Goal: Task Accomplishment & Management: Complete application form

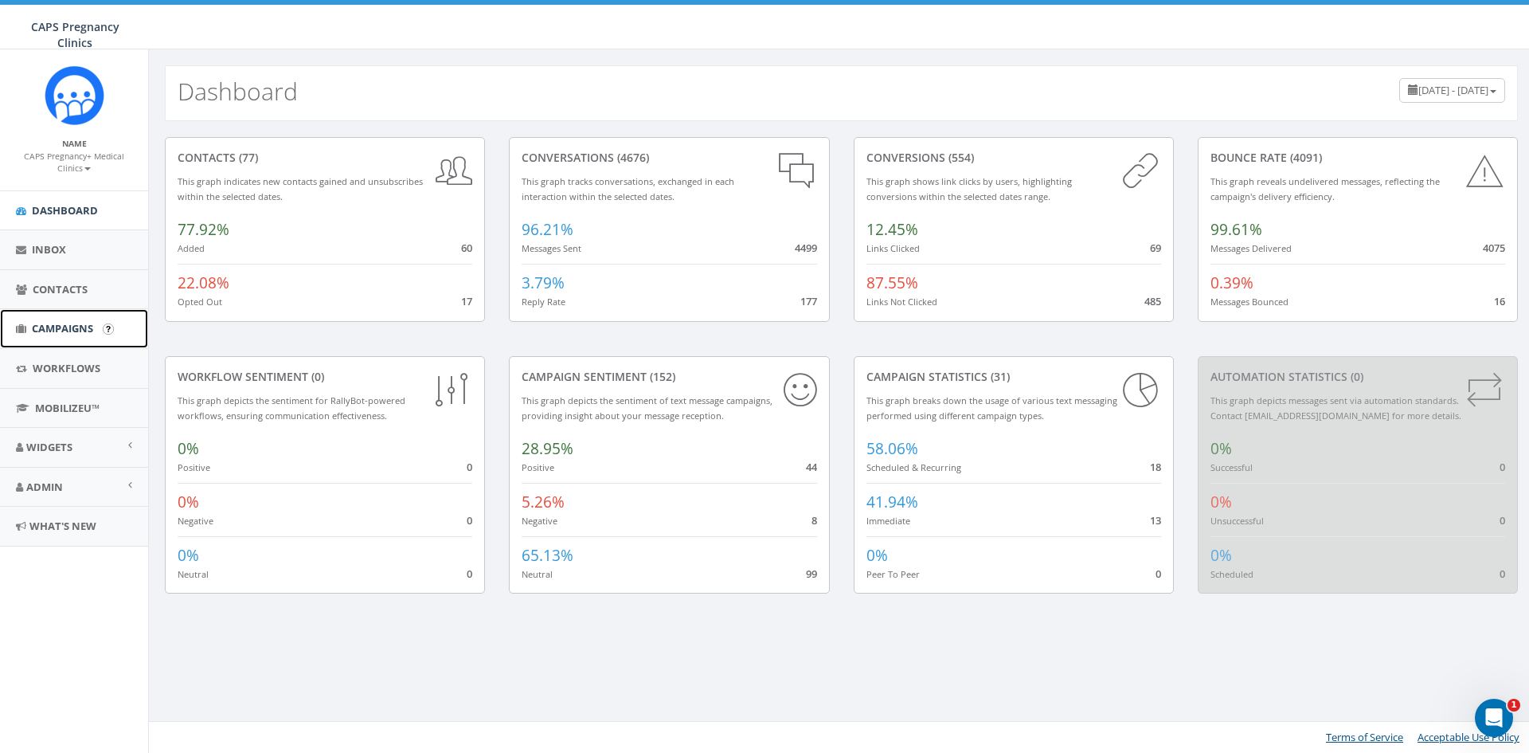
click at [83, 331] on span "Campaigns" at bounding box center [62, 328] width 61 height 14
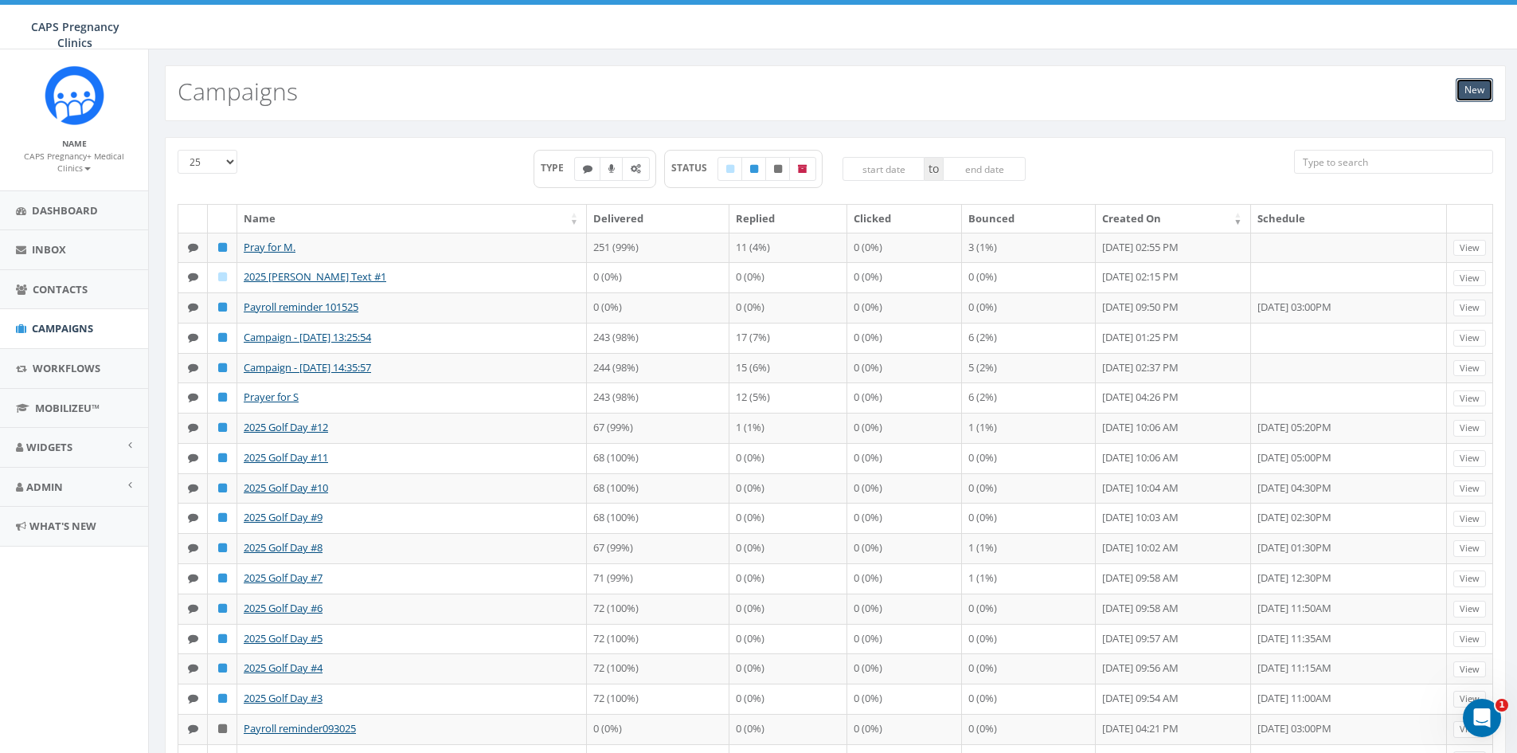
click at [1484, 83] on link "New" at bounding box center [1474, 90] width 37 height 24
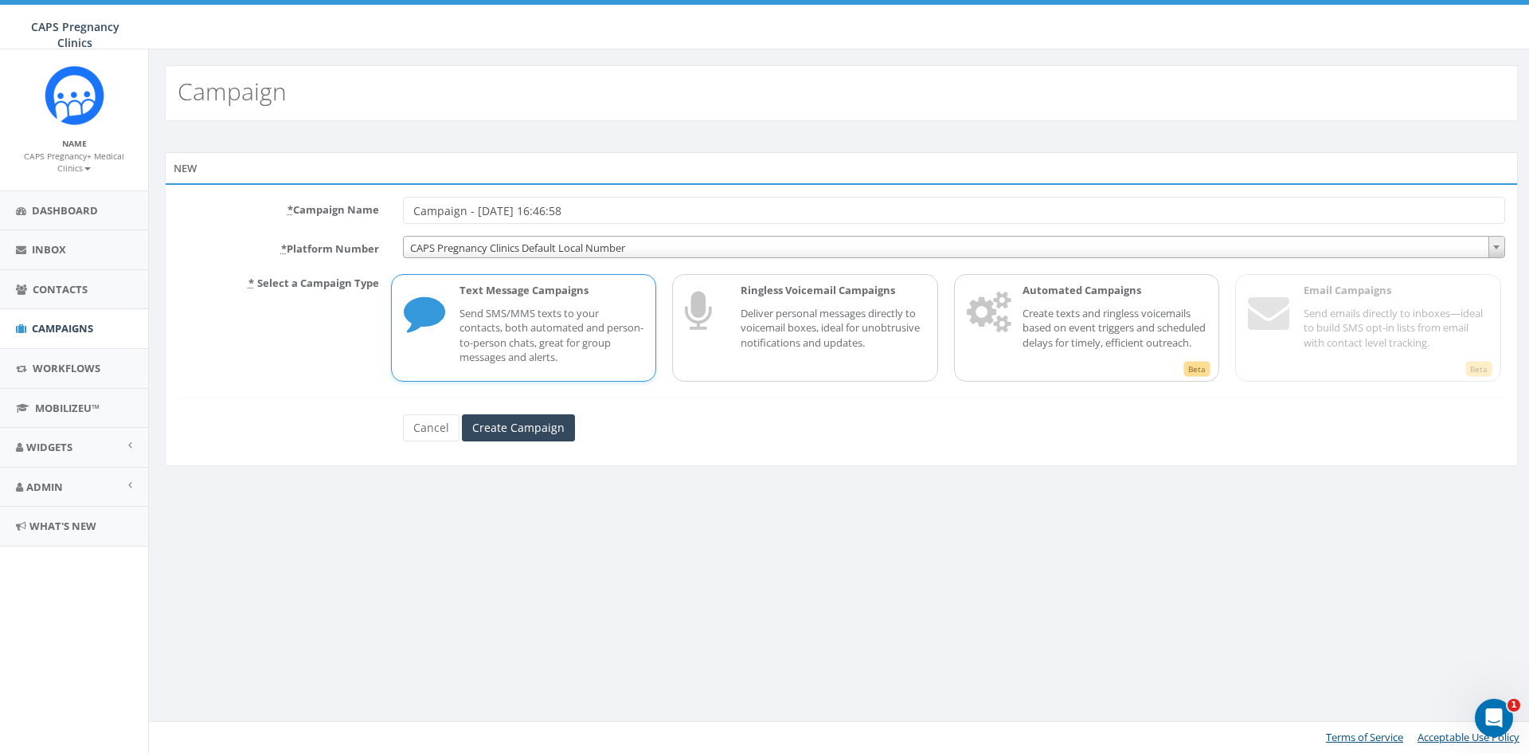
drag, startPoint x: 643, startPoint y: 211, endPoint x: 127, endPoint y: 181, distance: 516.9
click at [127, 181] on body "CAPS Pregnancy Clinics CAPS Pregnancy Clinics Profile Sign Out 68.27 % of Avail…" at bounding box center [764, 376] width 1529 height 753
type input "Pray for CAPS patient K"
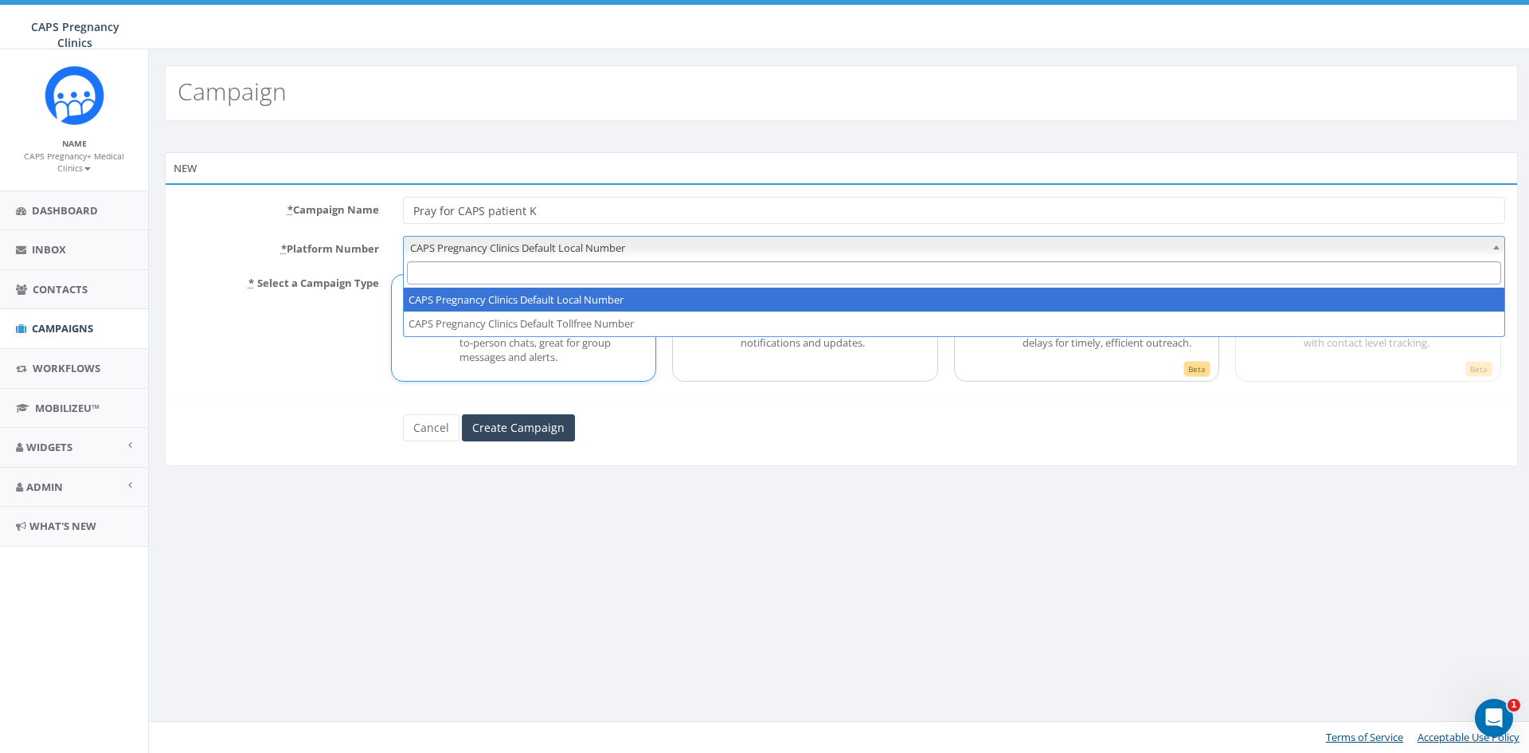
click at [471, 244] on span "CAPS Pregnancy Clinics Default Local Number" at bounding box center [954, 248] width 1101 height 22
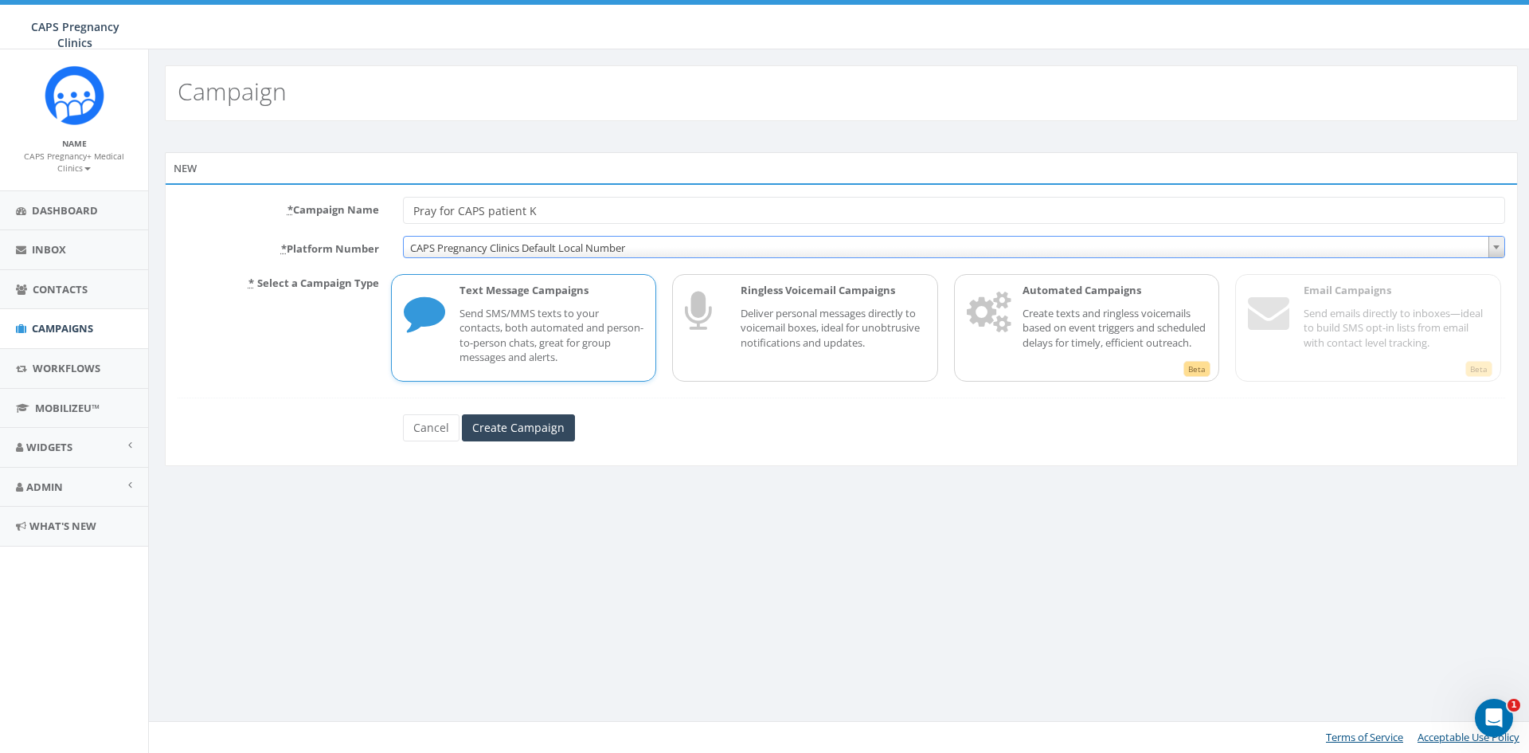
click at [471, 244] on span "CAPS Pregnancy Clinics Default Local Number" at bounding box center [954, 248] width 1101 height 22
click at [489, 434] on input "Create Campaign" at bounding box center [518, 427] width 113 height 27
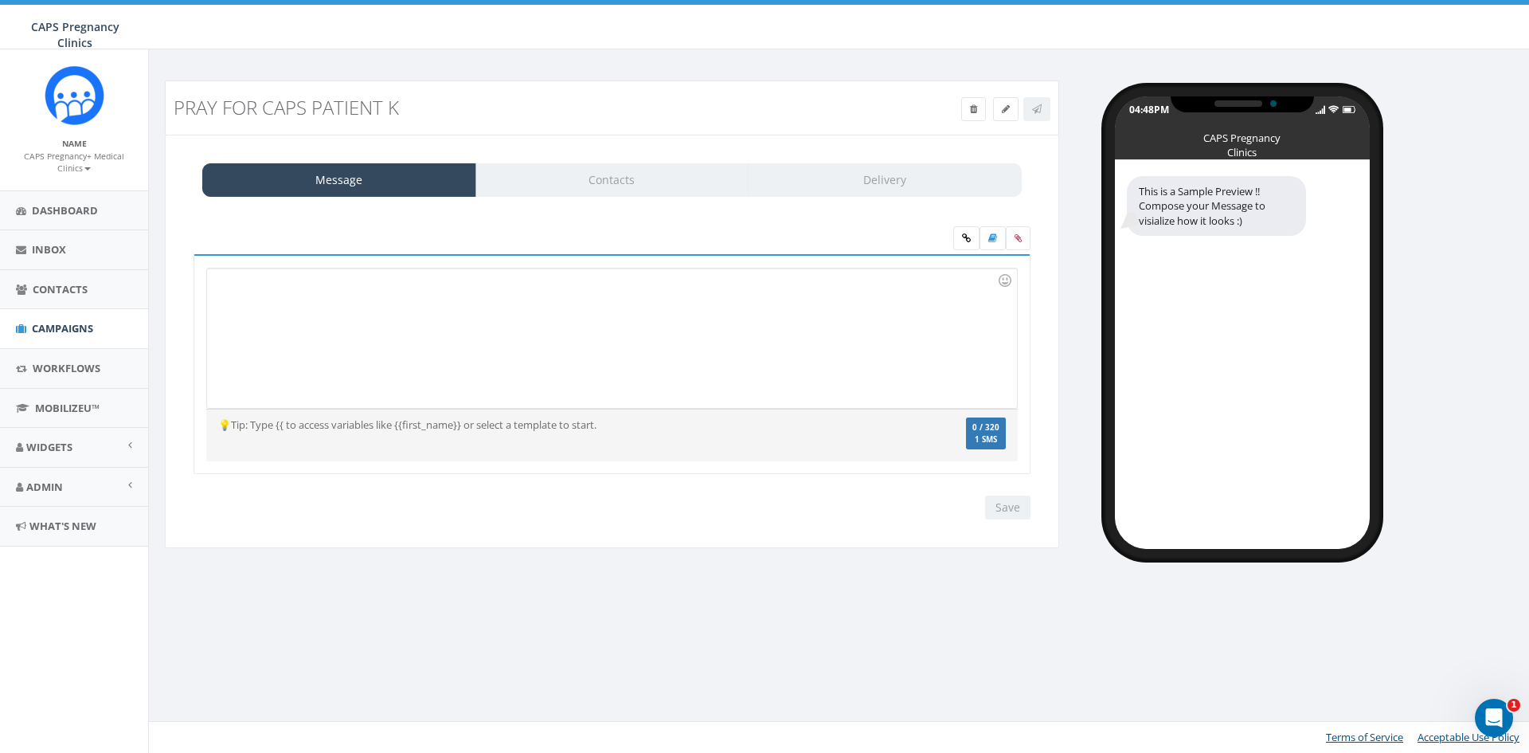
click at [563, 297] on div at bounding box center [611, 337] width 809 height 139
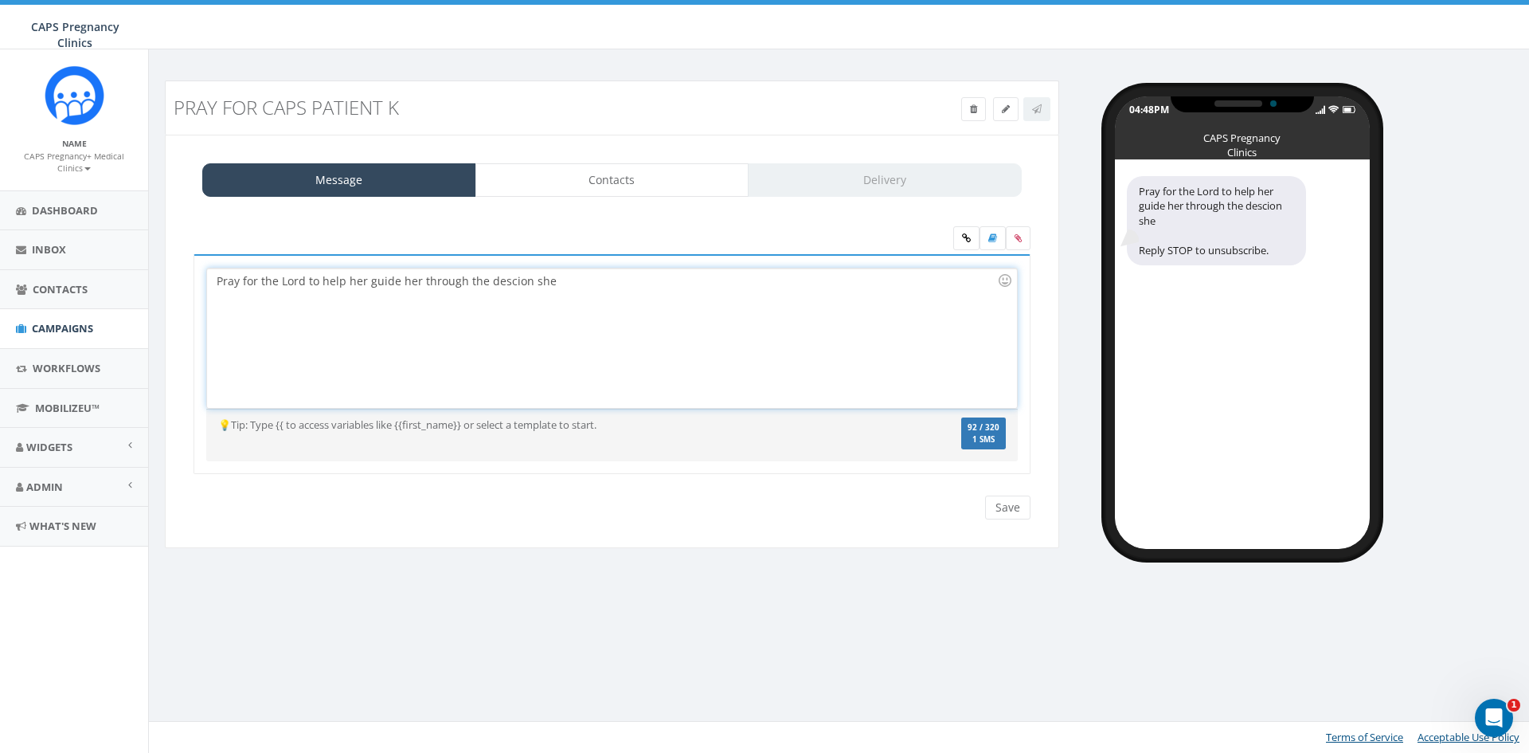
drag, startPoint x: 589, startPoint y: 286, endPoint x: 308, endPoint y: 314, distance: 282.5
click at [308, 314] on div "Pray for the Lord to help her guide her through the descion she" at bounding box center [611, 337] width 809 height 139
click at [326, 306] on div "Pray for the Lord to help her guide her through the descion she" at bounding box center [611, 337] width 809 height 139
click at [438, 298] on div "Pray for the Lord to help her guide her through the descion she" at bounding box center [611, 337] width 809 height 139
click at [551, 284] on div "Pray for the Lord to help her guide her through the descion she" at bounding box center [611, 337] width 809 height 139
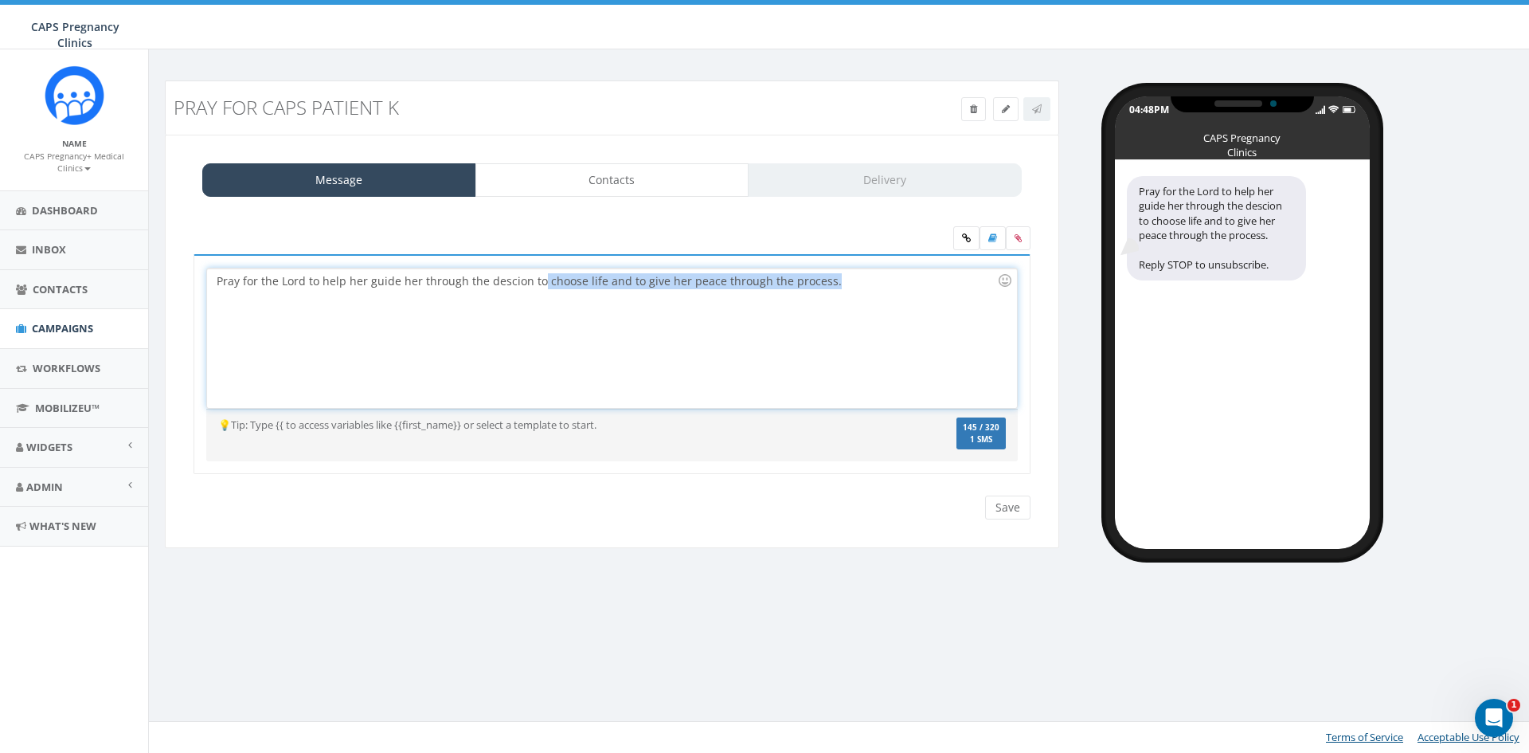
drag, startPoint x: 831, startPoint y: 277, endPoint x: 358, endPoint y: 329, distance: 475.8
click at [536, 343] on div "Pray for the Lord to help her guide her through the descion to choose life and …" at bounding box center [611, 337] width 809 height 139
click at [326, 290] on div "Pray for the Lord to help her guide her through the descion to choose life and …" at bounding box center [611, 337] width 809 height 139
drag, startPoint x: 366, startPoint y: 280, endPoint x: 322, endPoint y: 286, distance: 45.0
click at [322, 286] on div "Pray for the Lord to help her guide her through the descion to choose life and …" at bounding box center [611, 337] width 809 height 139
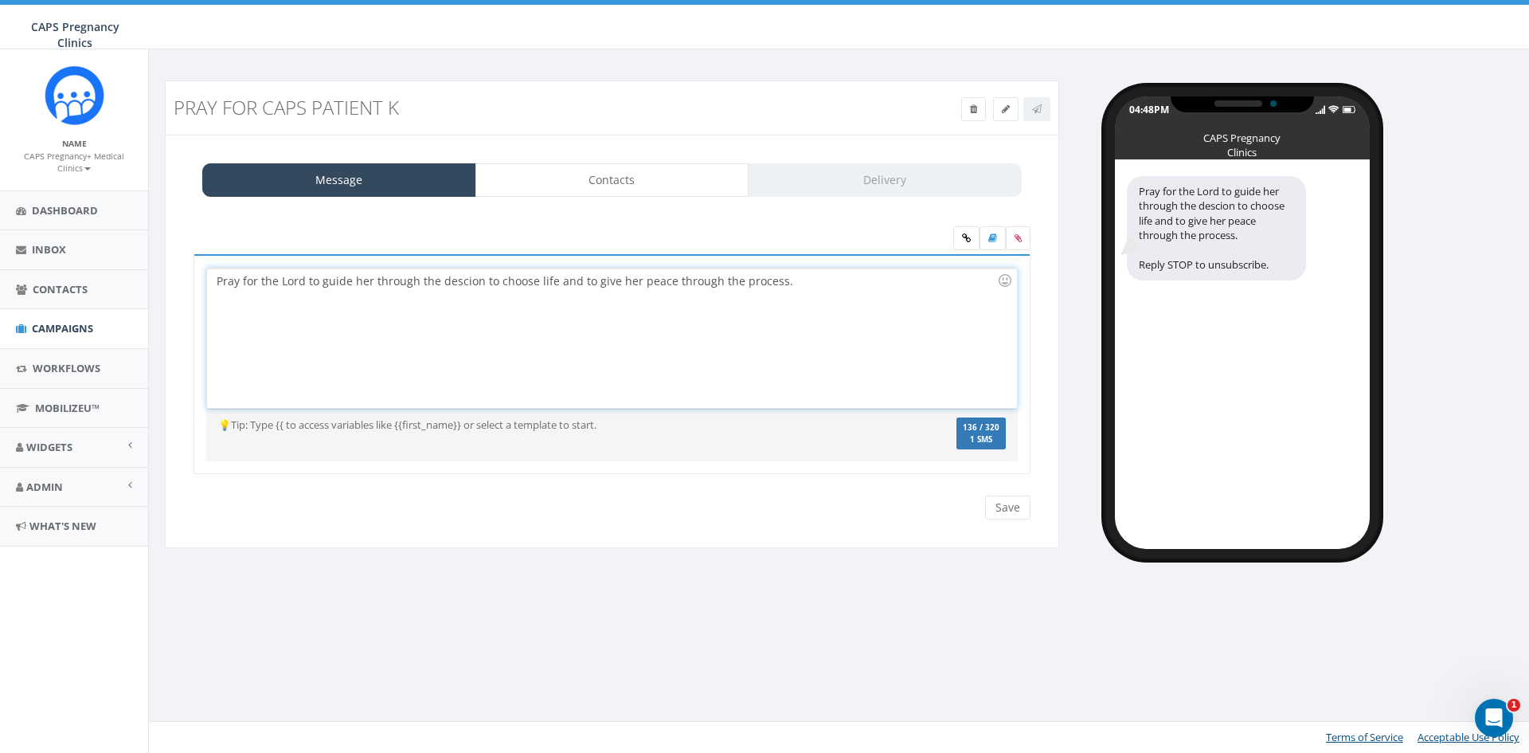
click at [352, 279] on div "Pray for the Lord to guide her through the descion to choose life and to give h…" at bounding box center [611, 337] width 809 height 139
click at [436, 283] on div "Pray for the Lord to guide her through the descion to choose life and to give h…" at bounding box center [611, 337] width 809 height 139
click at [423, 281] on div "Pray for the Lord to guide her to a descion to choose life and to give her peac…" at bounding box center [611, 337] width 809 height 139
click at [477, 324] on div "Pray for the Lord to guide her to a decision to choose life and to give her pea…" at bounding box center [611, 337] width 809 height 139
click at [774, 287] on div "Pray for the Lord to guide her to a decision to choose life and to give her pea…" at bounding box center [611, 337] width 809 height 139
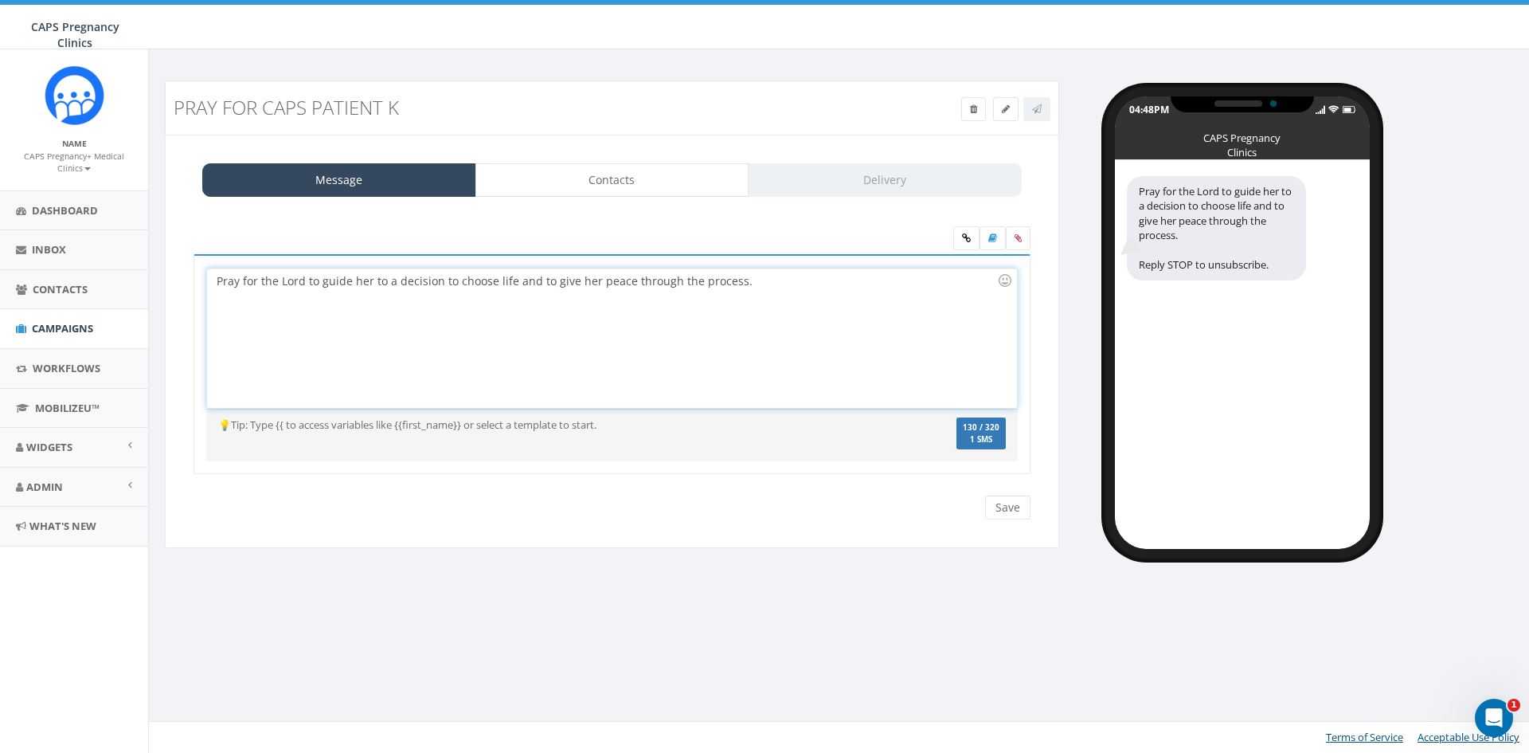
click at [800, 291] on div "Pray for the Lord to guide her to a decision to choose life and to give her pea…" at bounding box center [611, 337] width 809 height 139
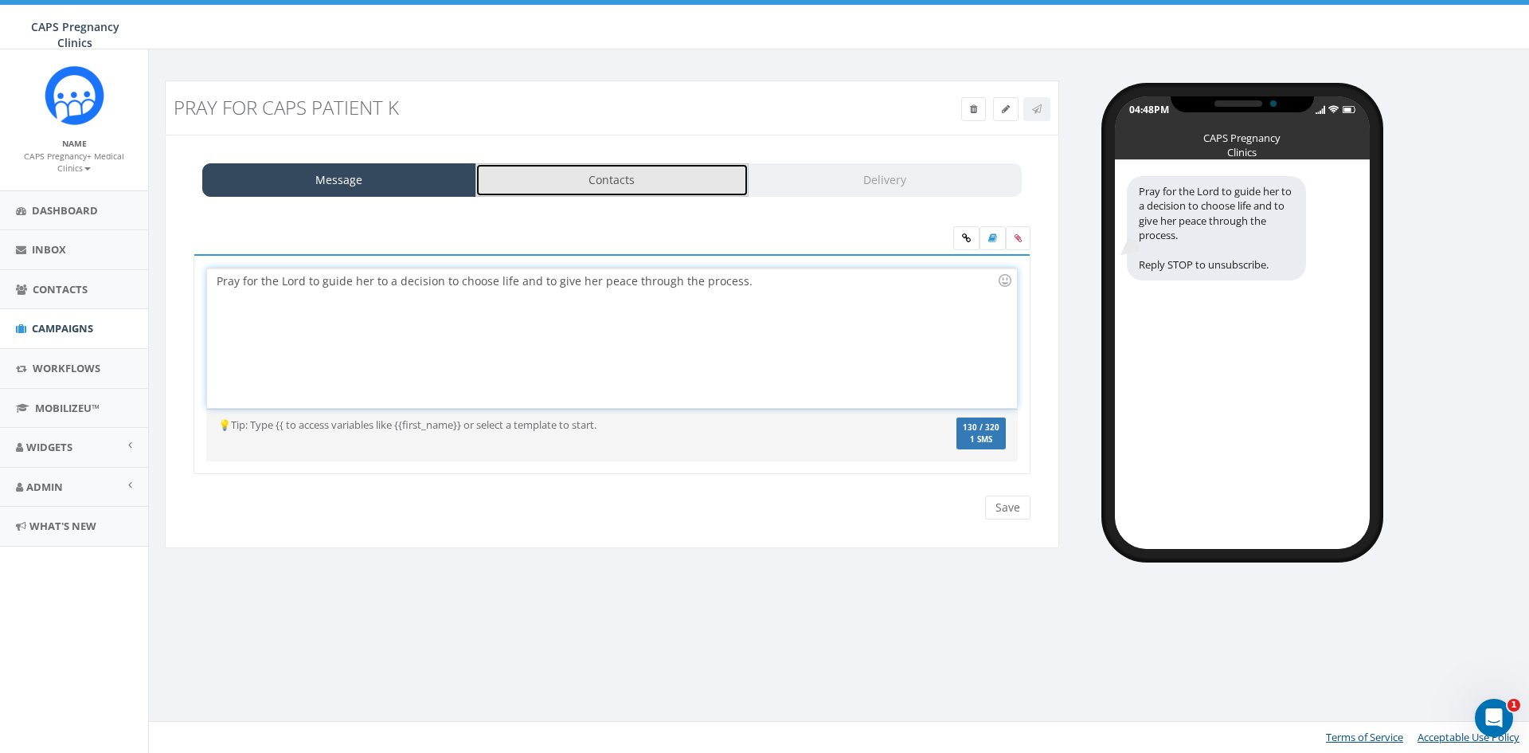
click at [673, 194] on link "Contacts" at bounding box center [612, 179] width 274 height 33
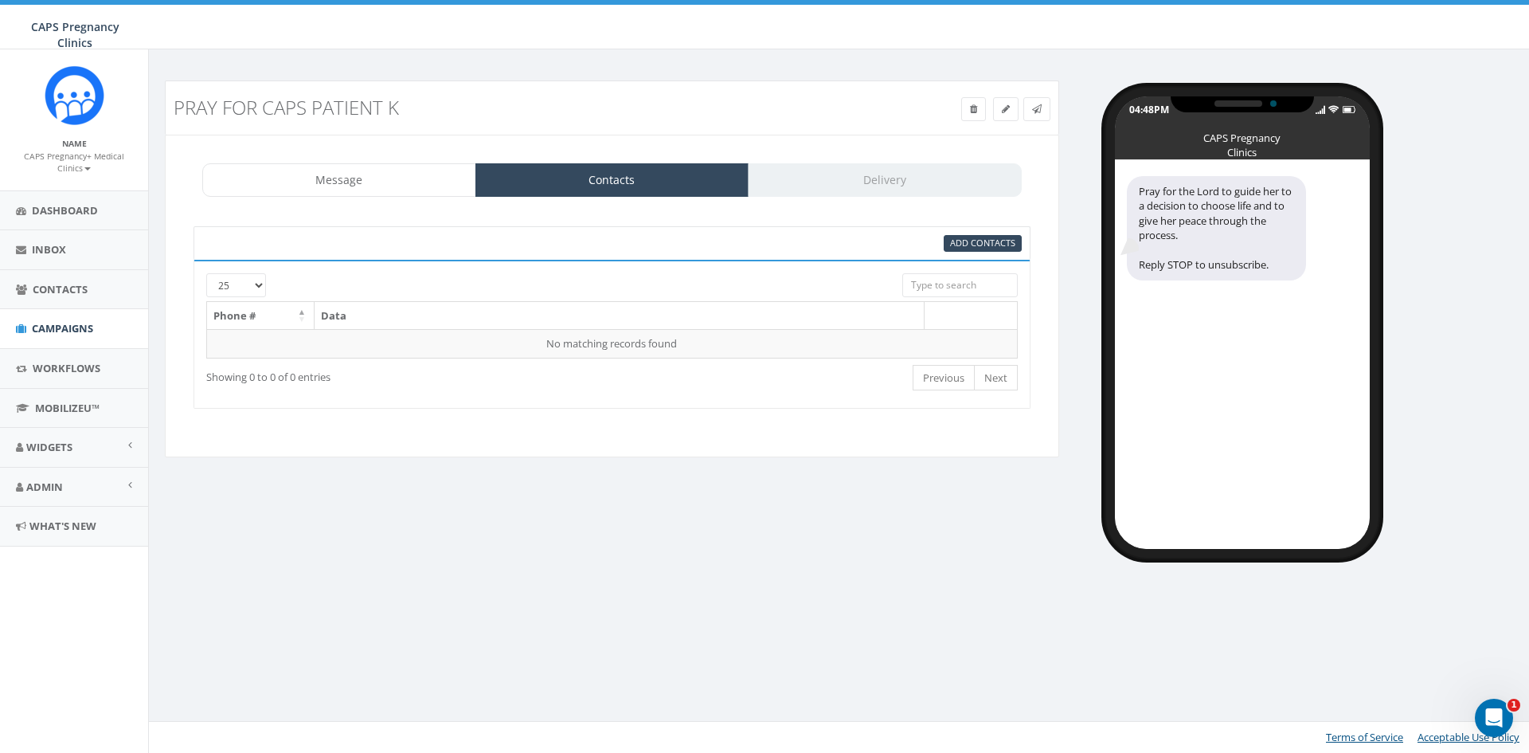
click at [262, 290] on select "25 50 100" at bounding box center [236, 285] width 60 height 24
select select "100"
click at [206, 273] on select "25 50 100" at bounding box center [236, 285] width 60 height 24
click at [991, 244] on span "Add Contacts" at bounding box center [982, 243] width 65 height 12
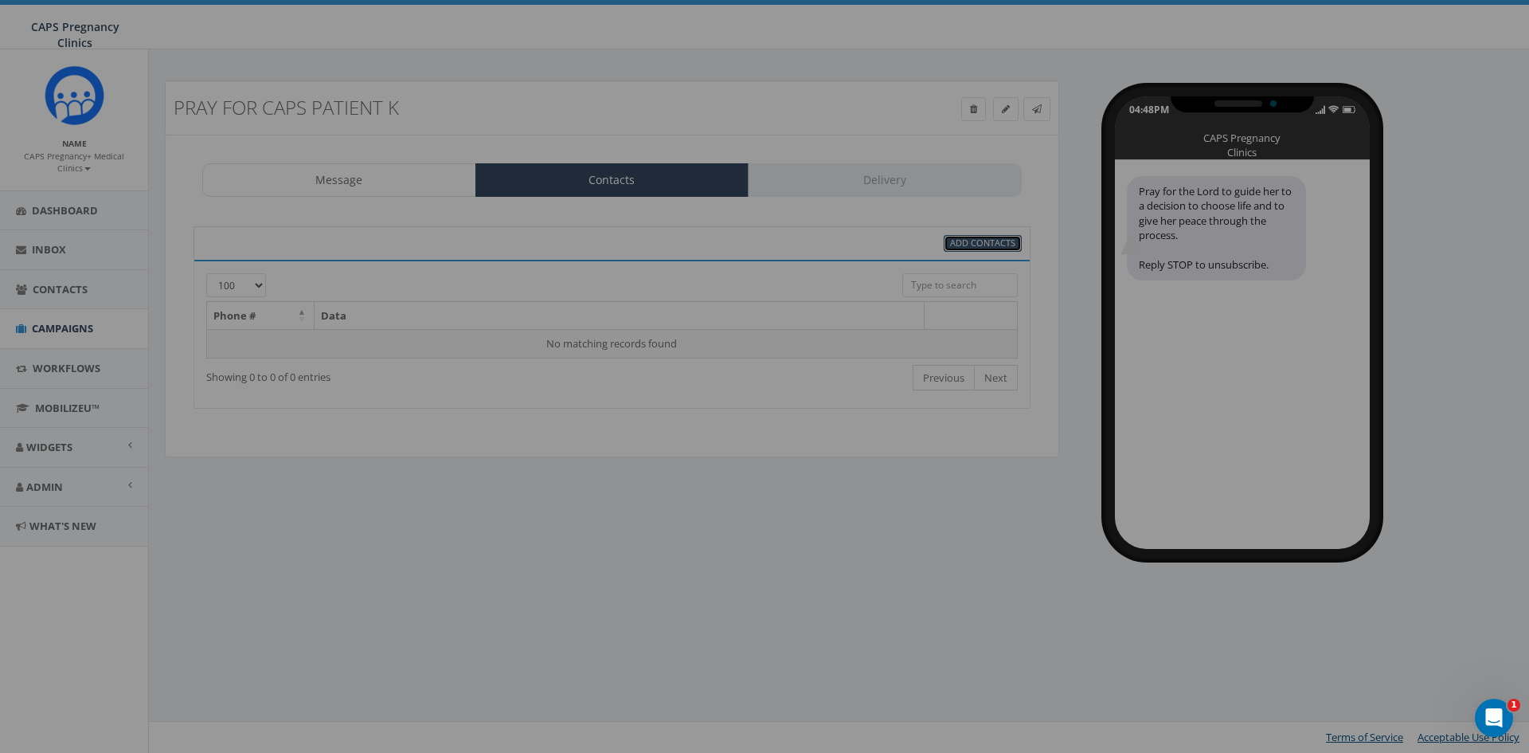
select select
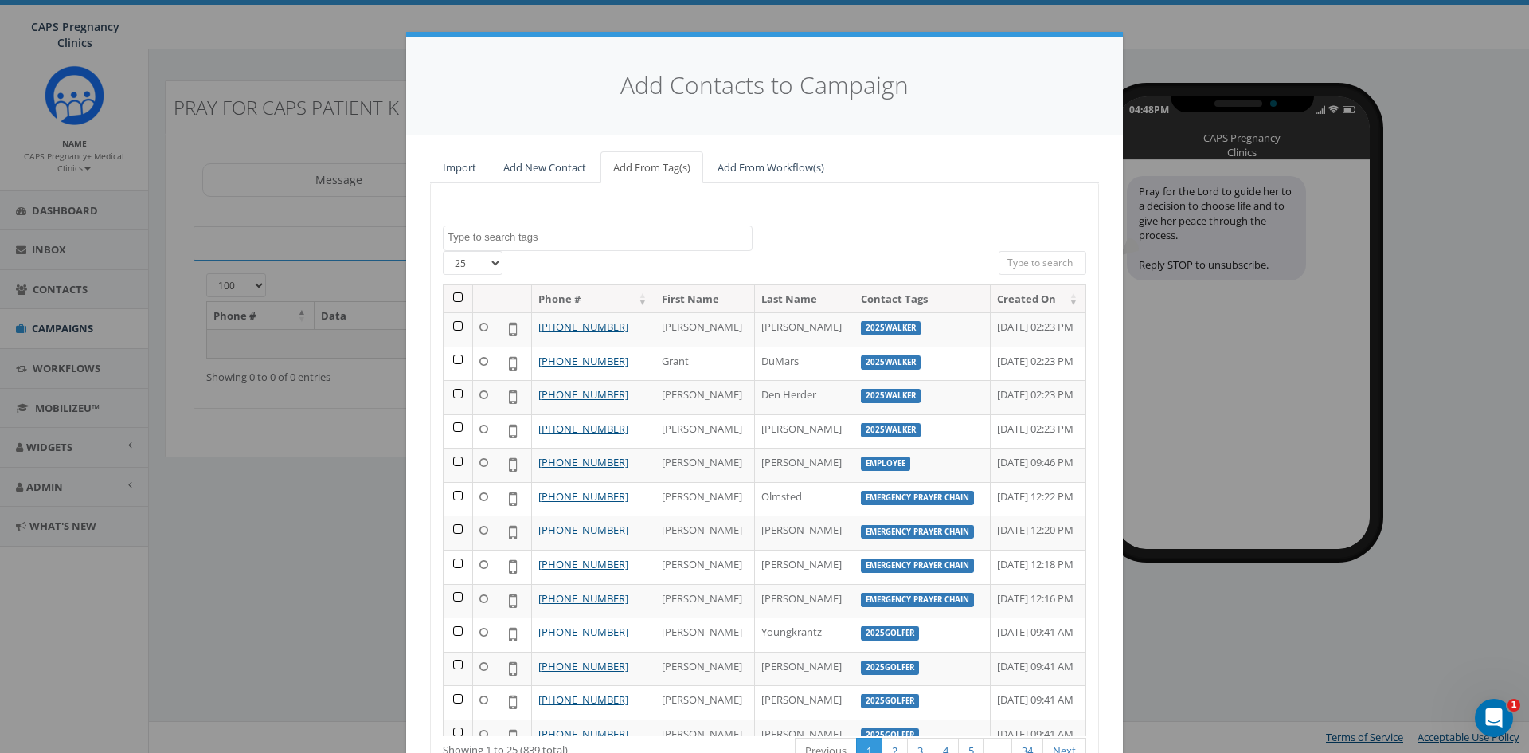
click at [580, 242] on textarea "Search" at bounding box center [600, 237] width 304 height 14
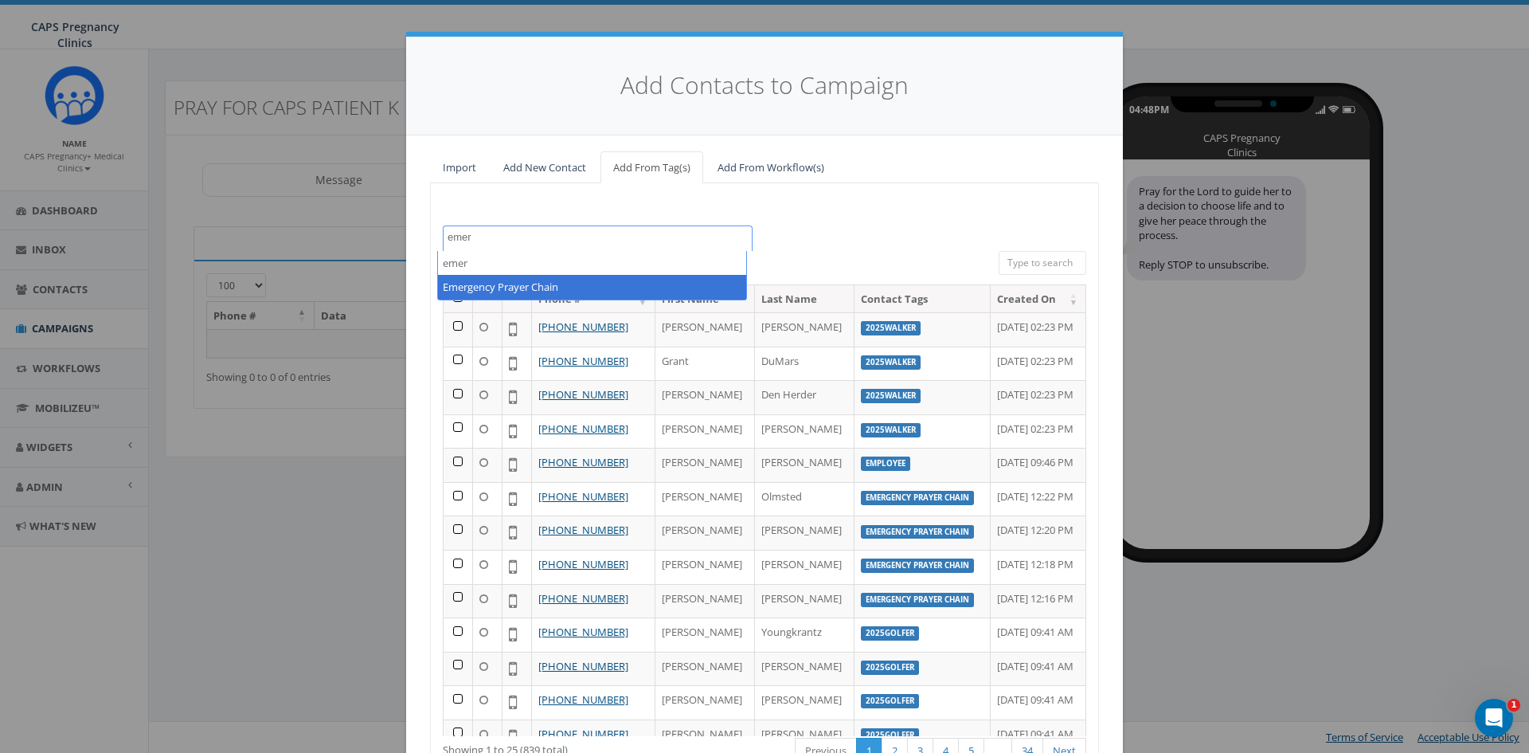
type textarea "emer"
select select "Emergency Prayer Chain"
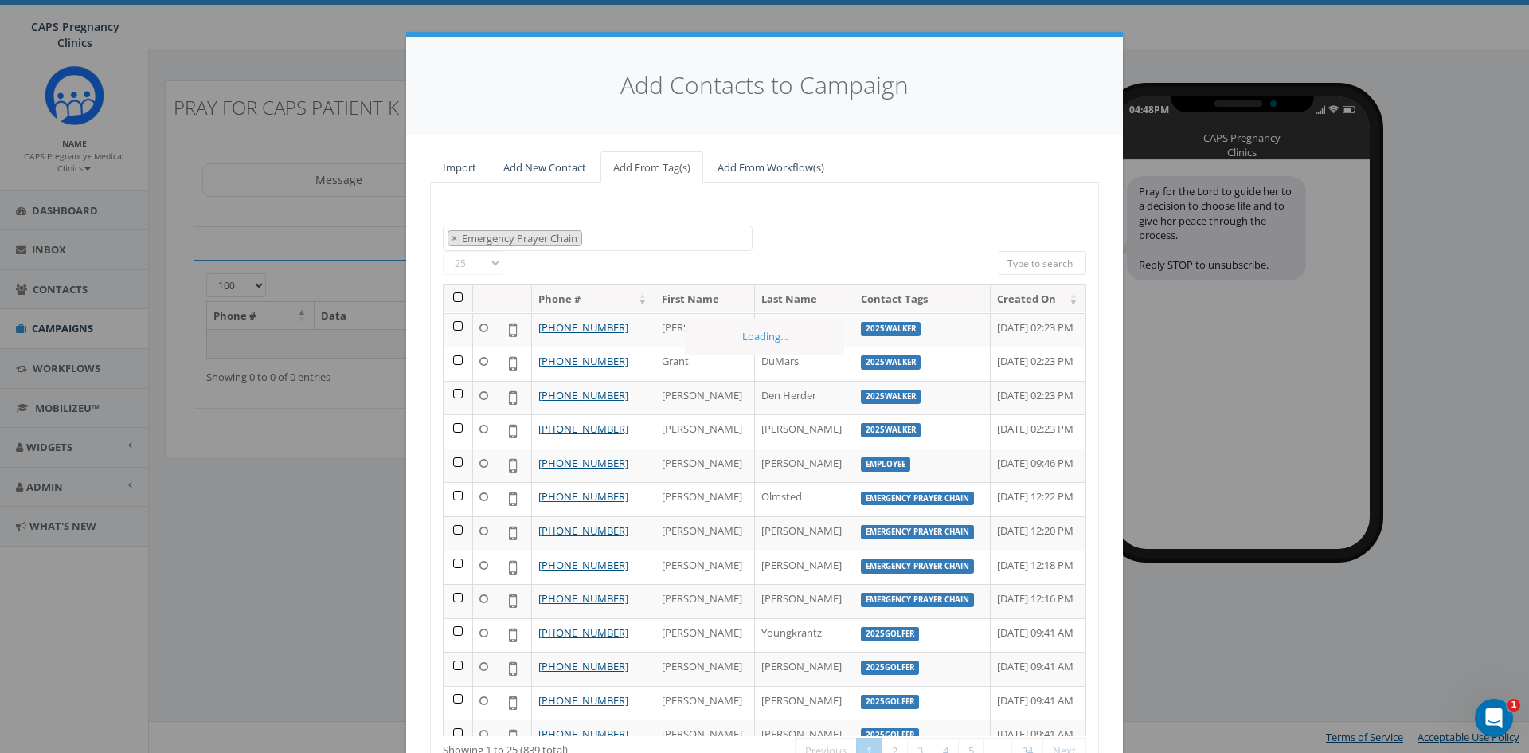
scroll to position [86, 0]
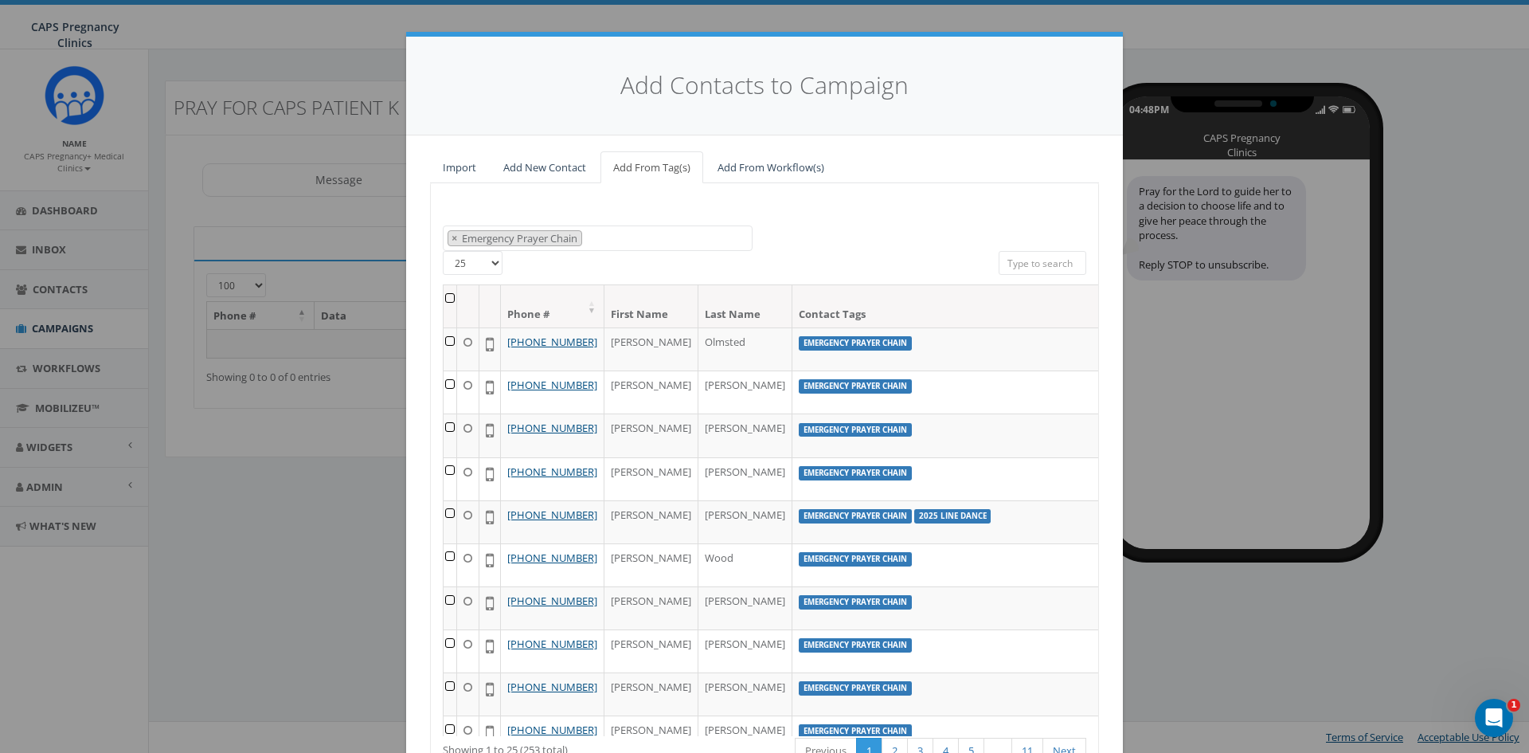
click at [444, 299] on th at bounding box center [451, 306] width 14 height 42
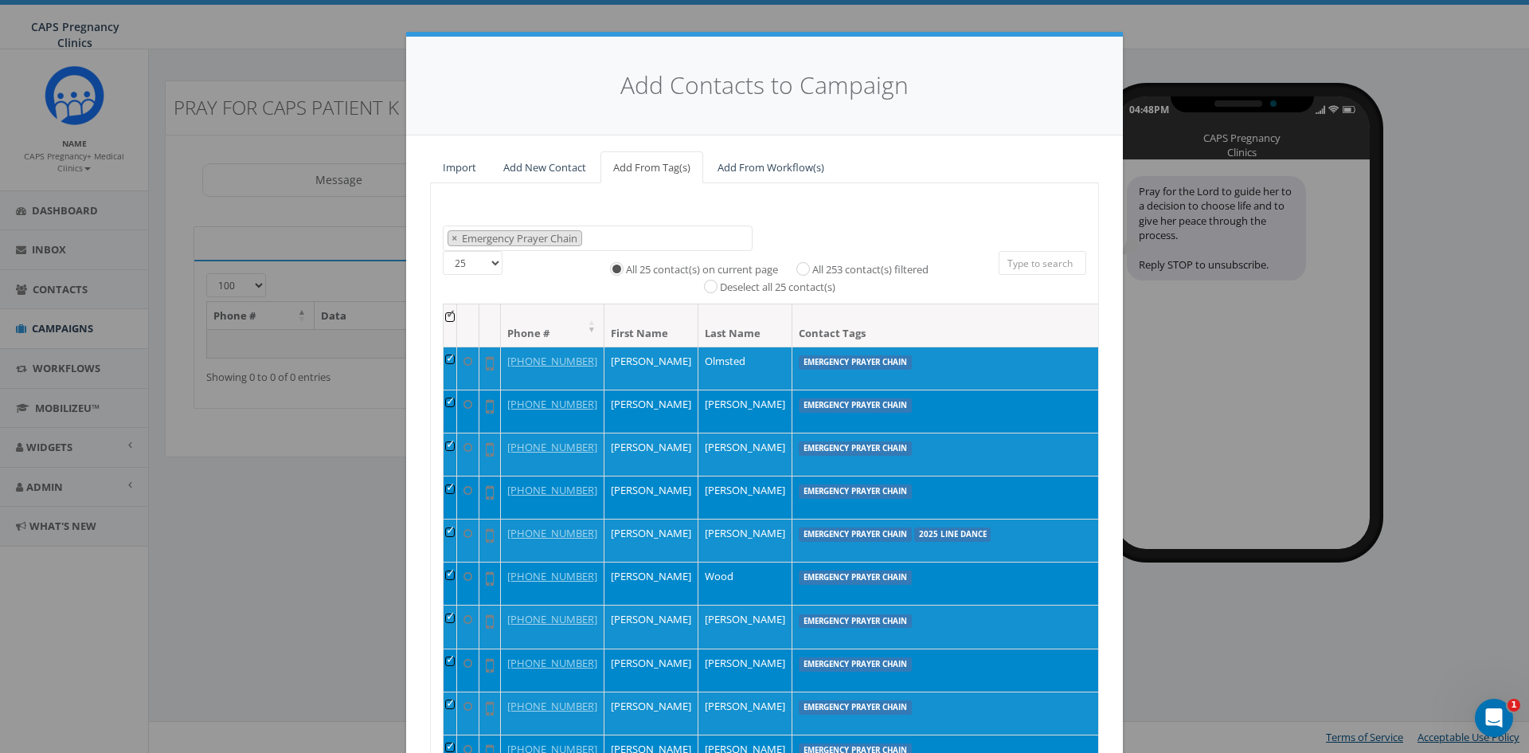
click at [487, 263] on select "25 50 100" at bounding box center [473, 263] width 60 height 24
click at [443, 251] on select "25 50 100" at bounding box center [473, 263] width 60 height 24
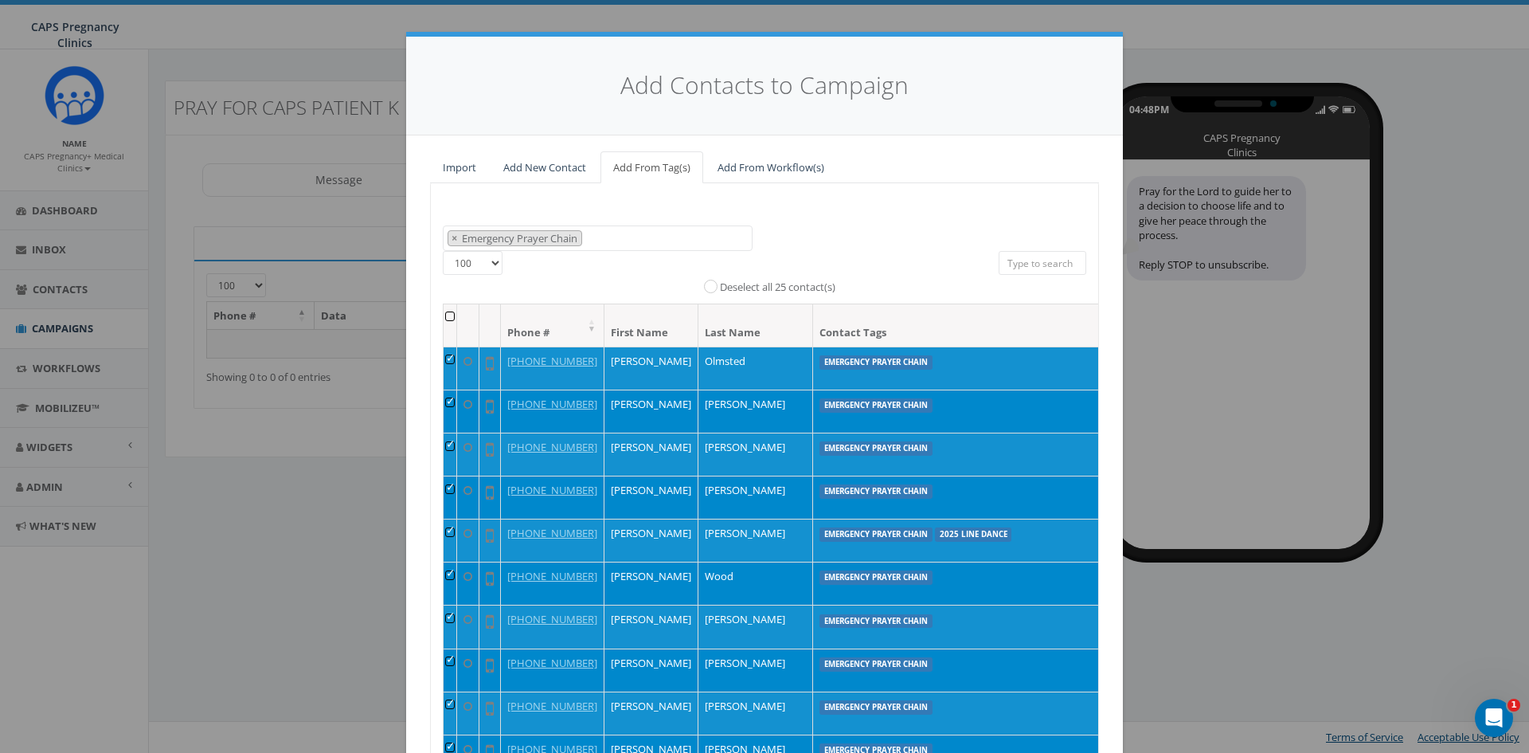
click at [491, 268] on select "25 50 100" at bounding box center [473, 263] width 60 height 24
select select "25"
click at [443, 251] on select "25 50 100" at bounding box center [473, 263] width 60 height 24
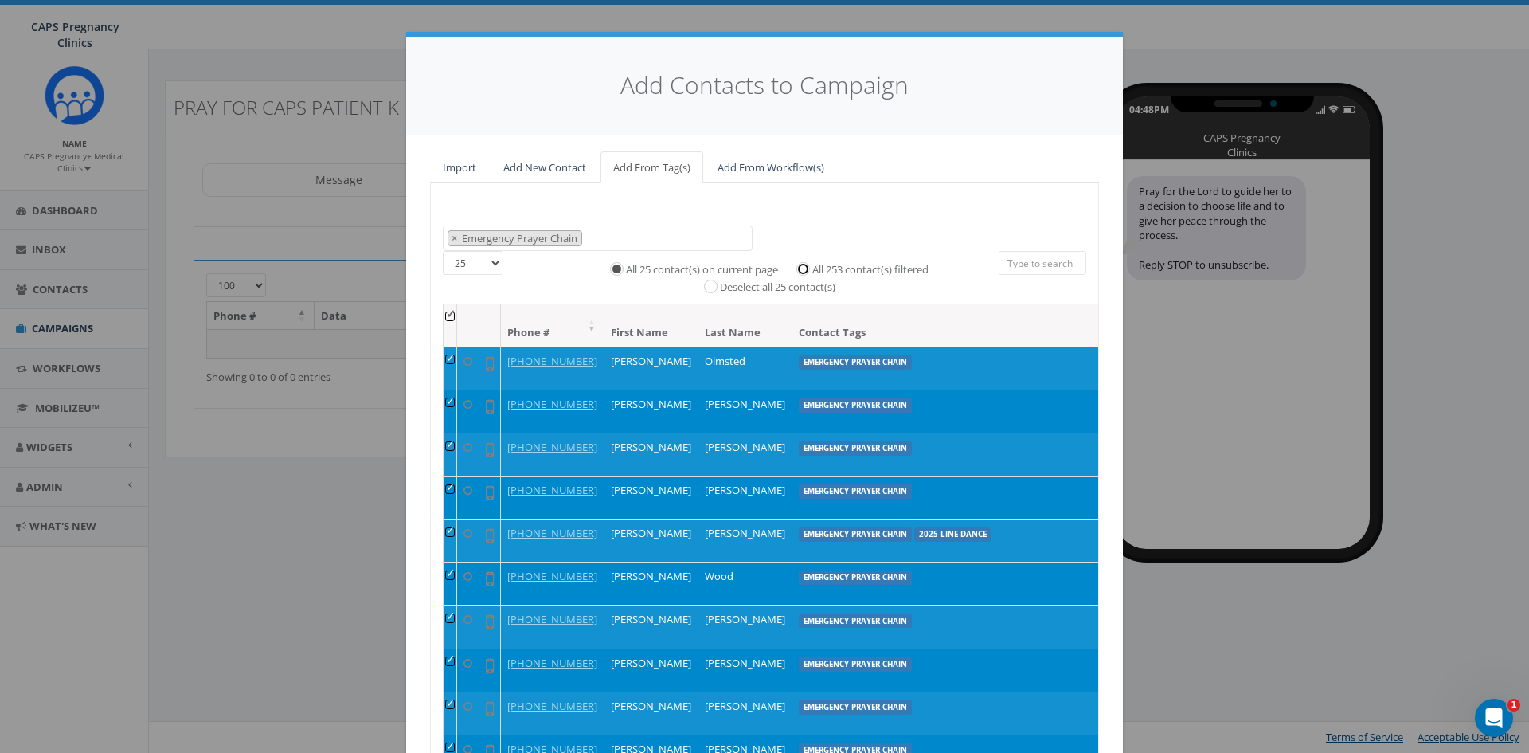
click at [802, 268] on input "All 253 contact(s) filtered" at bounding box center [807, 267] width 10 height 10
radio input "true"
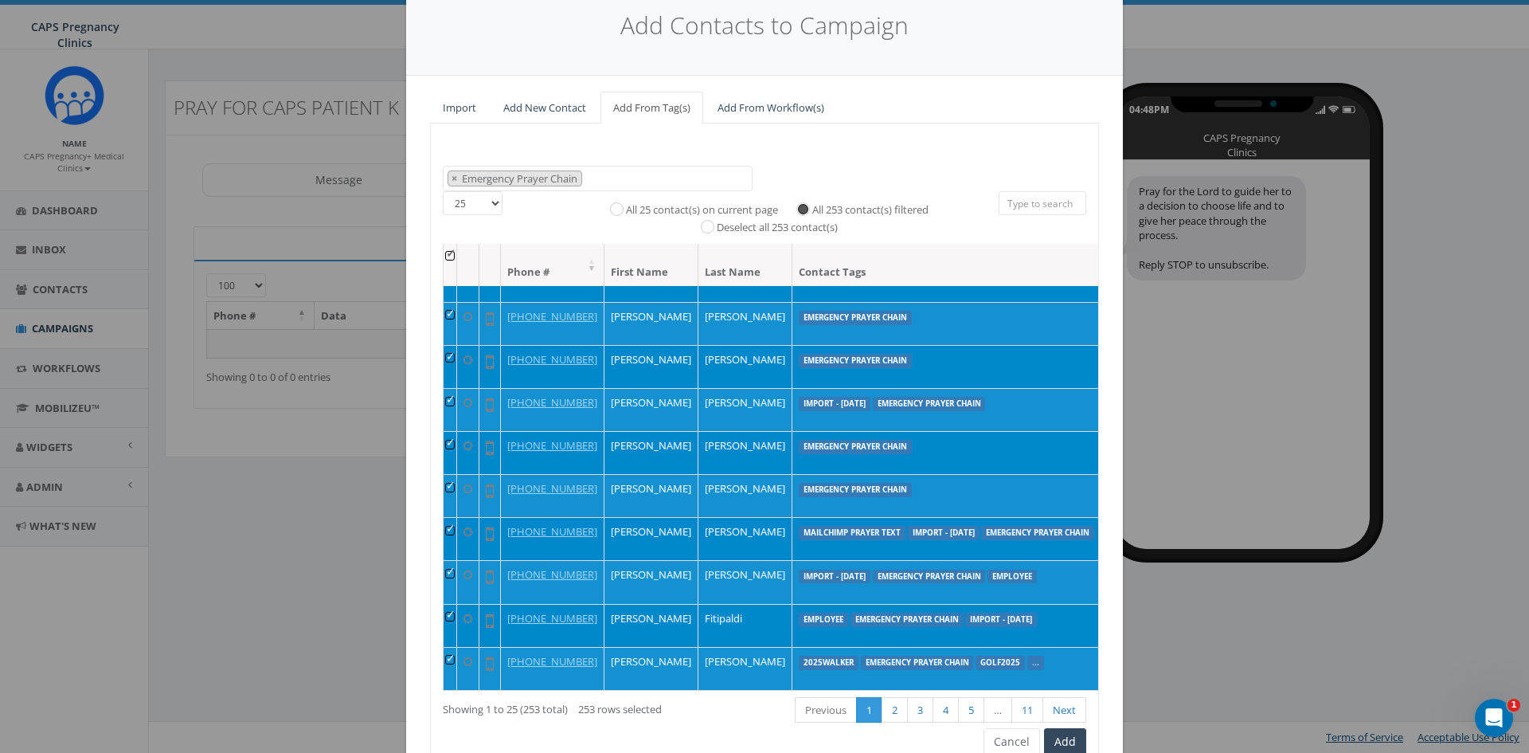
scroll to position [135, 0]
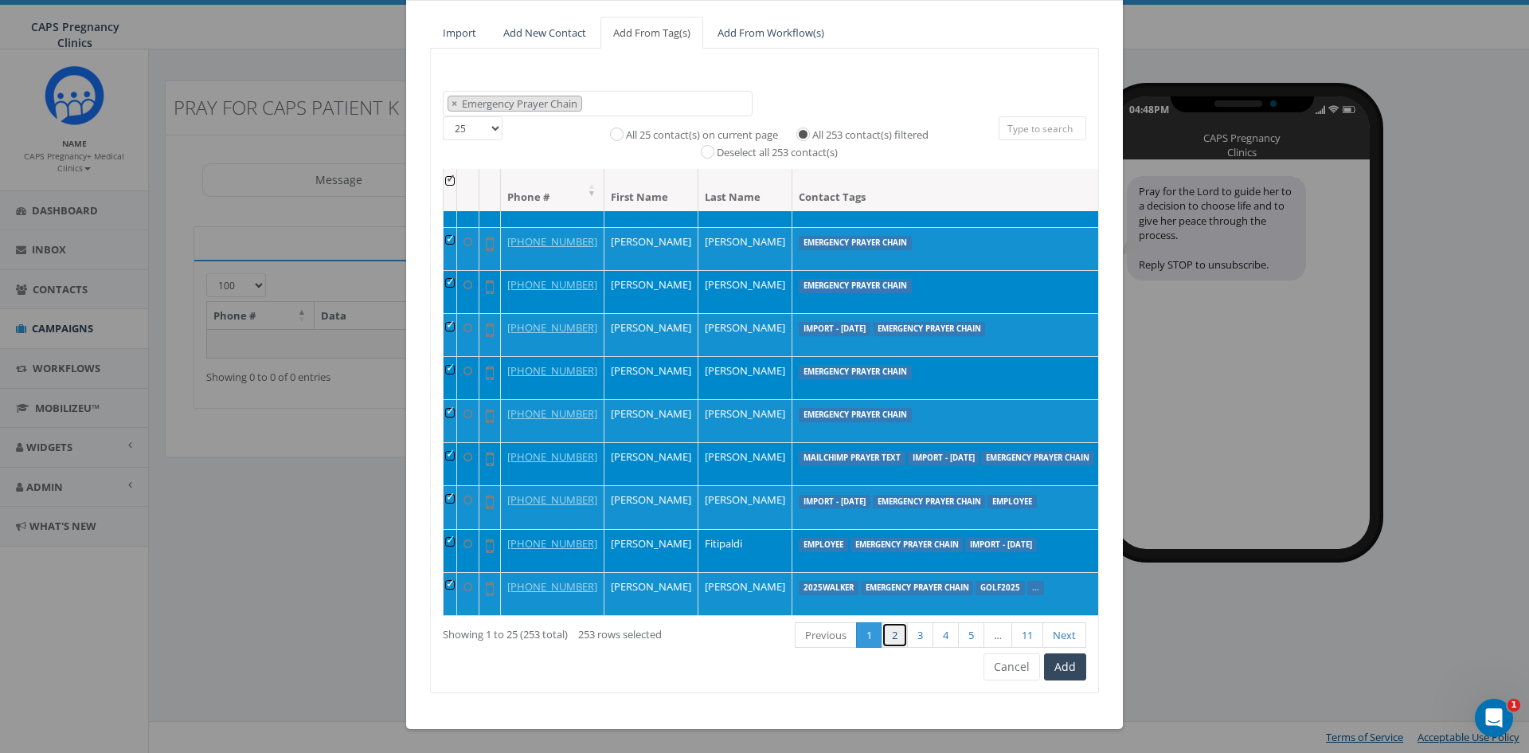
click at [882, 632] on link "2" at bounding box center [895, 635] width 26 height 26
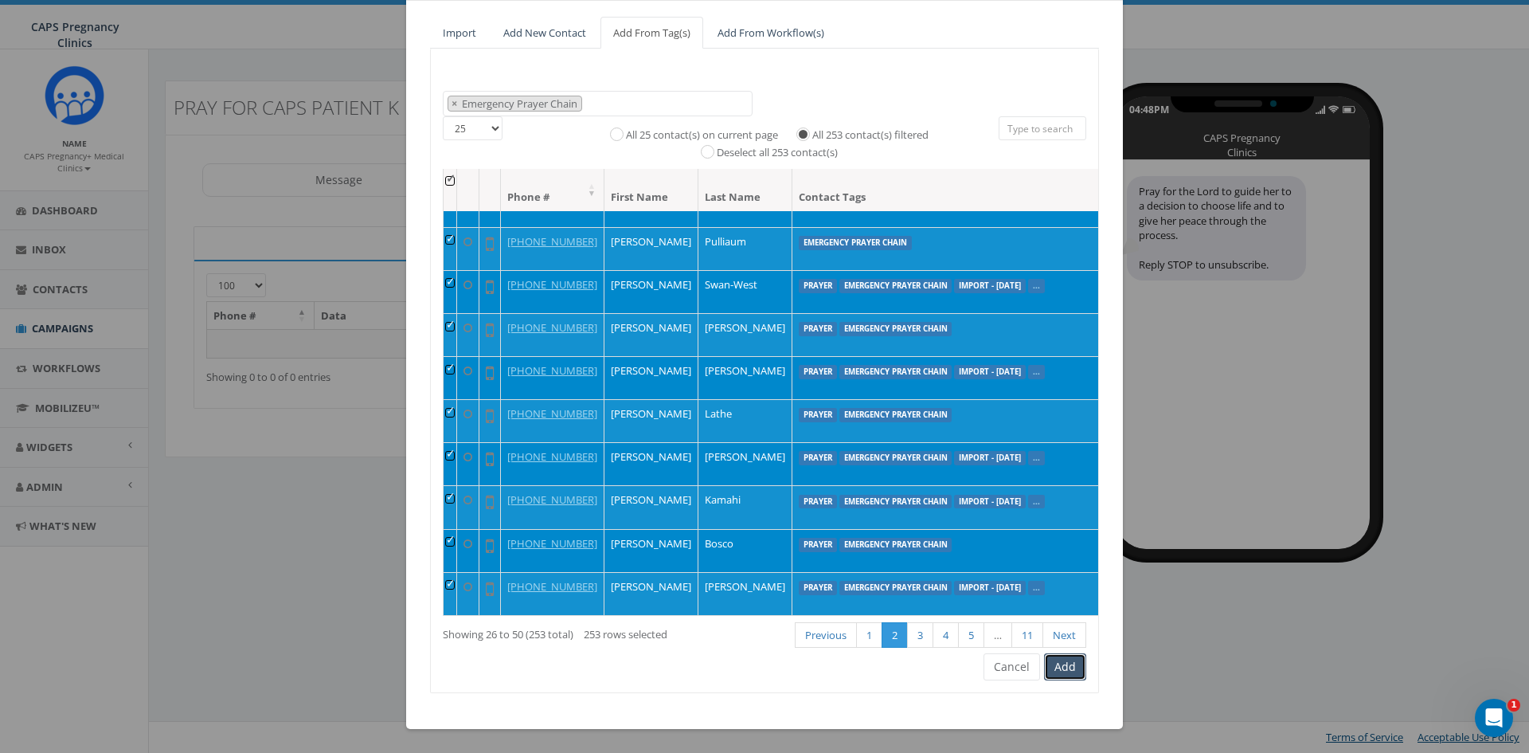
click at [1066, 663] on button "Add" at bounding box center [1065, 666] width 42 height 27
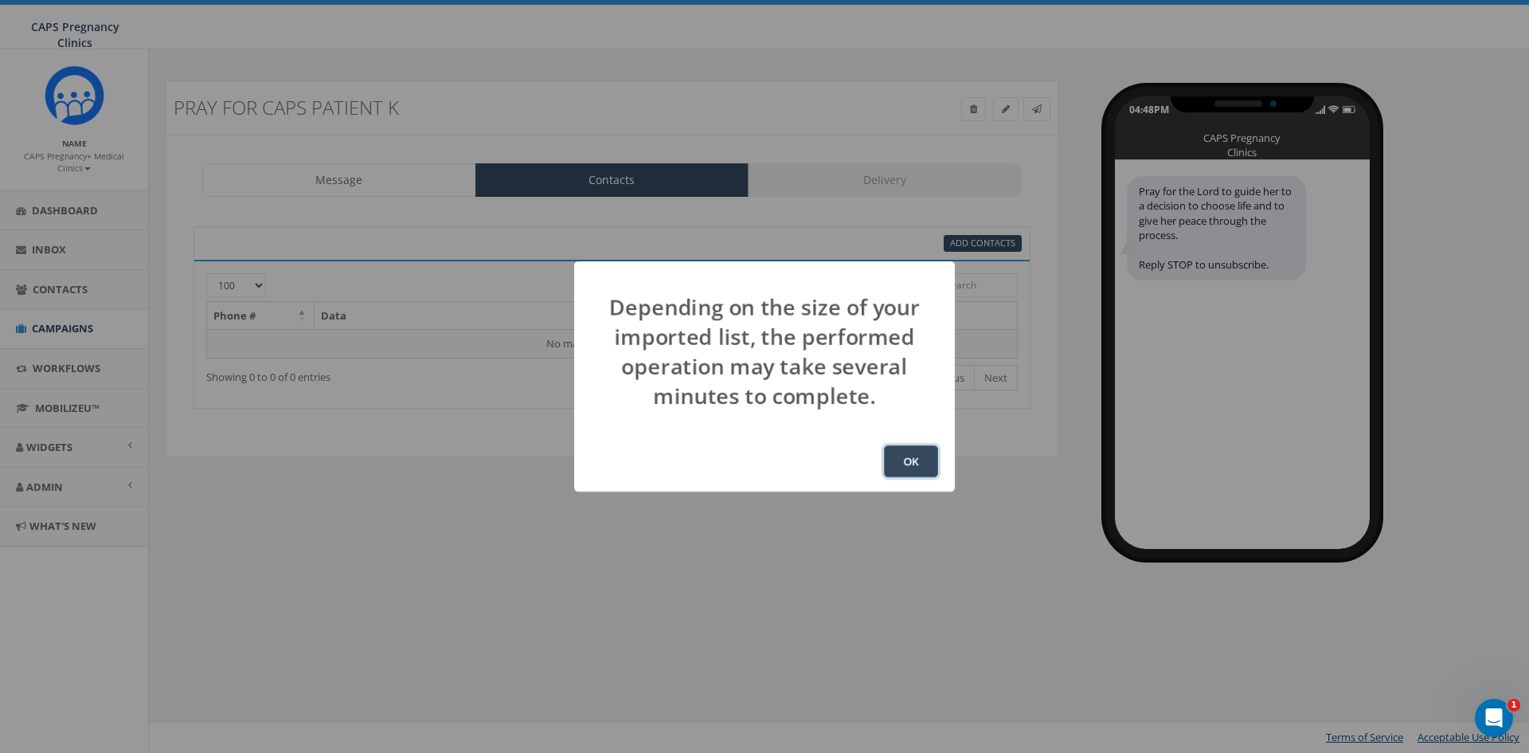
click at [901, 459] on button "OK" at bounding box center [911, 461] width 54 height 32
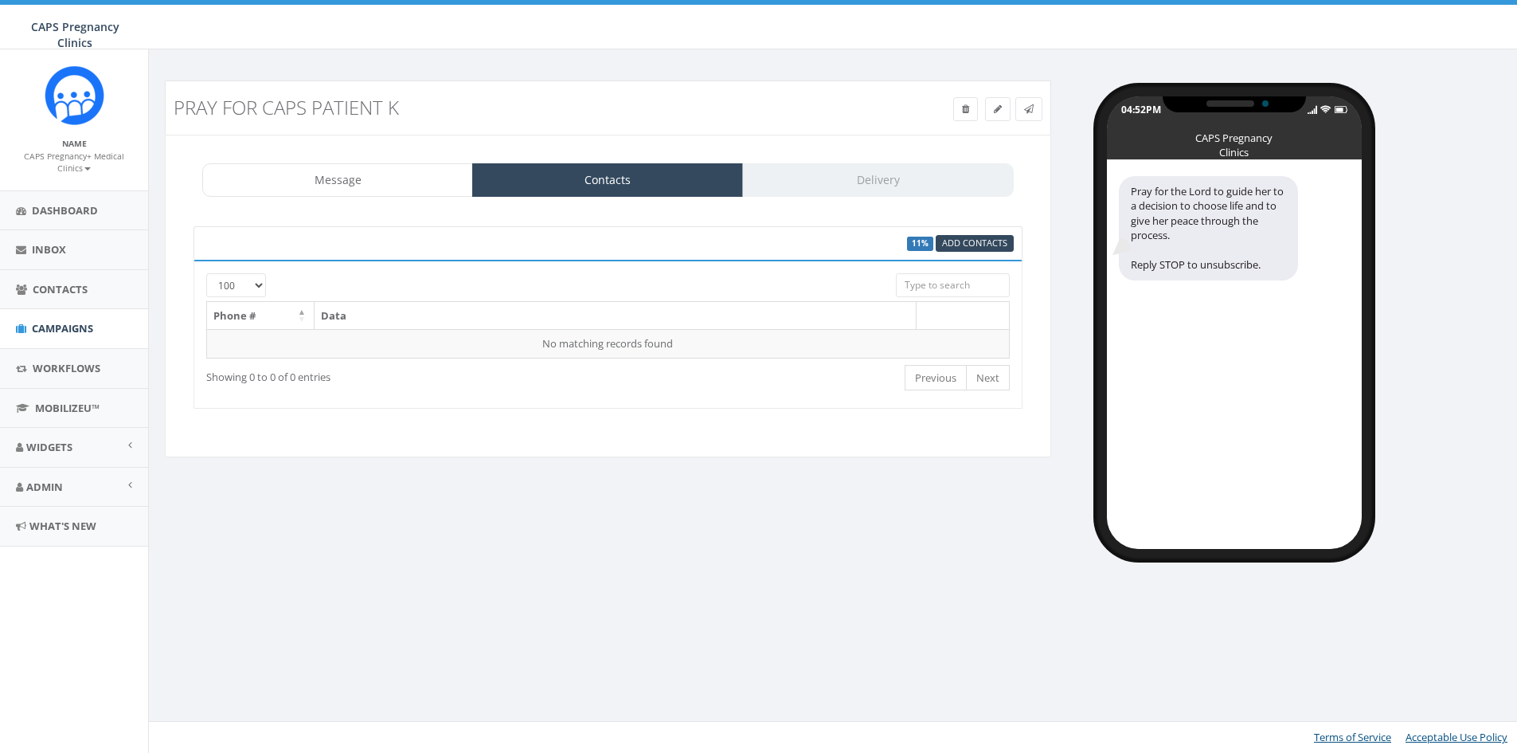
select select "100"
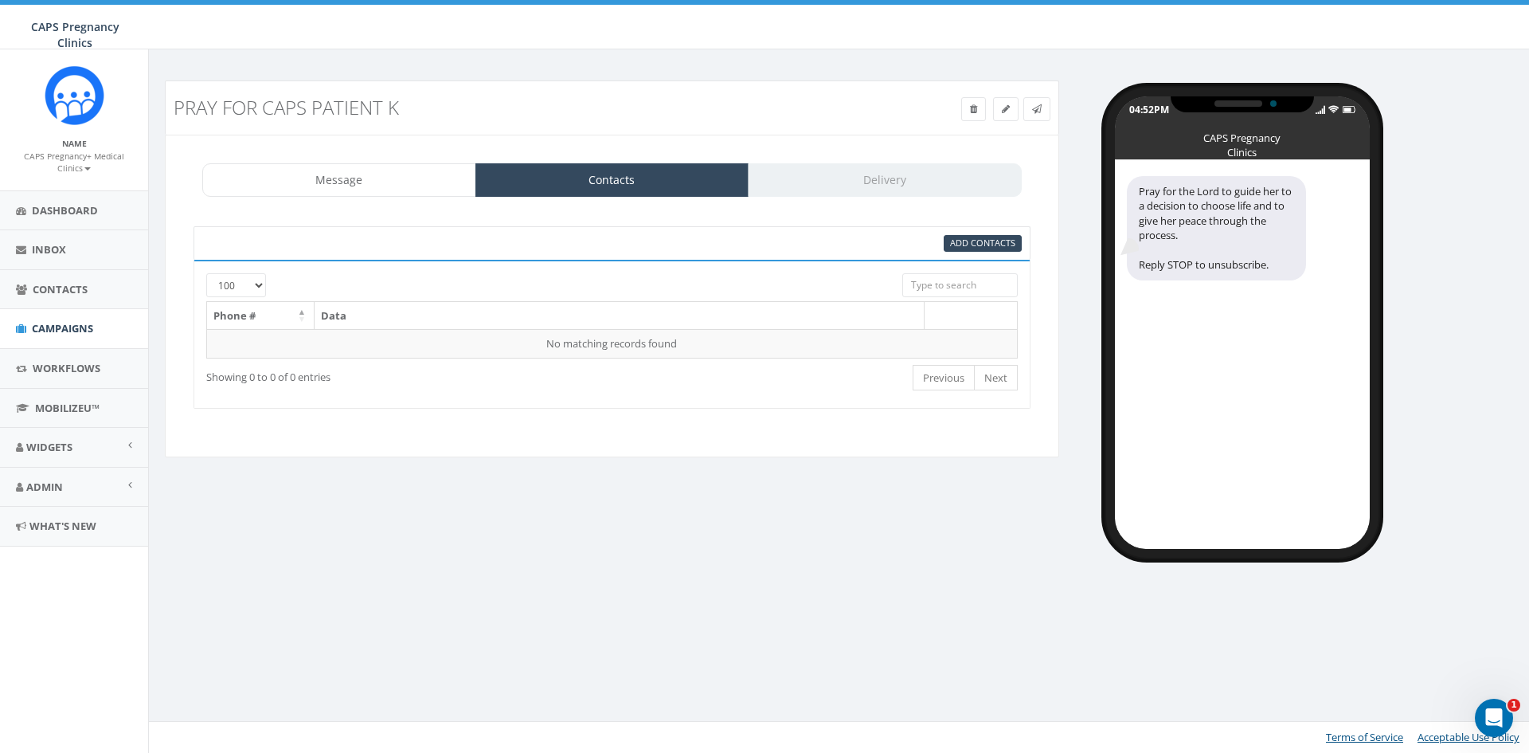
click at [756, 541] on div "Pray for CAPS patient K Test Message Status: Message Contacts Delivery Pray for…" at bounding box center [841, 314] width 1377 height 468
click at [262, 287] on select "25 50 100" at bounding box center [236, 285] width 60 height 24
click at [206, 273] on select "25 50 100" at bounding box center [236, 285] width 60 height 24
click at [846, 492] on div "Pray for CAPS patient K Test Message Status: Message Contacts Delivery Pray for…" at bounding box center [841, 314] width 1377 height 468
click at [566, 323] on th "Data" at bounding box center [620, 316] width 610 height 28
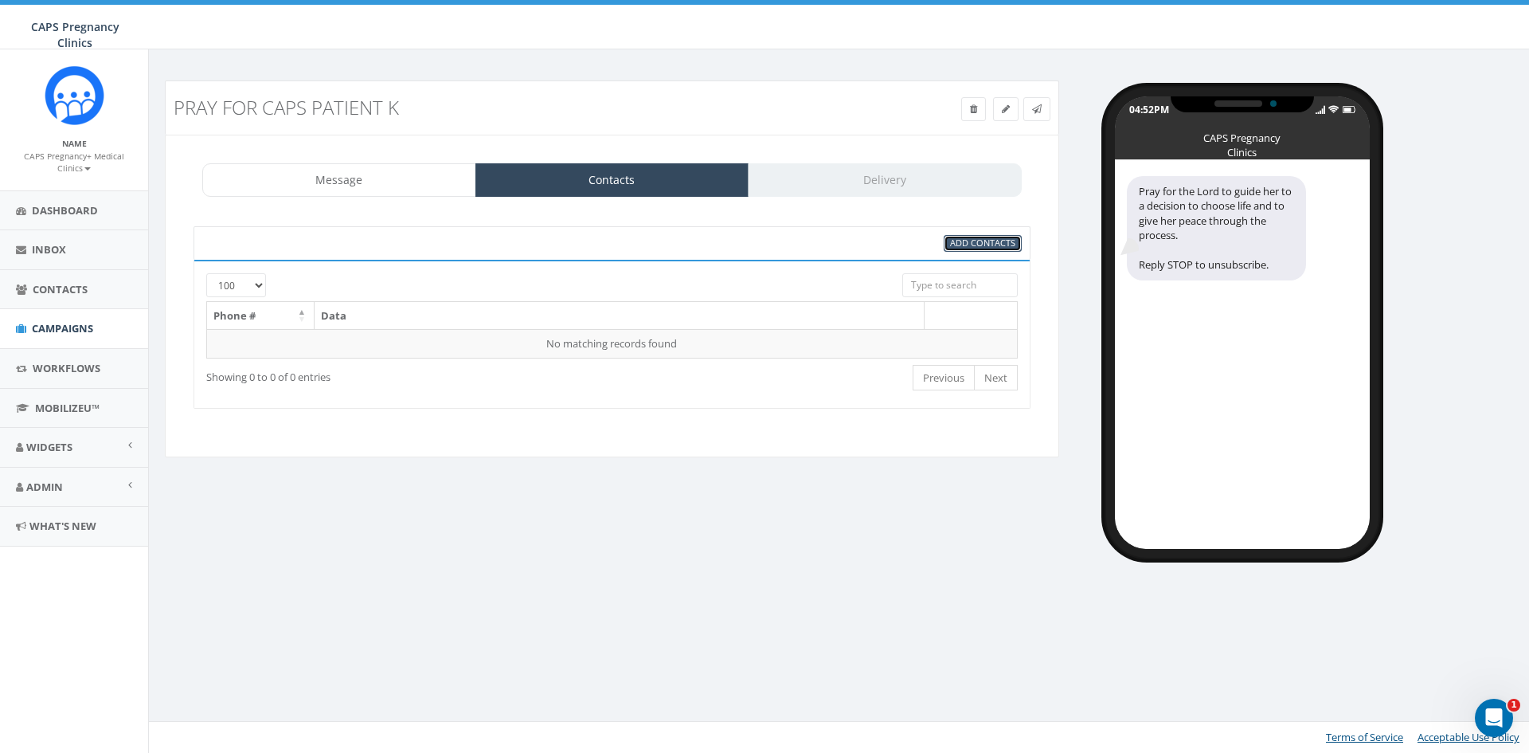
click at [1009, 244] on span "Add Contacts" at bounding box center [982, 243] width 65 height 12
select select
click at [895, 189] on div "Message Contacts Delivery" at bounding box center [611, 179] width 819 height 33
click at [403, 358] on table "Phone # Data No matching records found" at bounding box center [611, 329] width 811 height 57
click at [408, 345] on td "No matching records found" at bounding box center [612, 343] width 811 height 29
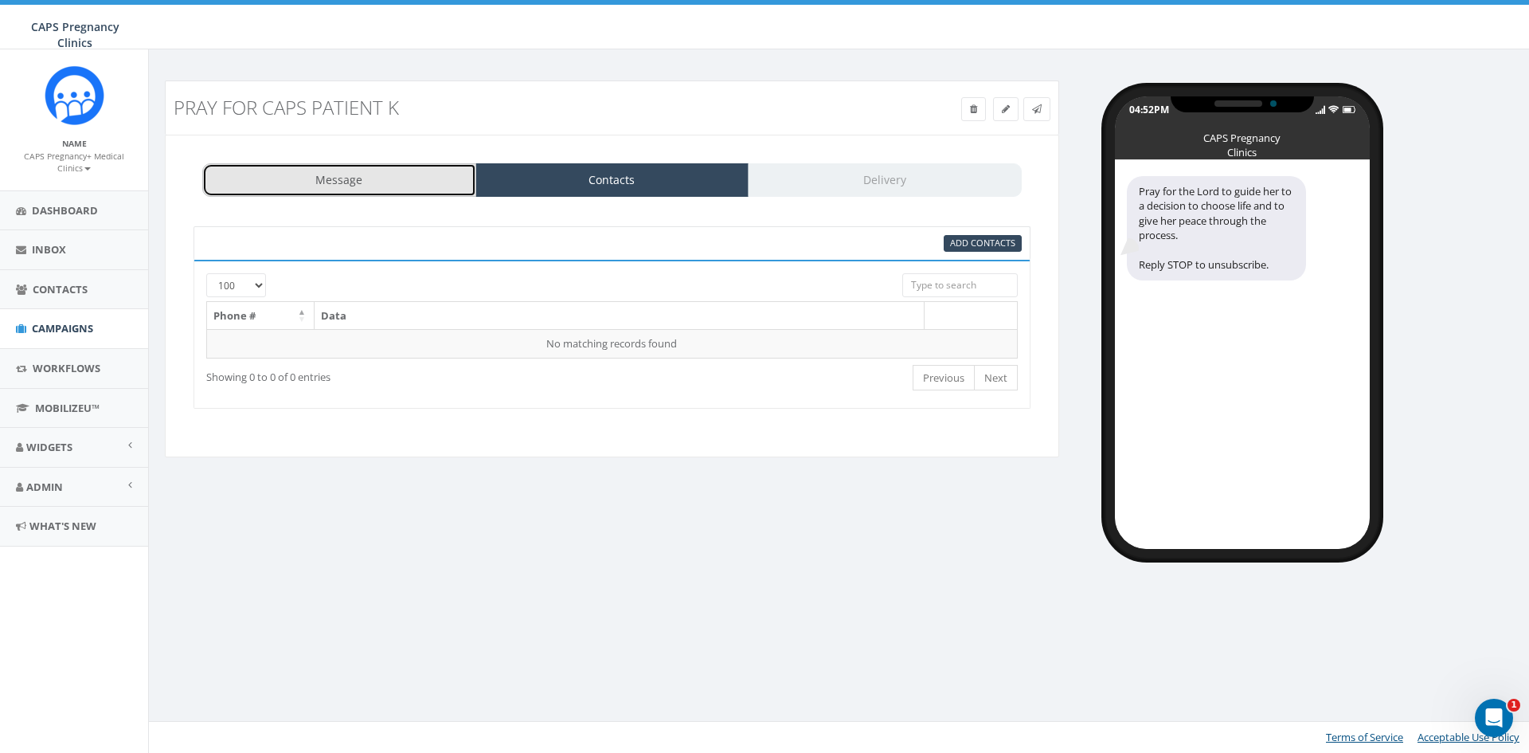
click at [391, 182] on link "Message" at bounding box center [339, 179] width 274 height 33
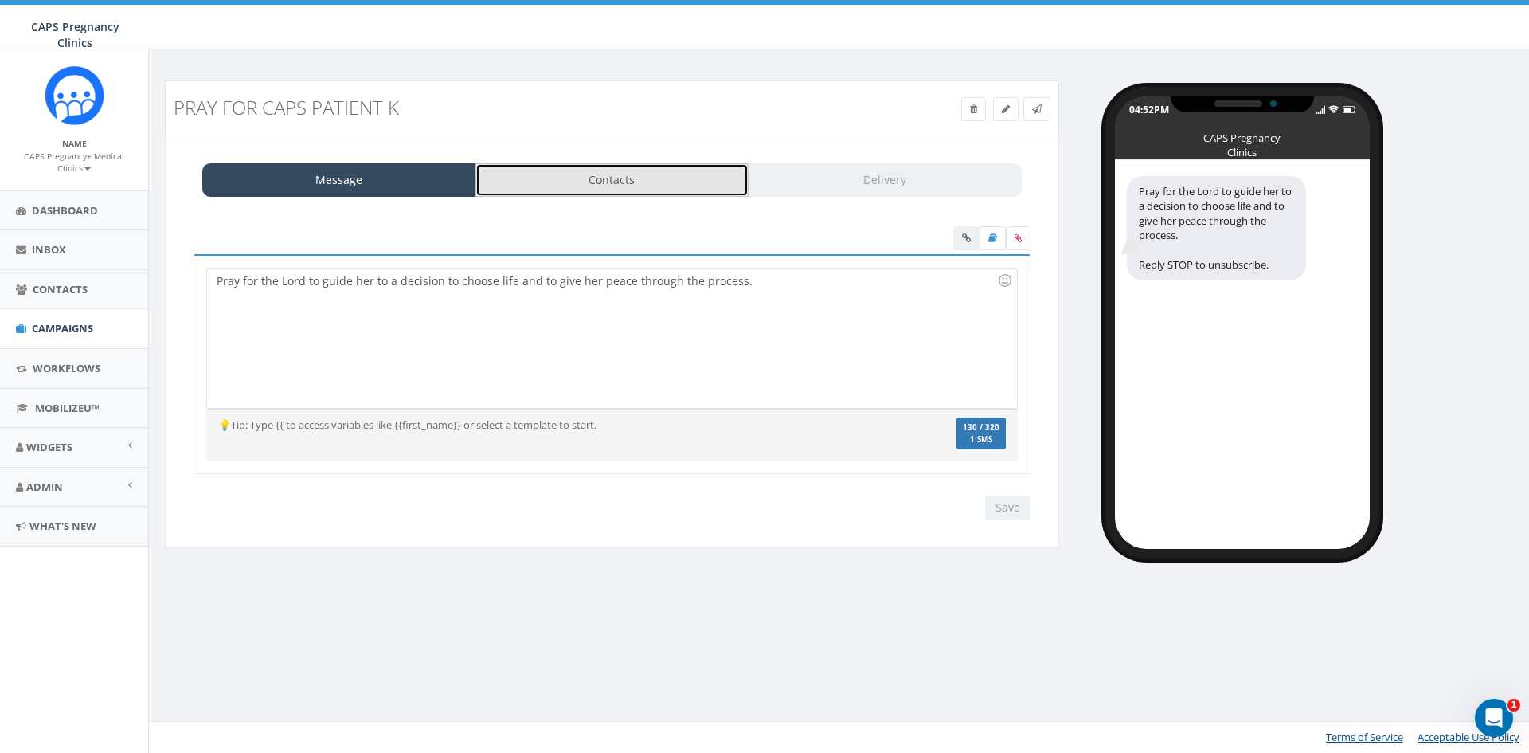
click at [582, 192] on link "Contacts" at bounding box center [612, 179] width 274 height 33
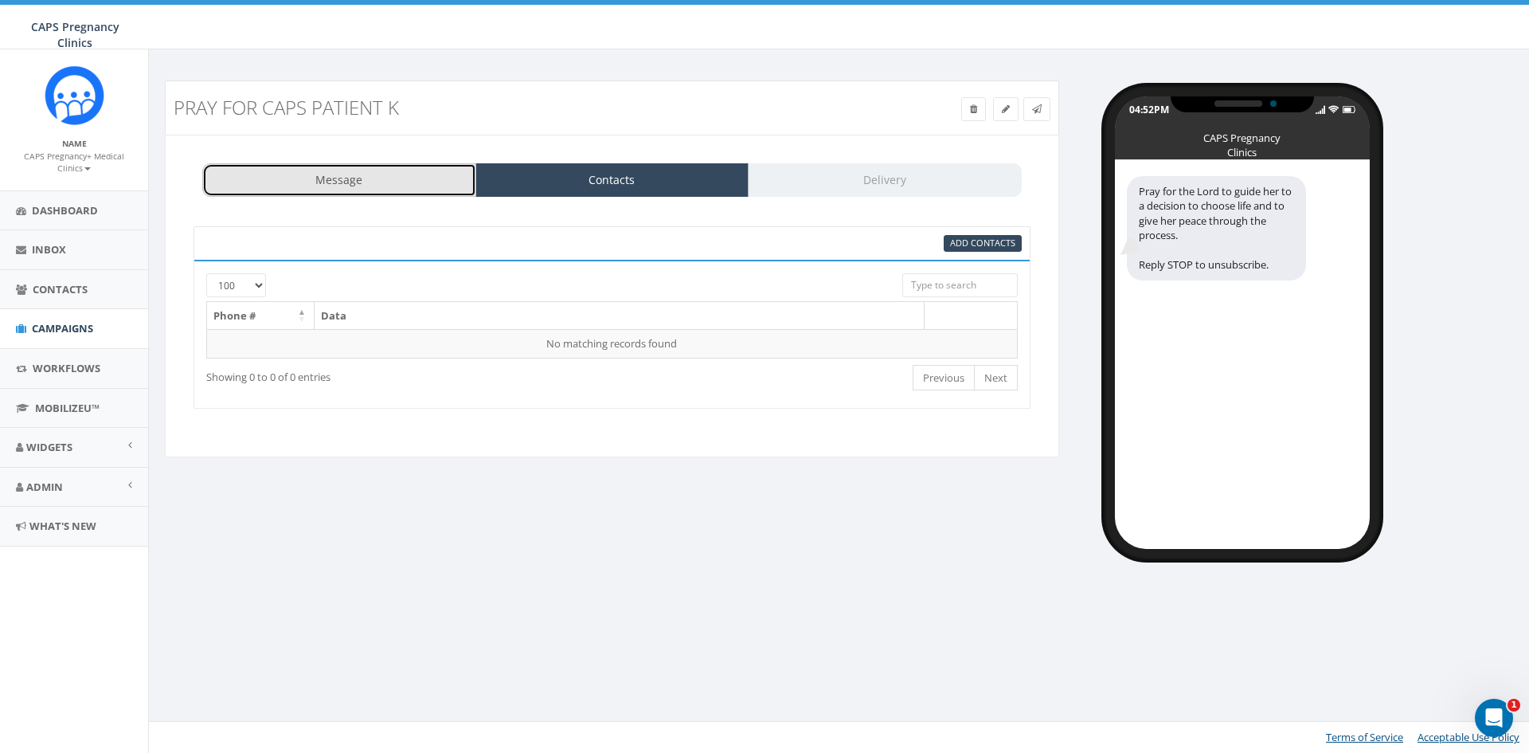
click at [472, 194] on link "Message" at bounding box center [339, 179] width 274 height 33
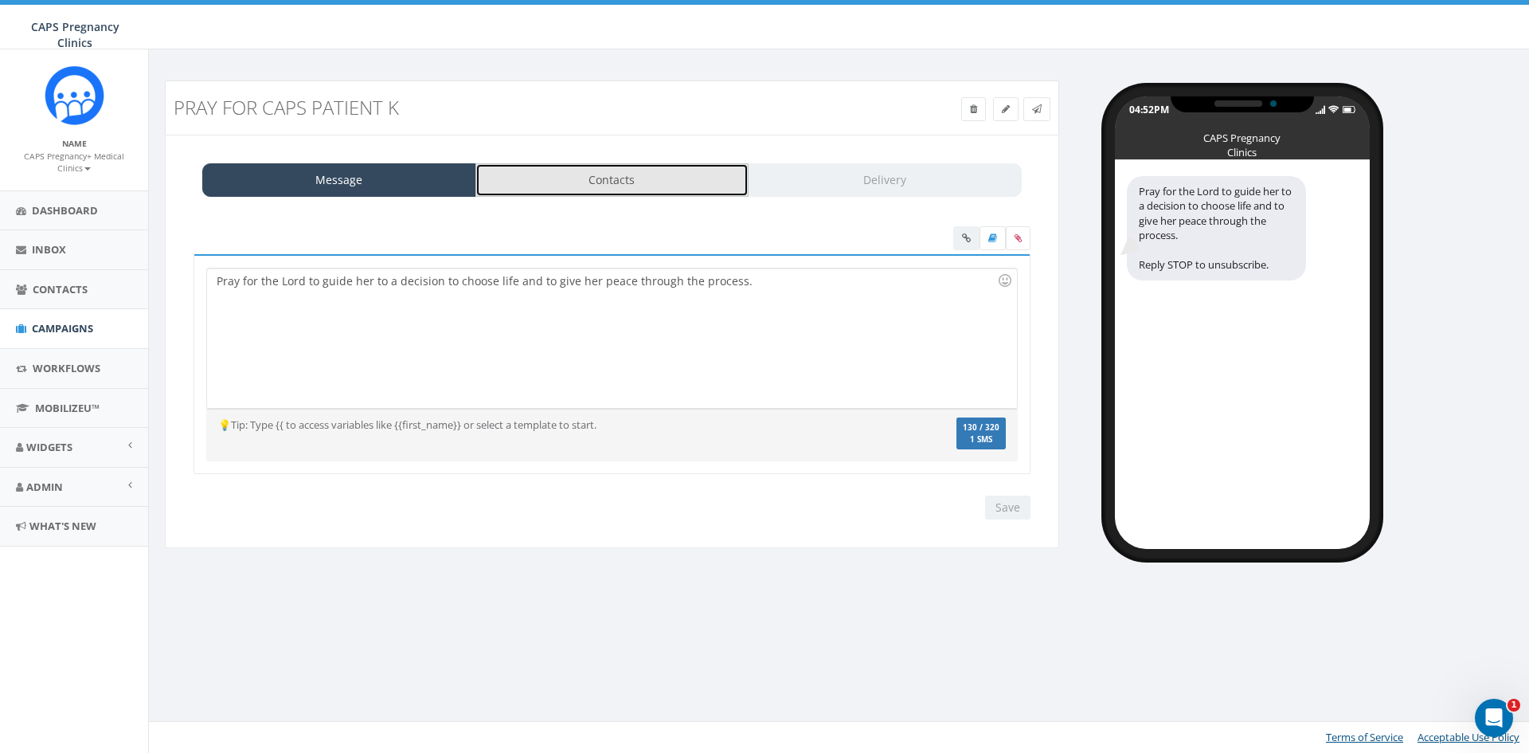
click at [608, 184] on link "Contacts" at bounding box center [612, 179] width 274 height 33
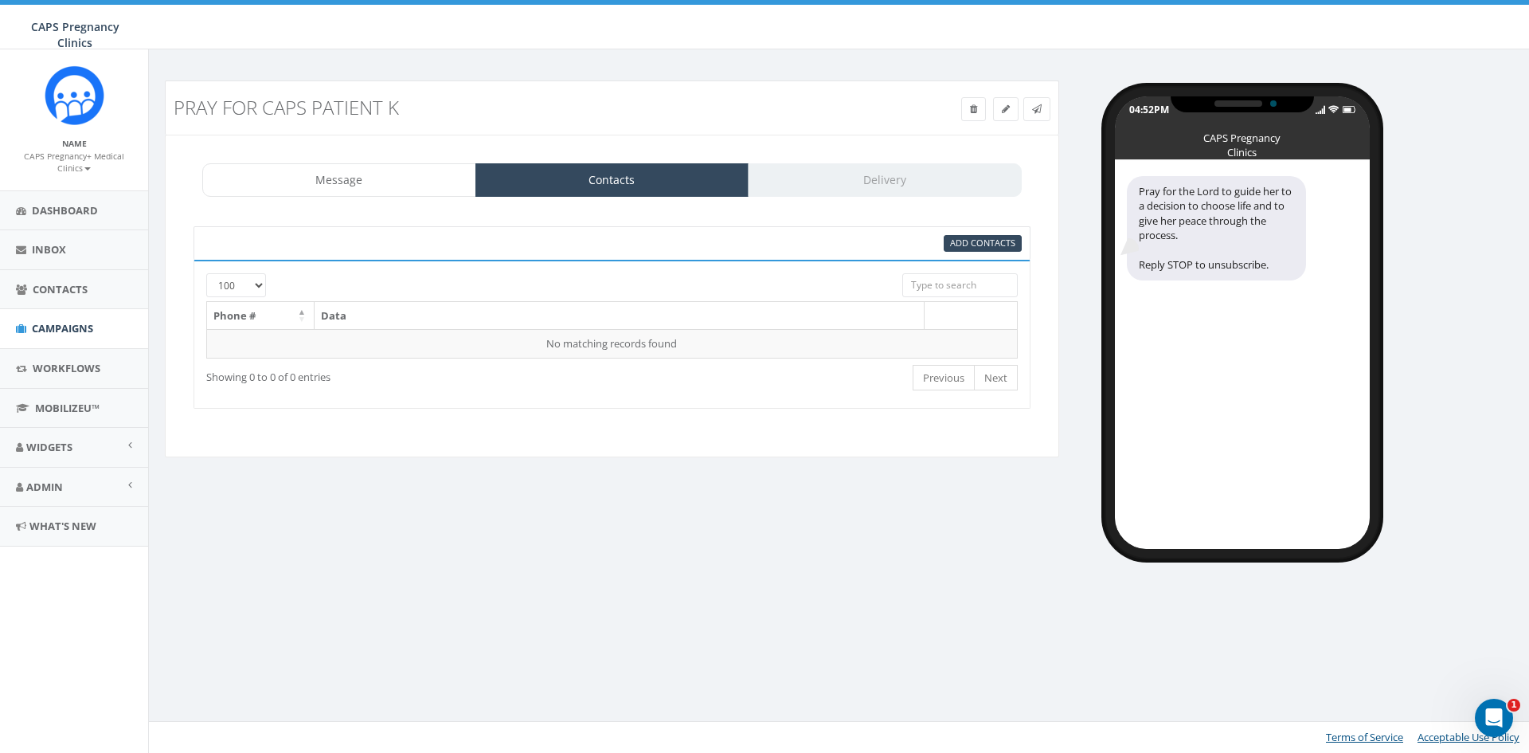
click at [897, 180] on div "Message Contacts Delivery" at bounding box center [611, 179] width 819 height 33
click at [252, 287] on select "25 50 100" at bounding box center [236, 285] width 60 height 24
click at [206, 273] on select "25 50 100" at bounding box center [236, 285] width 60 height 24
click at [248, 282] on select "25 50 100" at bounding box center [236, 285] width 60 height 24
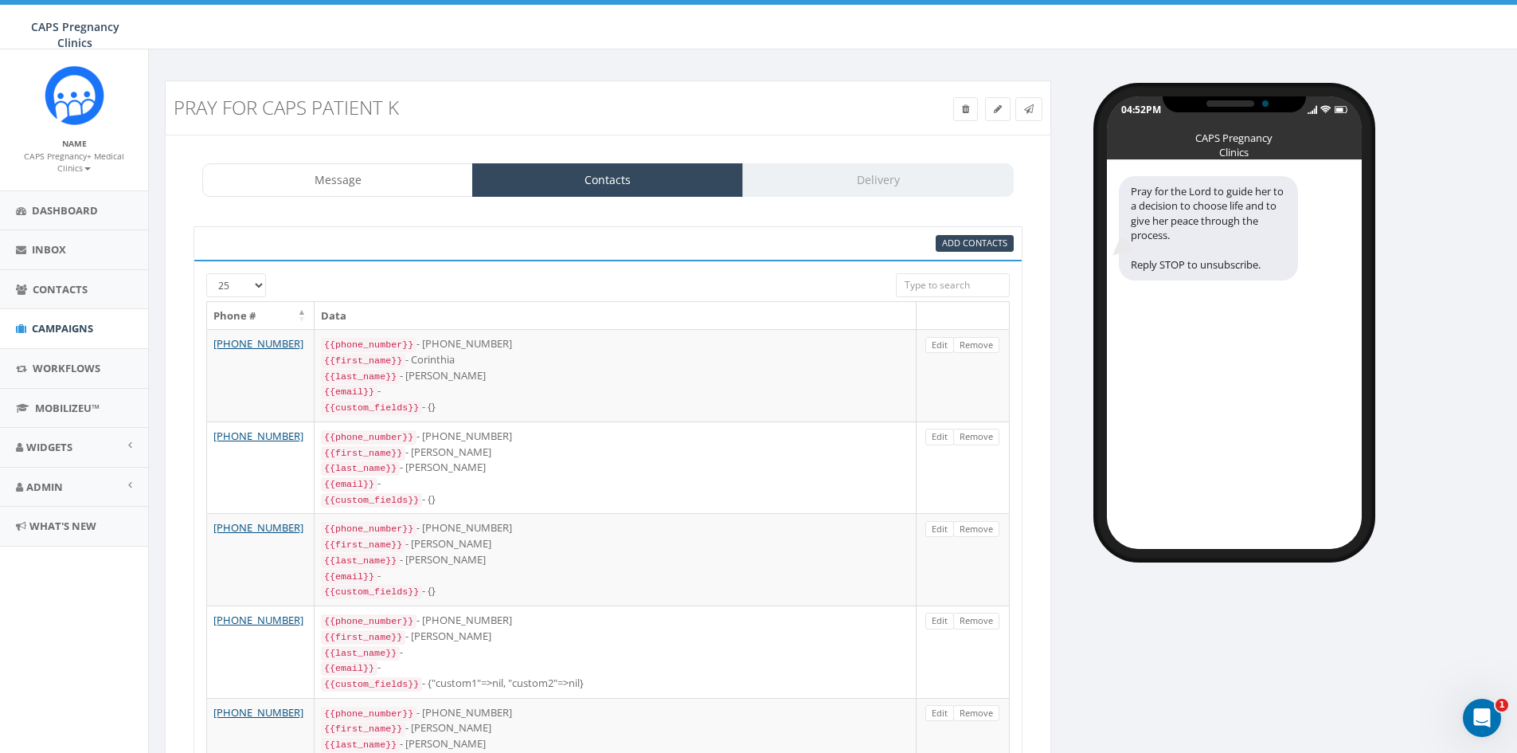
select select "100"
click at [206, 273] on select "25 50 100" at bounding box center [236, 285] width 60 height 24
click at [866, 174] on div "Message Contacts Delivery" at bounding box center [607, 179] width 811 height 33
click at [904, 177] on div "Message Contacts Delivery" at bounding box center [607, 179] width 811 height 33
click at [1027, 110] on icon at bounding box center [1029, 109] width 10 height 10
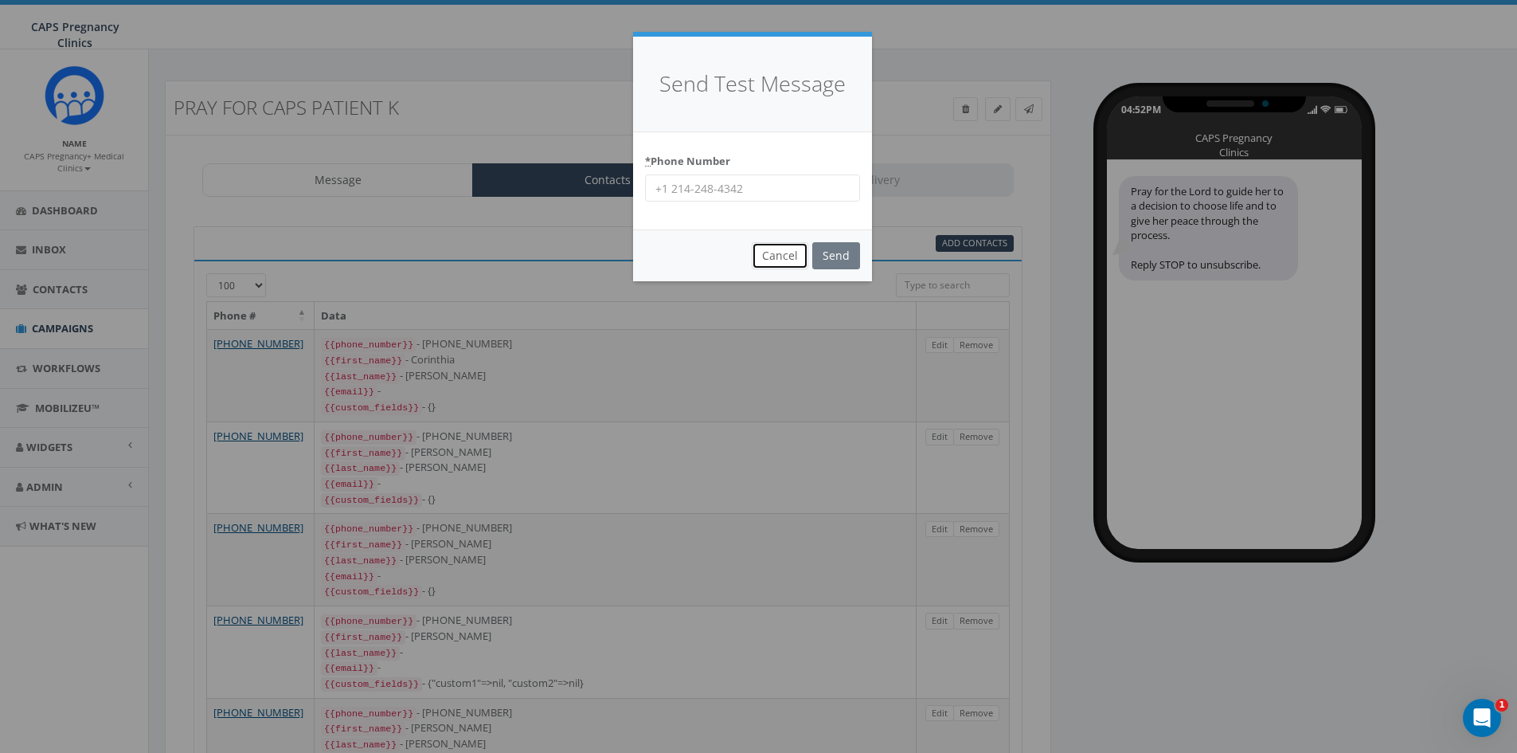
click at [770, 257] on button "Cancel" at bounding box center [780, 255] width 57 height 27
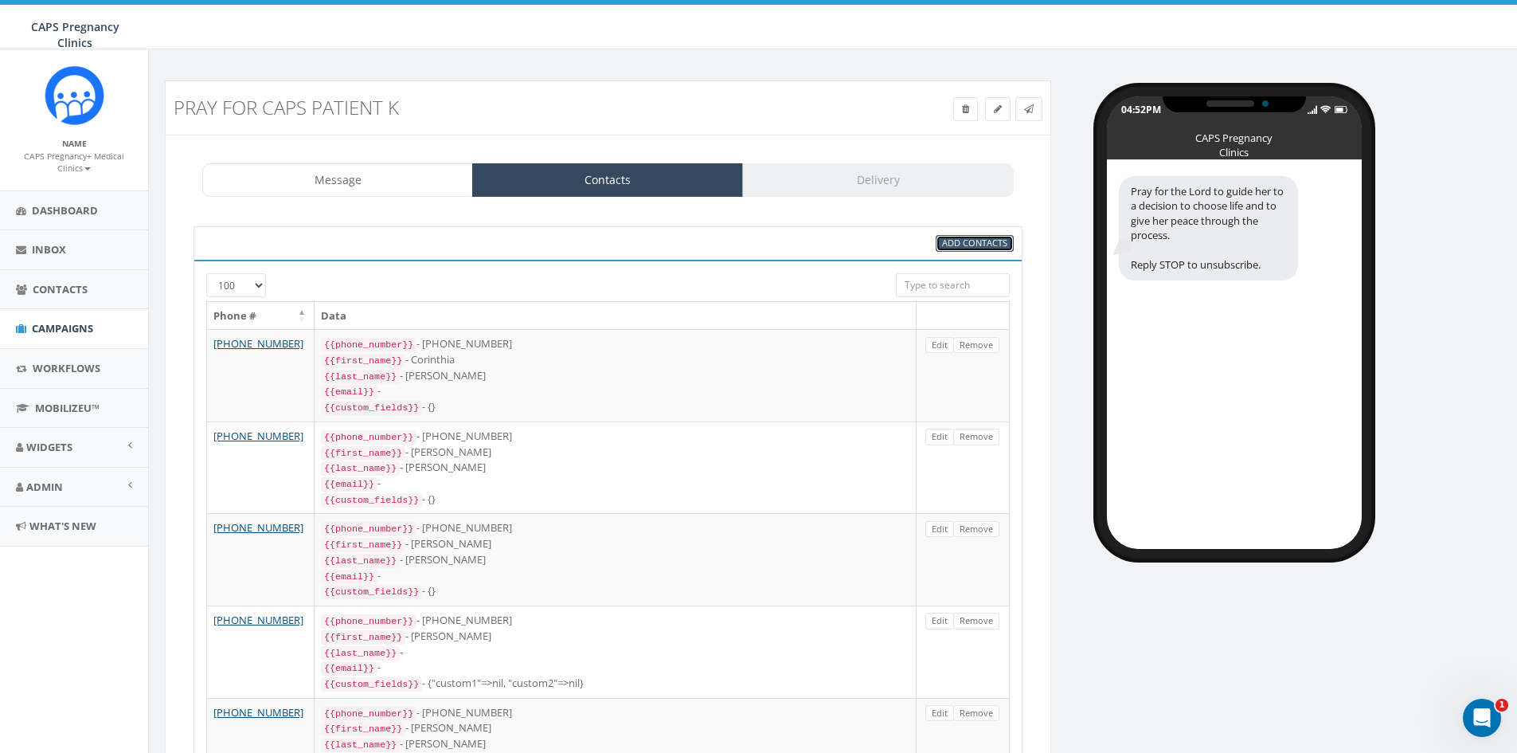
click at [952, 237] on span "Add Contacts" at bounding box center [974, 243] width 65 height 12
select select
click at [823, 189] on div "Message Contacts Delivery" at bounding box center [607, 179] width 811 height 33
click at [337, 176] on link "Message" at bounding box center [337, 179] width 271 height 33
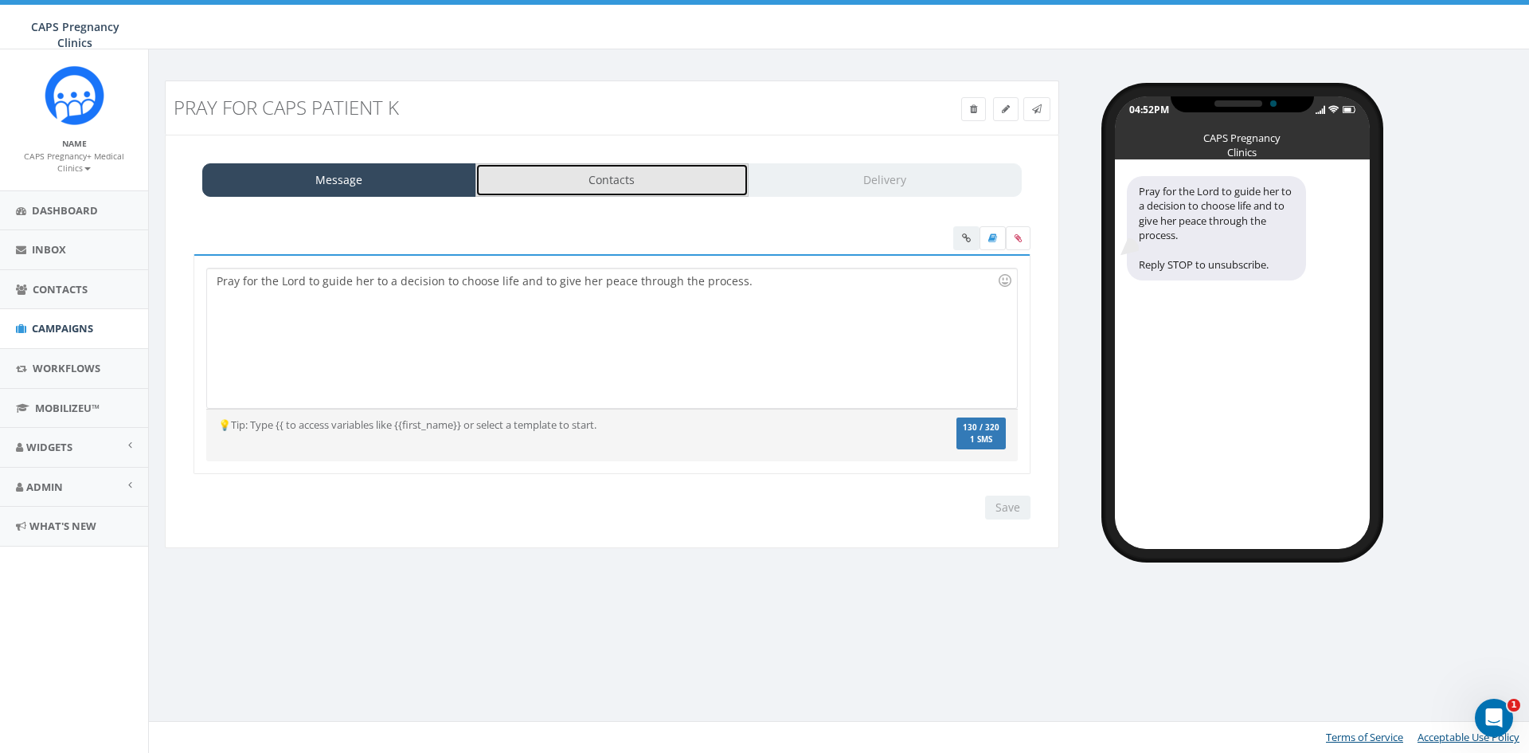
click at [593, 176] on link "Contacts" at bounding box center [612, 179] width 274 height 33
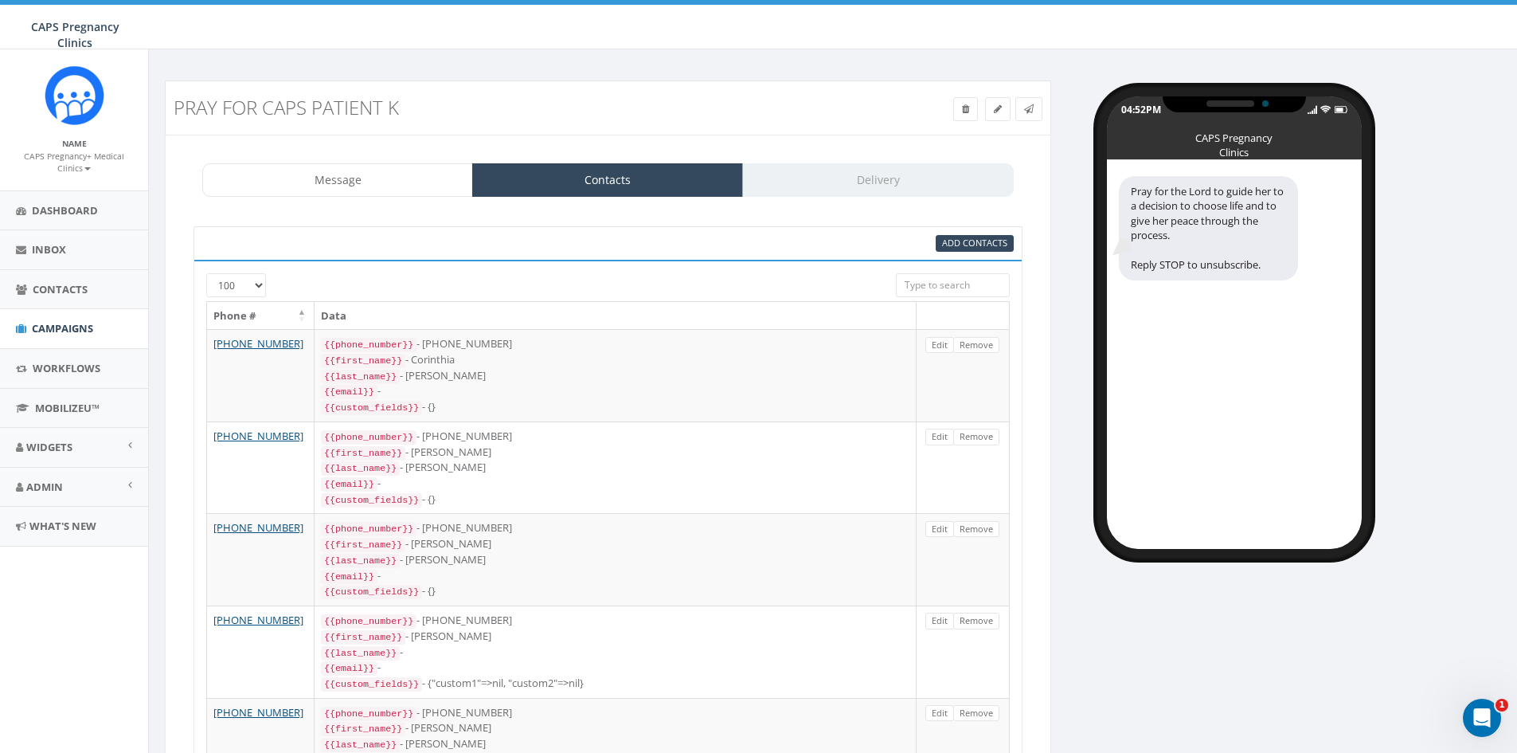
click at [799, 174] on div "Message Contacts Delivery" at bounding box center [607, 179] width 811 height 33
click at [898, 178] on div "Message Contacts Delivery" at bounding box center [607, 179] width 811 height 33
click at [334, 188] on link "Message" at bounding box center [337, 179] width 271 height 33
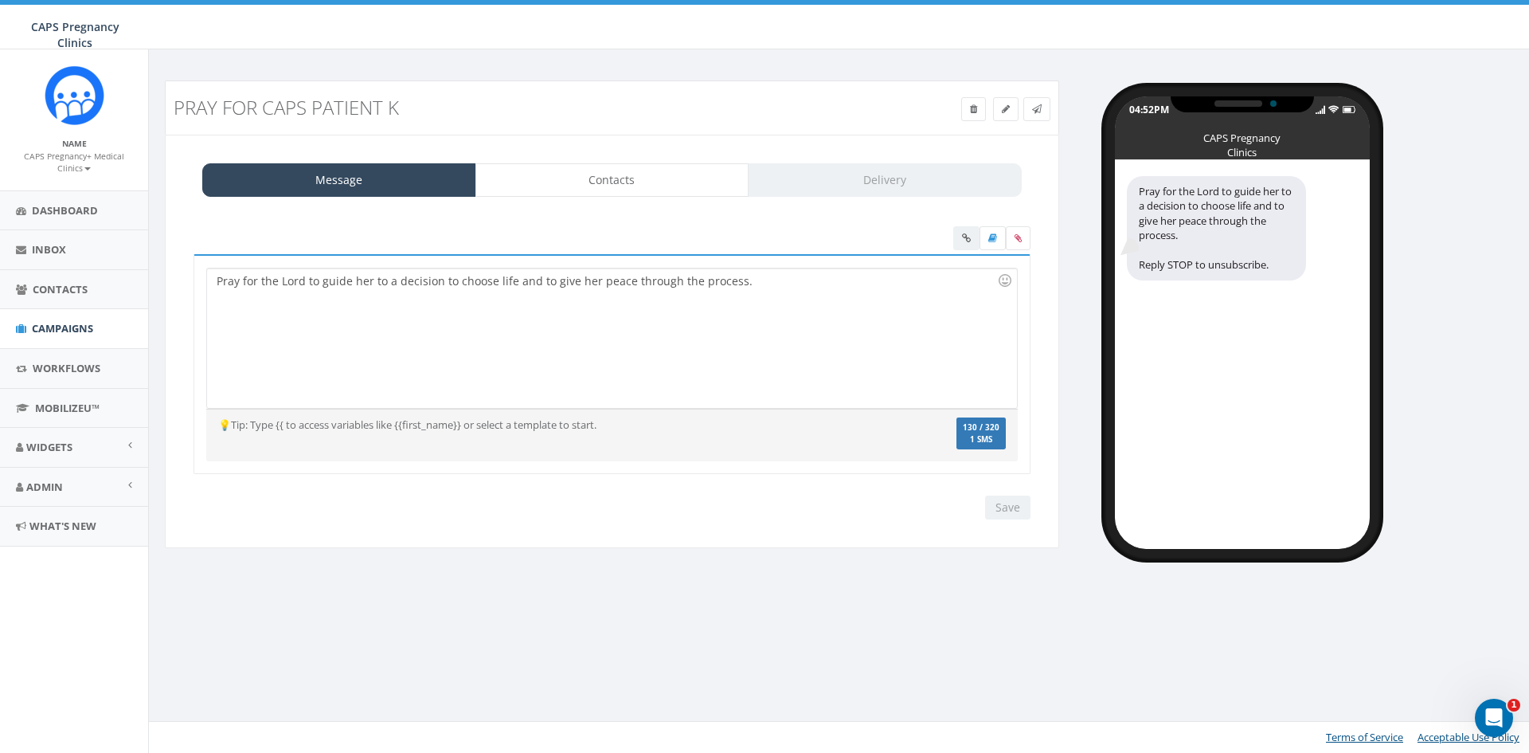
click at [799, 182] on div "Message Contacts Delivery" at bounding box center [611, 179] width 819 height 33
click at [1015, 502] on div "Save Next" at bounding box center [1003, 507] width 53 height 24
click at [763, 286] on div "Pray for the Lord to guide her to a decision to choose life and to give her pea…" at bounding box center [611, 337] width 809 height 139
click at [1010, 511] on div "Save Next" at bounding box center [1003, 507] width 53 height 24
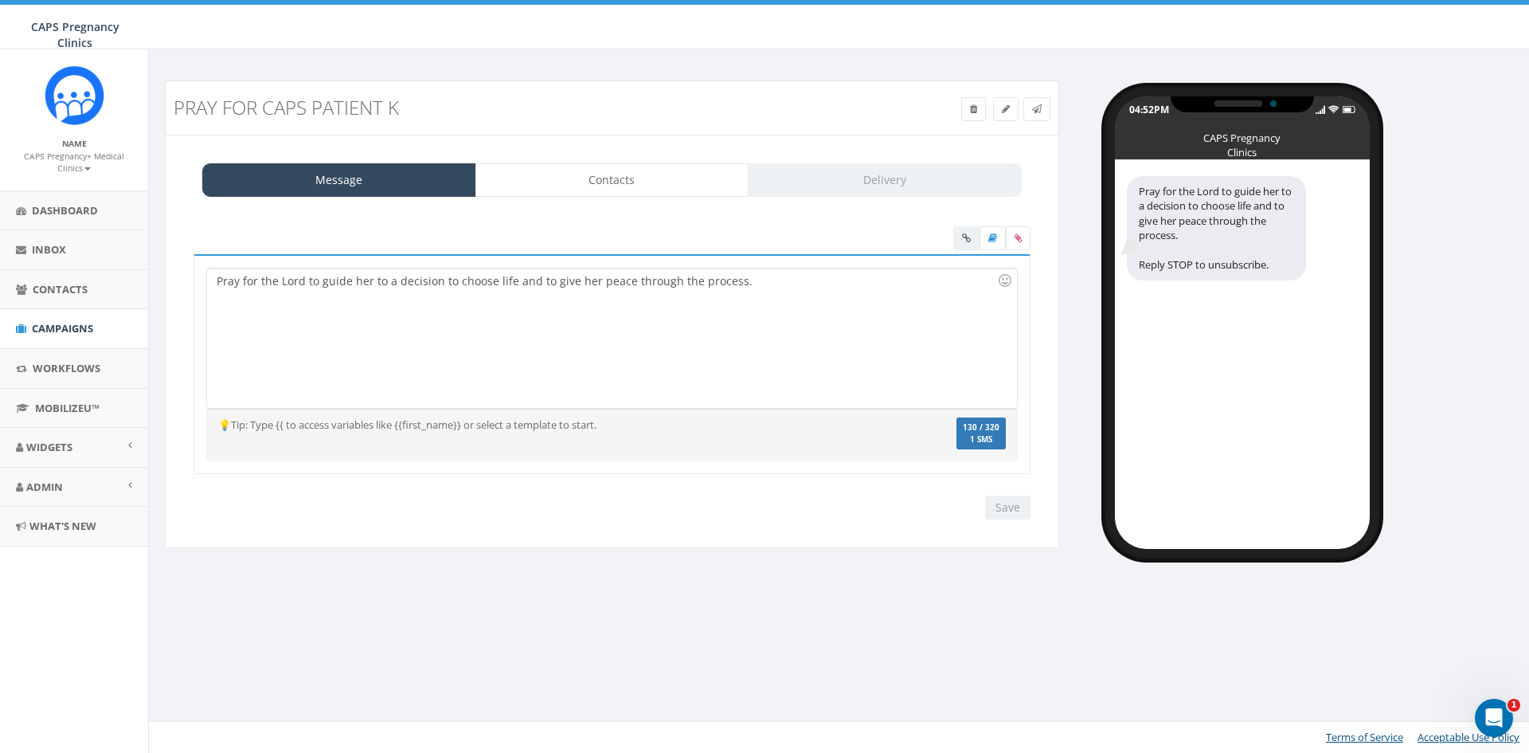
click at [882, 290] on div "Pray for the Lord to guide her to a decision to choose life and to give her pea…" at bounding box center [611, 337] width 809 height 139
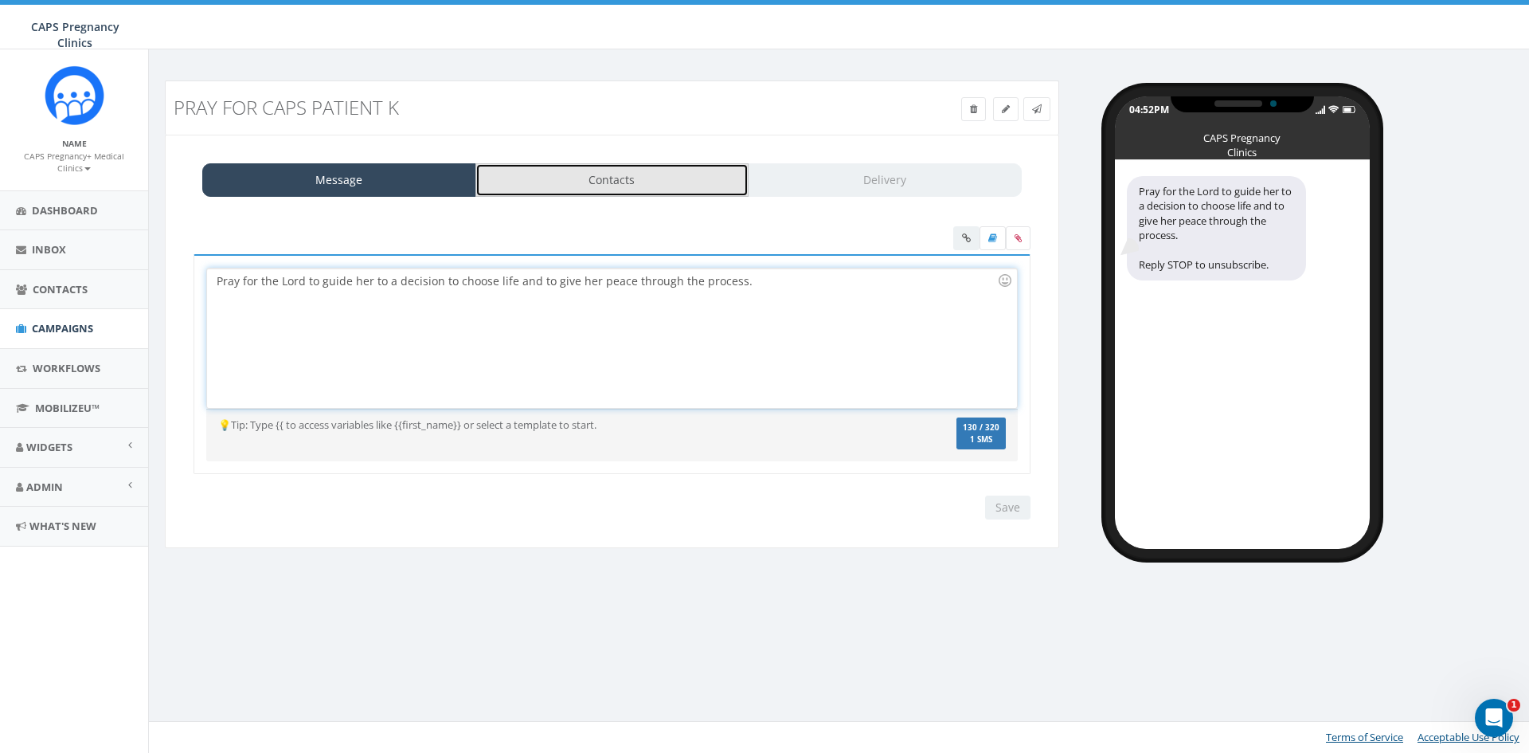
click at [555, 192] on link "Contacts" at bounding box center [612, 179] width 274 height 33
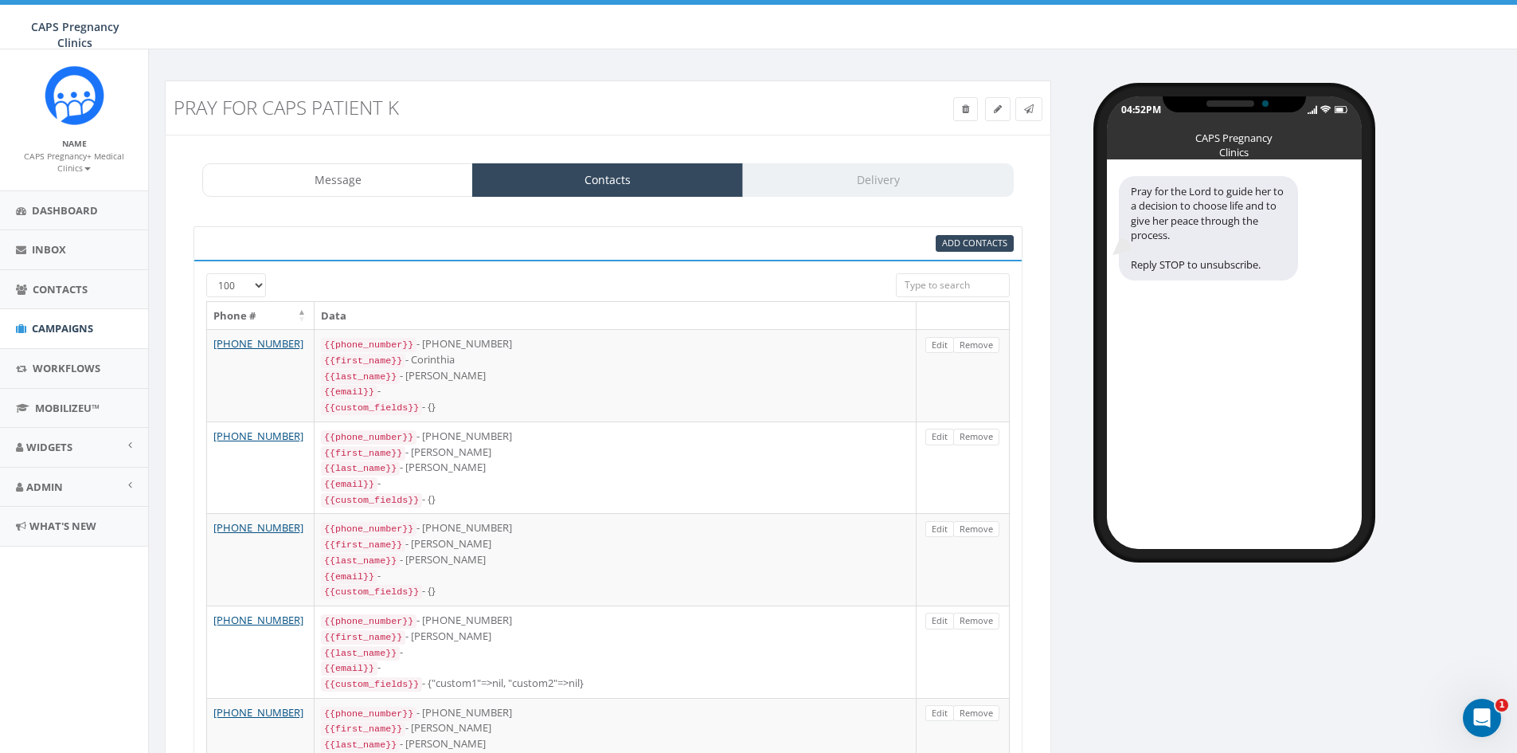
click at [847, 192] on div "Message Contacts Delivery" at bounding box center [607, 179] width 811 height 33
click at [843, 173] on div "Message Contacts Delivery" at bounding box center [607, 179] width 811 height 33
click at [729, 183] on link "Contacts" at bounding box center [607, 179] width 271 height 33
click at [1034, 114] on link at bounding box center [1028, 109] width 27 height 24
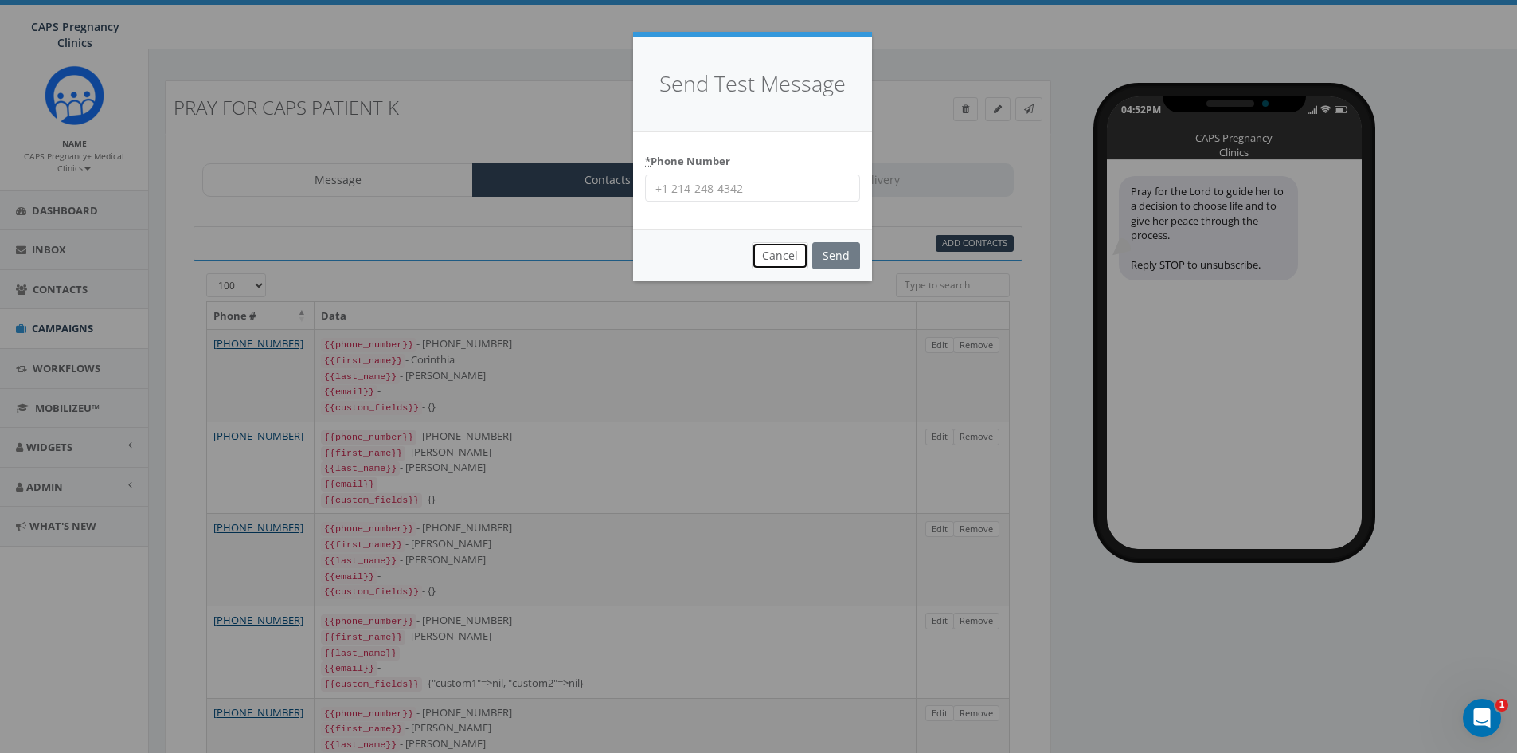
click at [786, 253] on button "Cancel" at bounding box center [780, 255] width 57 height 27
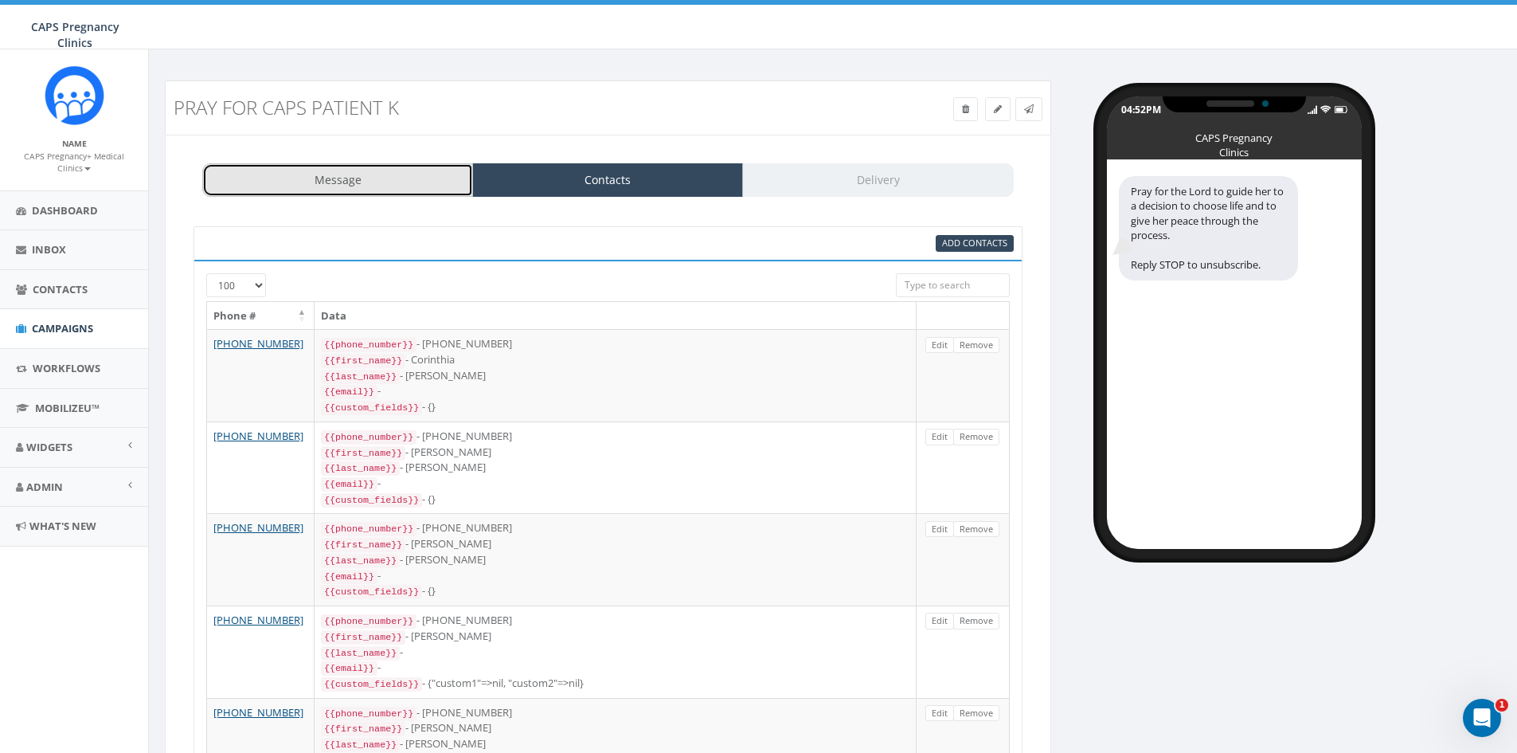
click at [340, 163] on link "Message" at bounding box center [337, 179] width 271 height 33
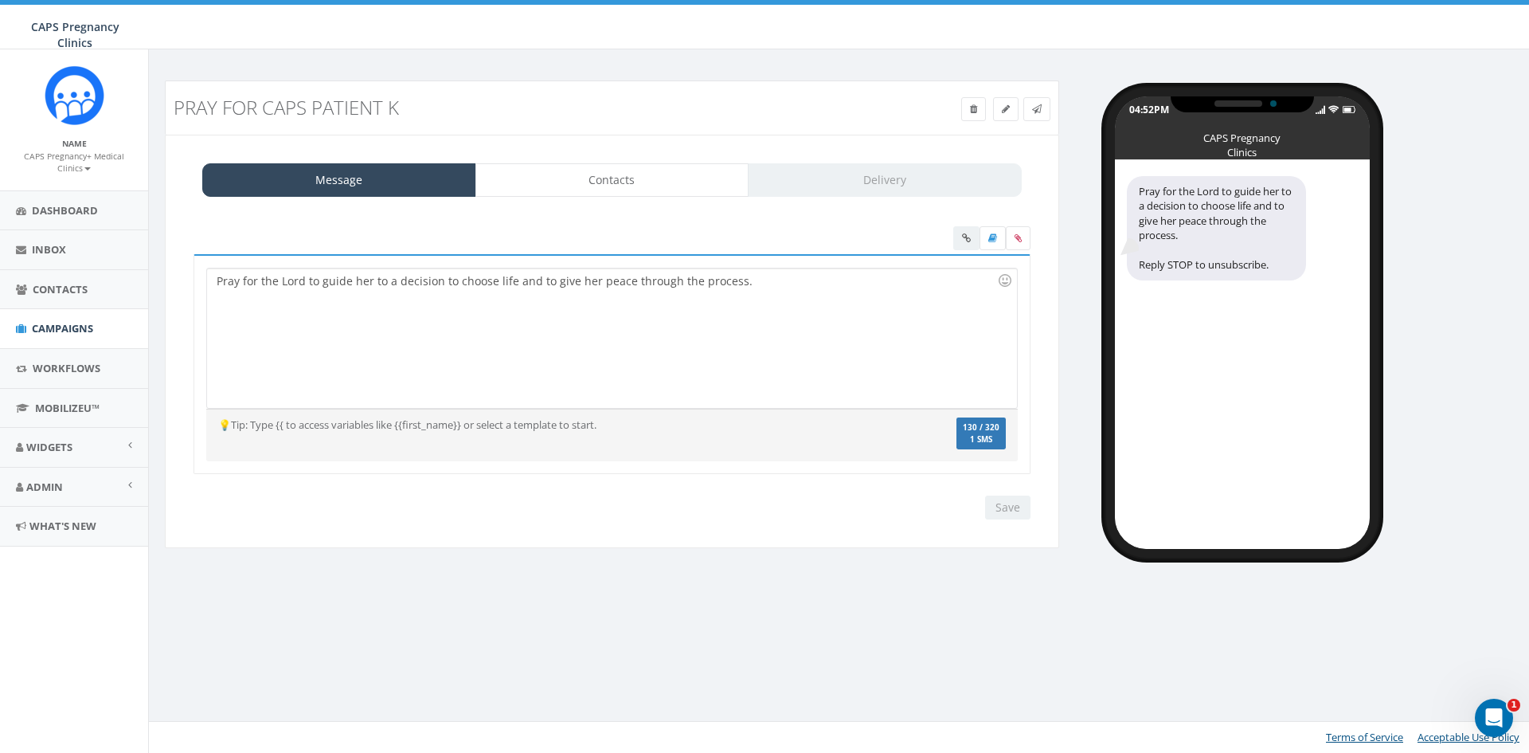
click at [921, 186] on div "Message Contacts Delivery" at bounding box center [611, 179] width 819 height 33
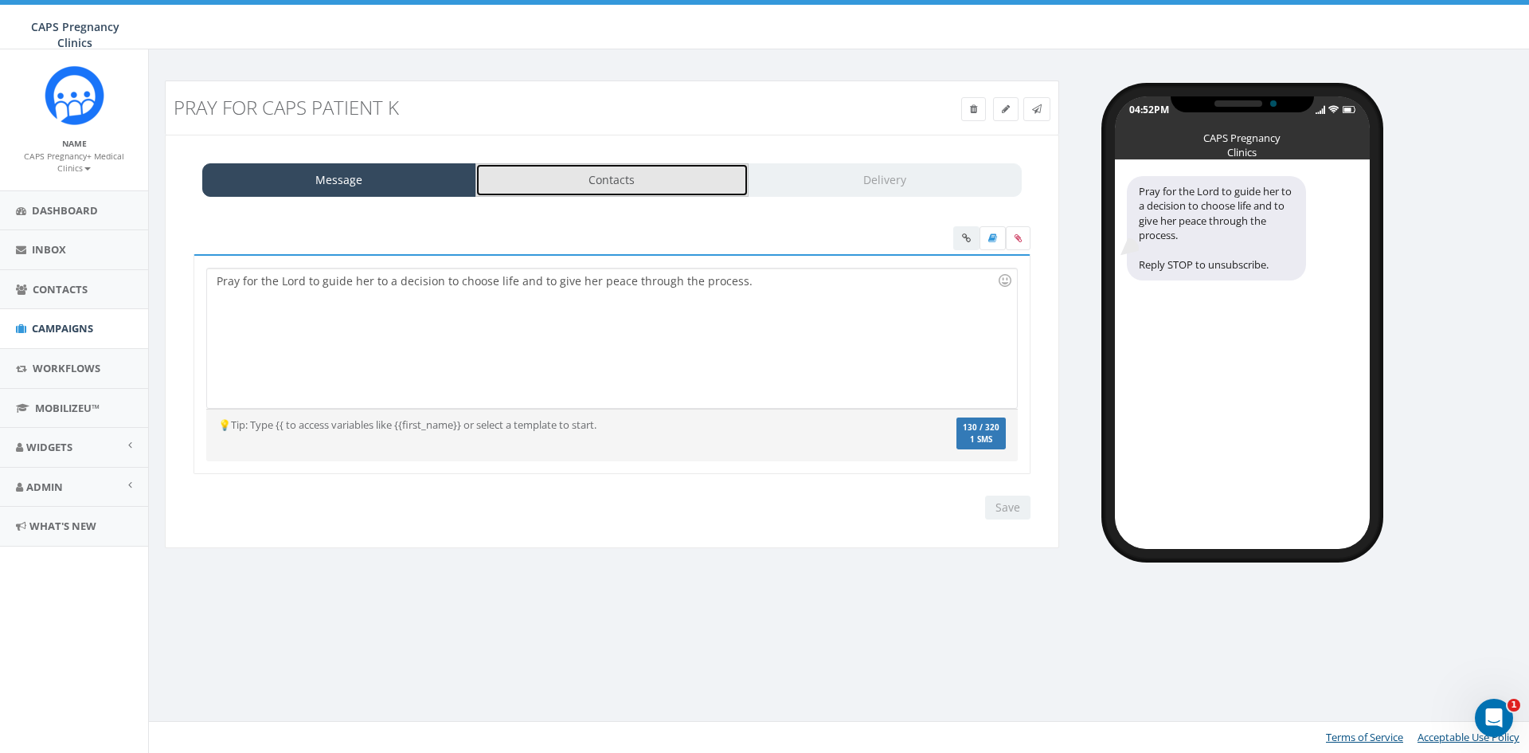
click at [586, 187] on link "Contacts" at bounding box center [612, 179] width 274 height 33
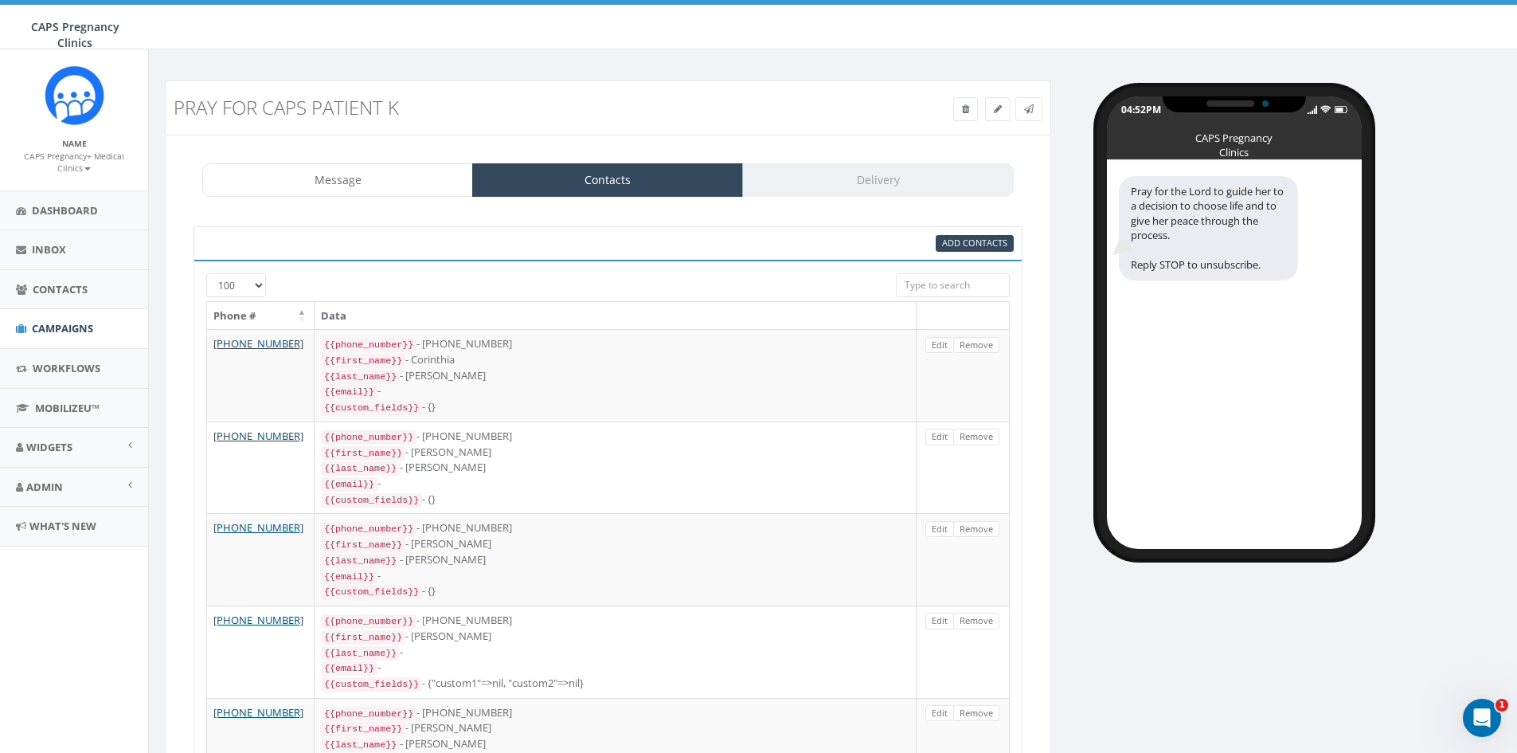
click at [938, 181] on div "Message Contacts Delivery" at bounding box center [607, 179] width 811 height 33
click at [334, 184] on link "Message" at bounding box center [337, 179] width 271 height 33
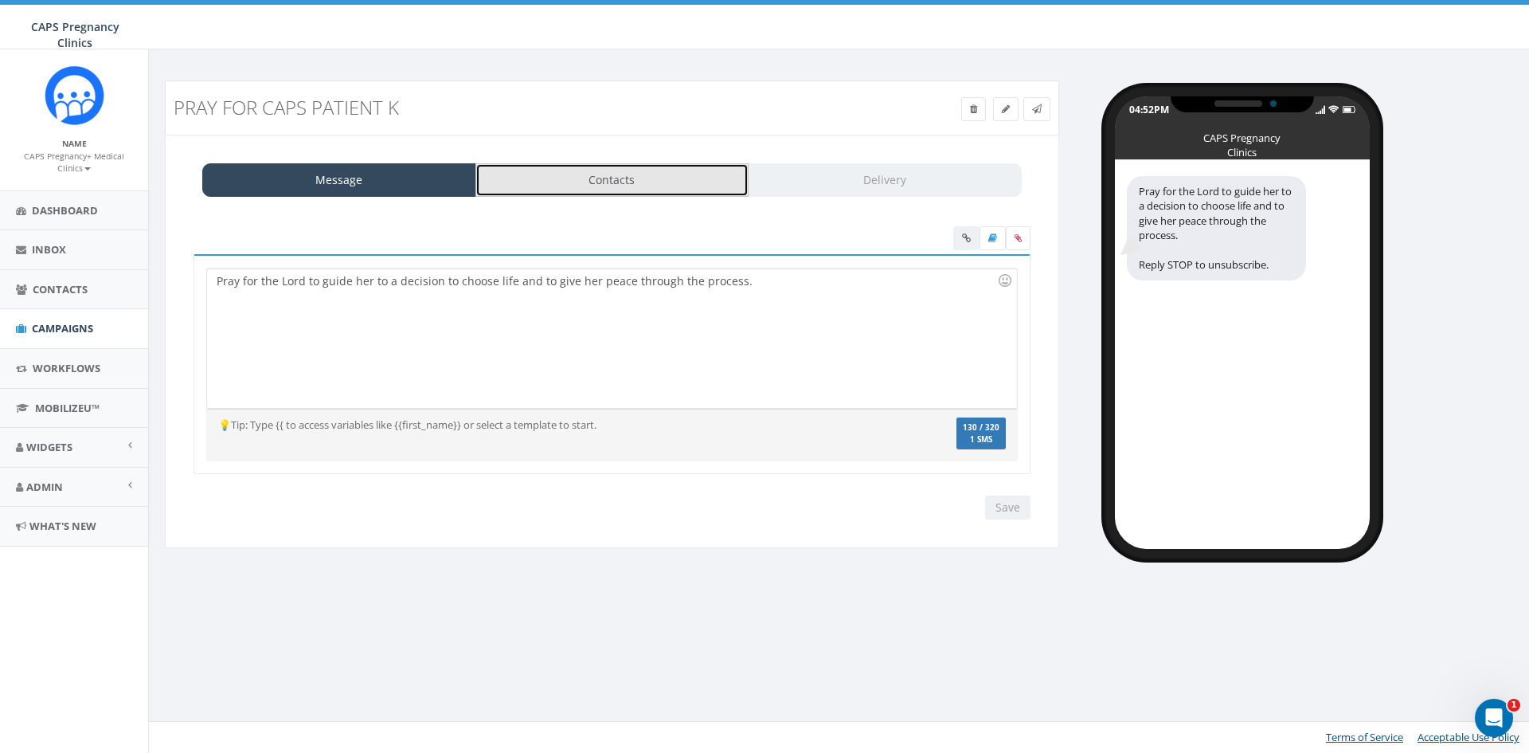
click at [627, 165] on link "Contacts" at bounding box center [612, 179] width 274 height 33
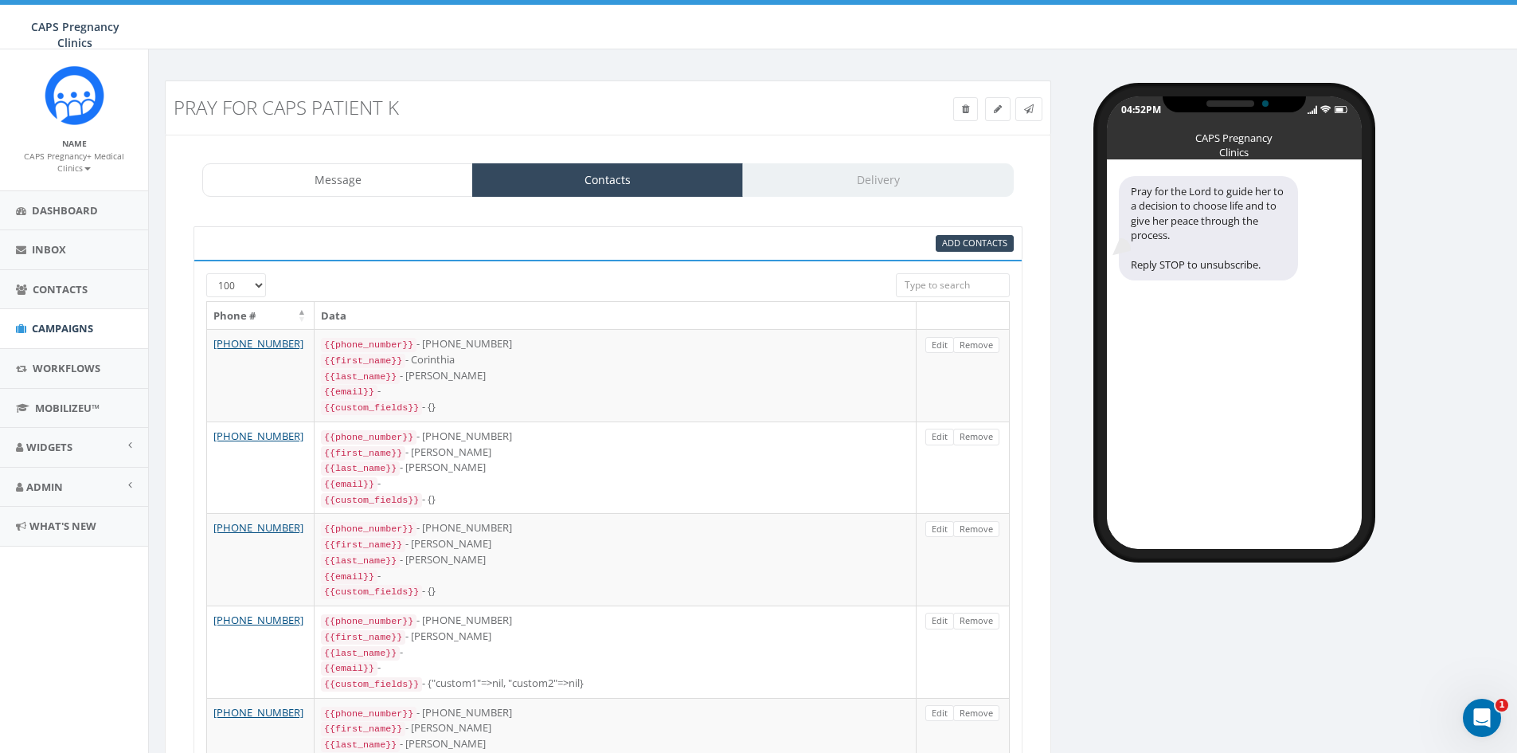
click at [843, 186] on div "Message Contacts Delivery" at bounding box center [607, 179] width 811 height 33
click at [932, 178] on div "Message Contacts Delivery" at bounding box center [607, 179] width 811 height 33
click at [812, 179] on div "Message Contacts Delivery" at bounding box center [607, 179] width 811 height 33
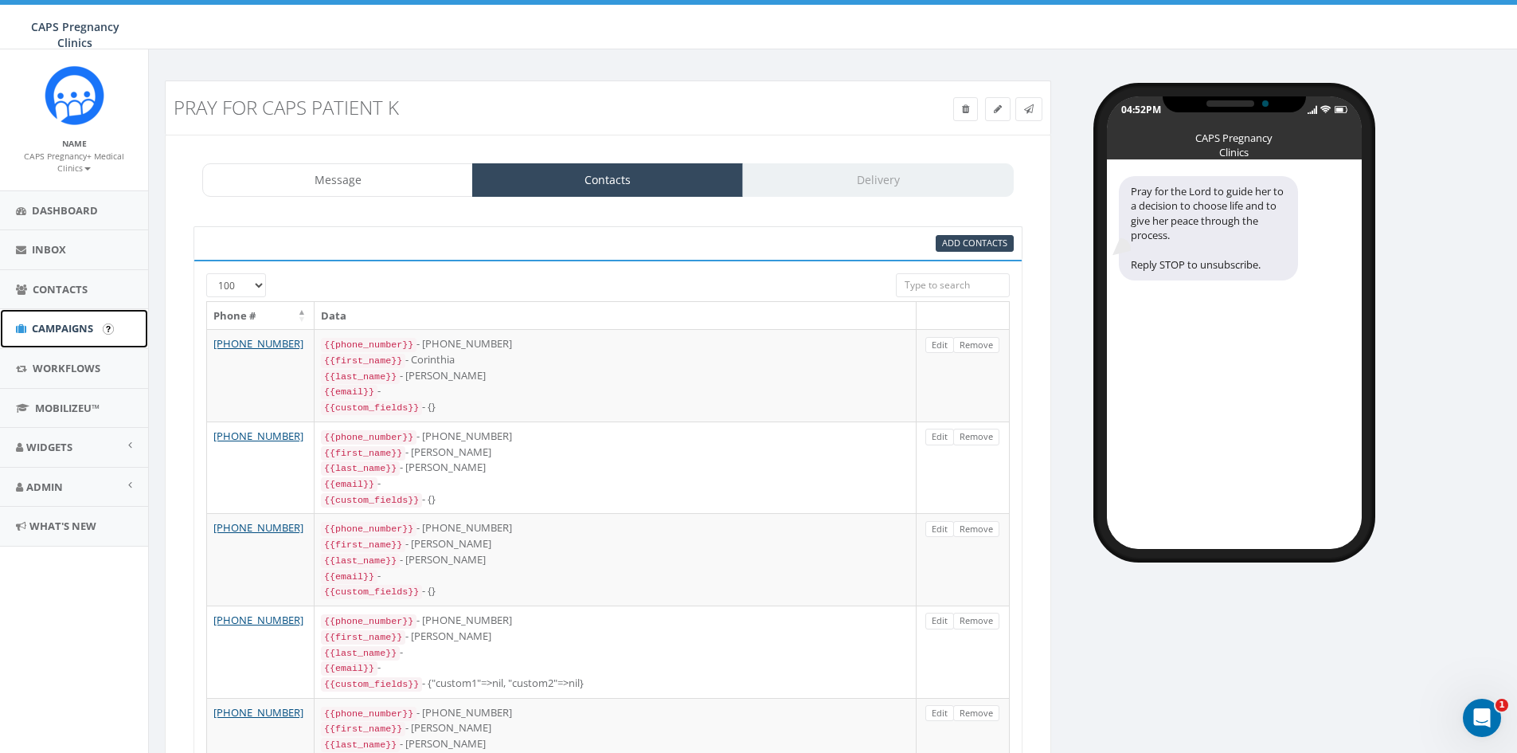
click at [83, 326] on span "Campaigns" at bounding box center [62, 328] width 61 height 14
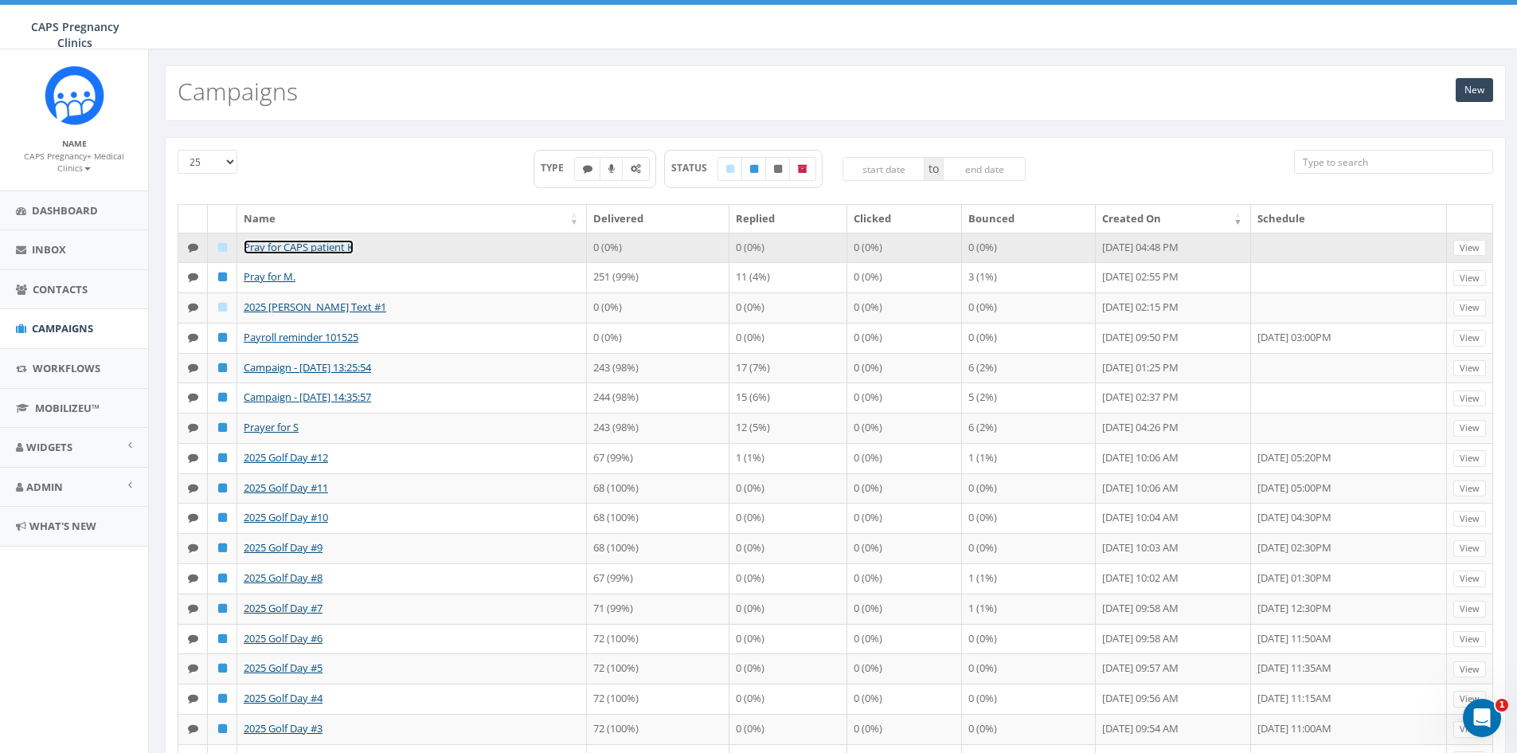
click at [307, 252] on link "Pray for CAPS patient K" at bounding box center [299, 247] width 110 height 14
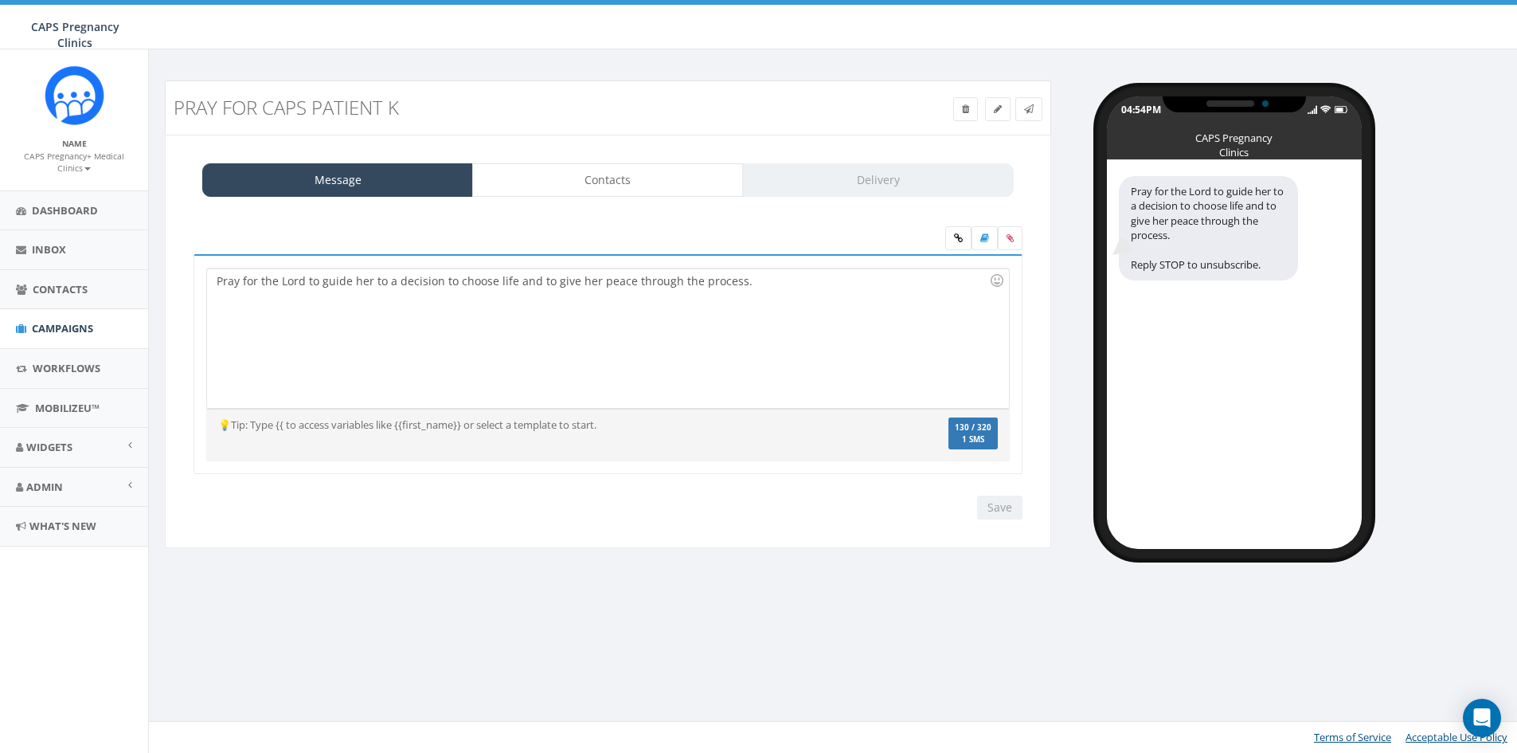
select select "100"
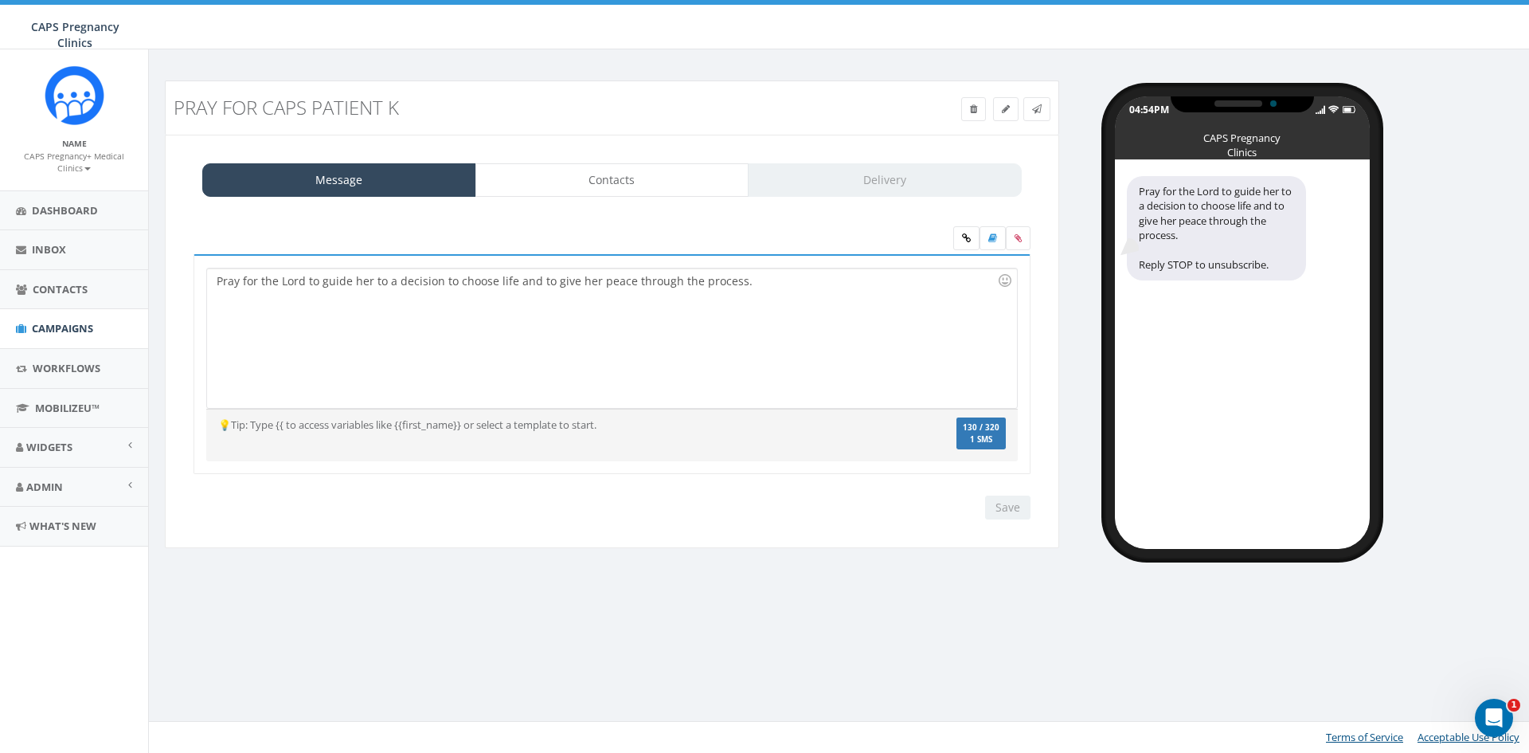
click at [870, 192] on div "Message Contacts Delivery" at bounding box center [611, 179] width 819 height 33
click at [621, 325] on div "Pray for the Lord to guide her to a decision to choose life and to give her pea…" at bounding box center [611, 337] width 809 height 139
click at [1002, 441] on label "130 / 320 1 SMS" at bounding box center [980, 433] width 49 height 33
click at [570, 317] on div "Pray for the Lord to guide her to a decision to choose life and to give her pea…" at bounding box center [611, 337] width 809 height 139
click at [569, 291] on div "Pray for the Lord to guide her to a decision to choose life and to give her pea…" at bounding box center [611, 337] width 809 height 139
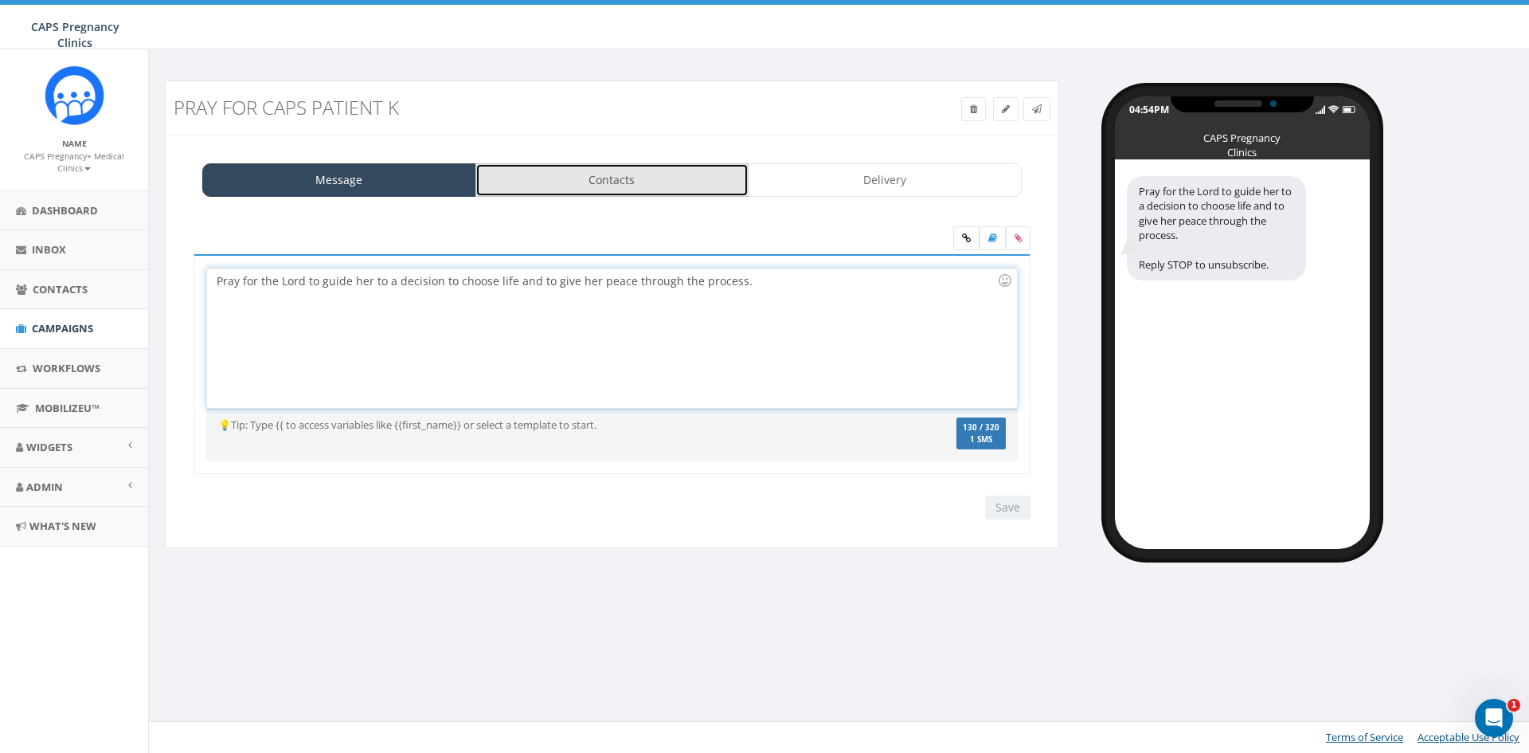
click at [571, 182] on link "Contacts" at bounding box center [612, 179] width 274 height 33
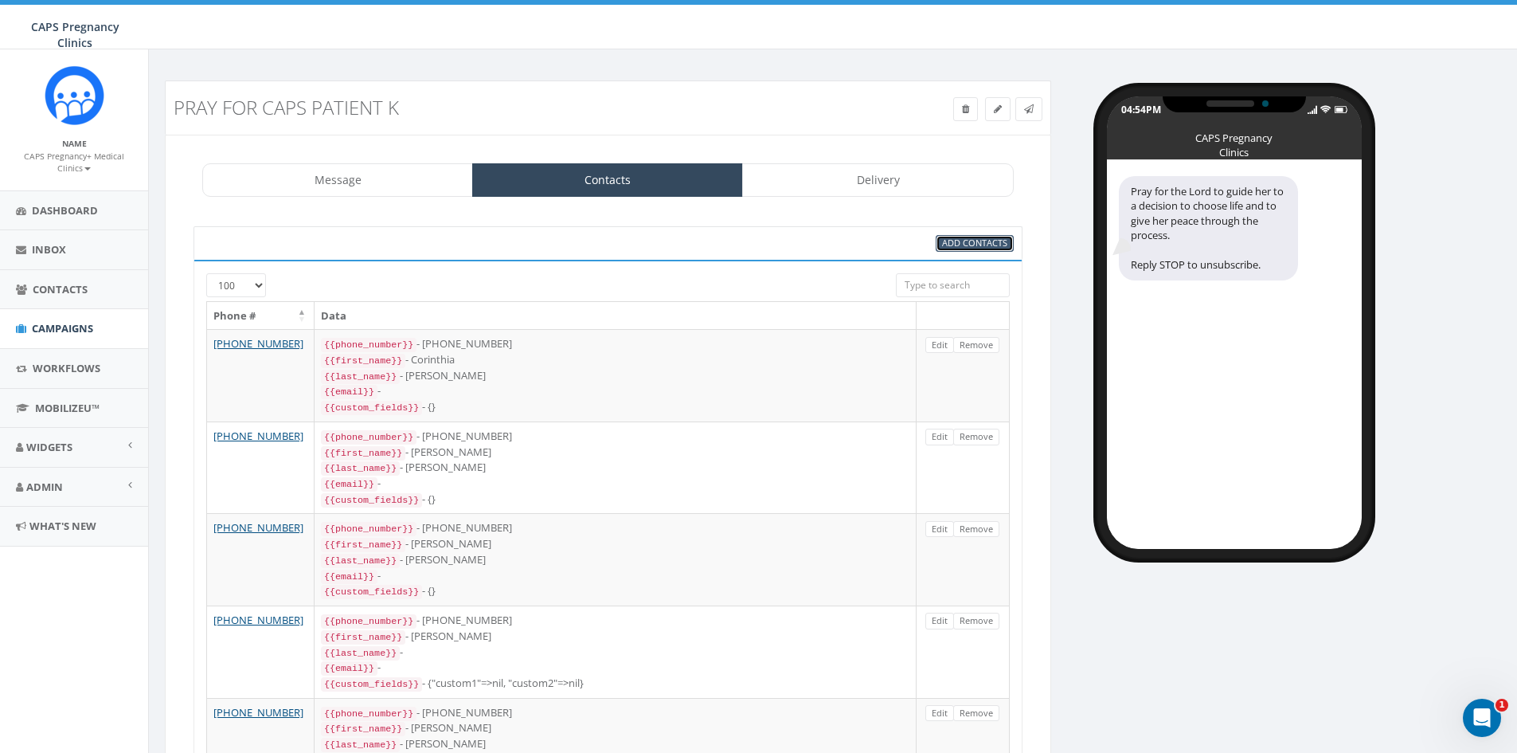
click at [977, 240] on span "Add Contacts" at bounding box center [974, 243] width 65 height 12
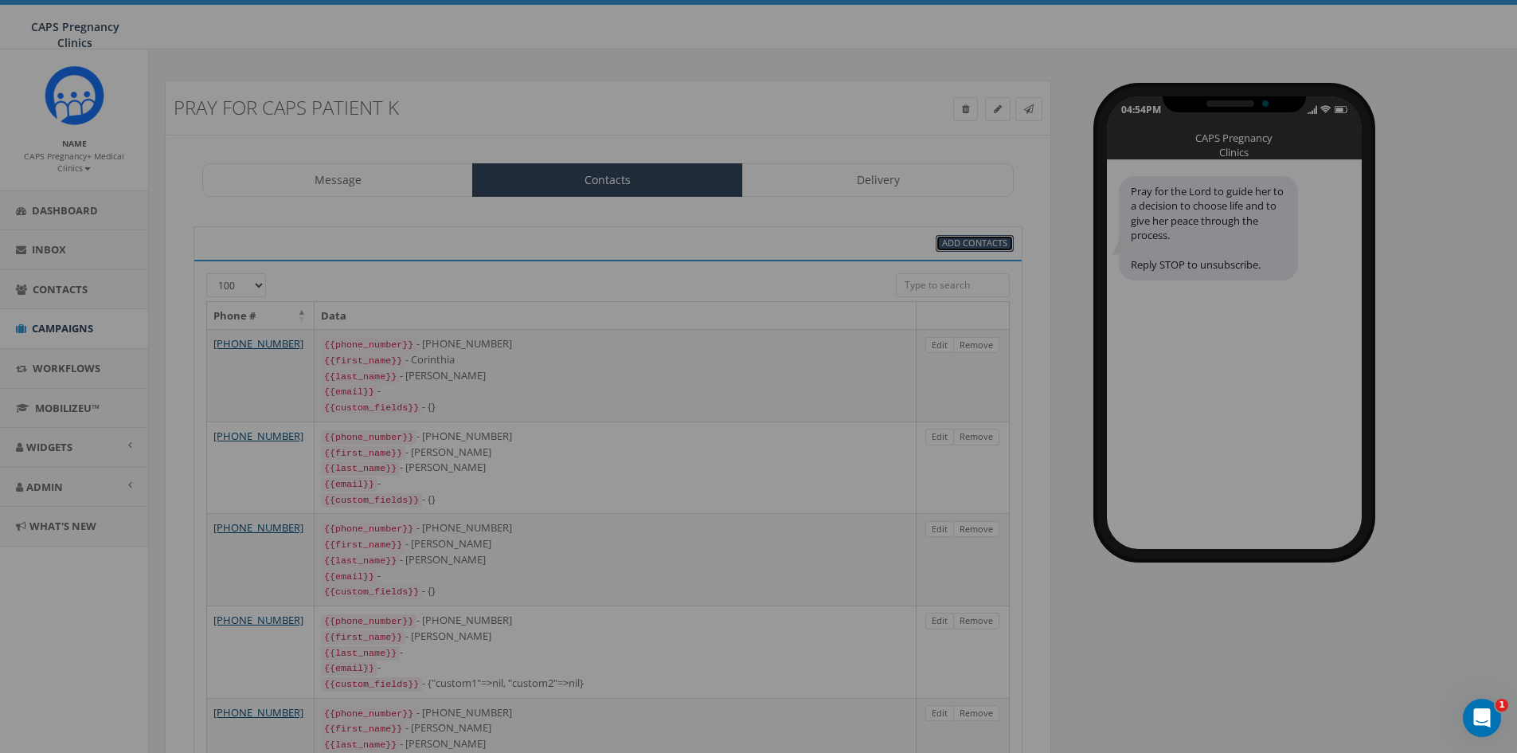
select select
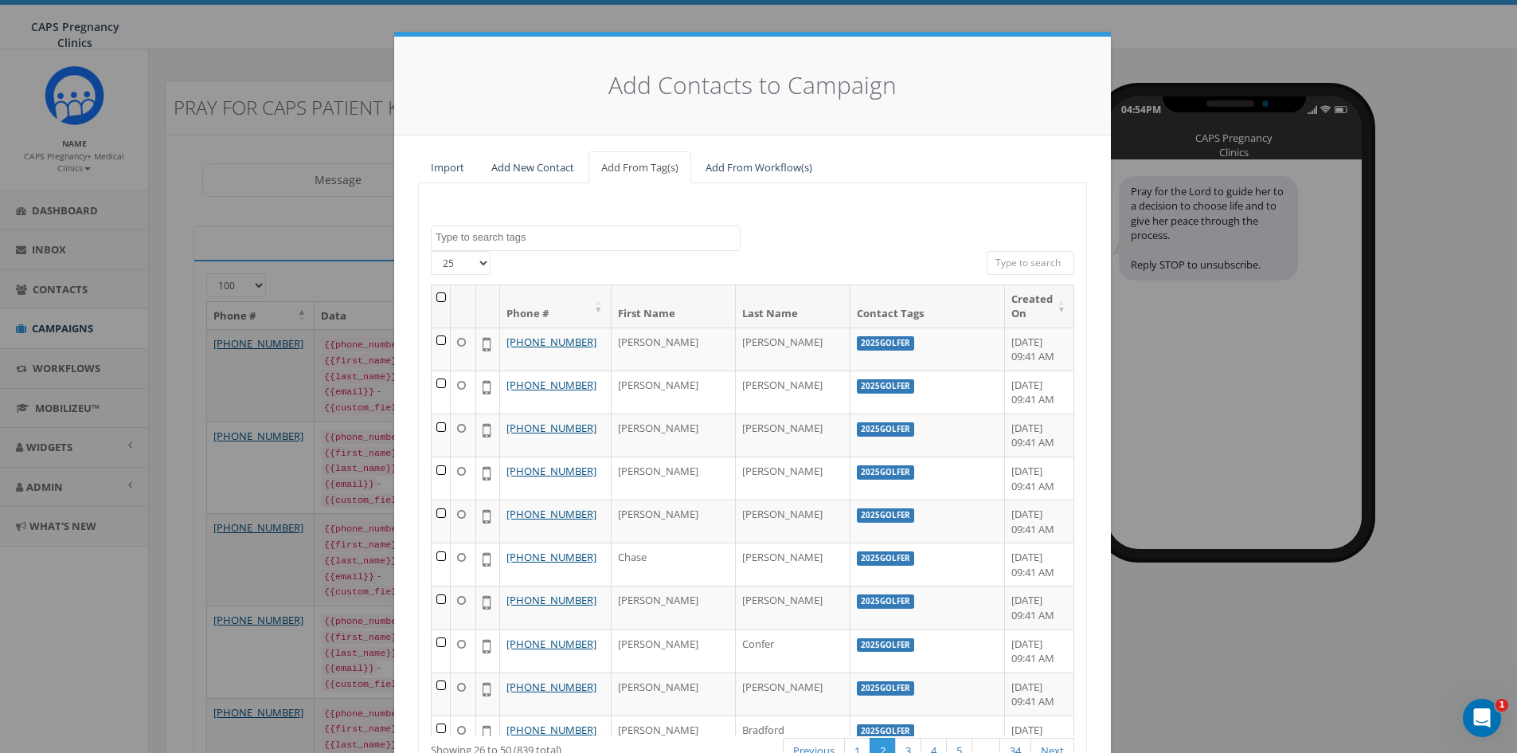
click at [444, 300] on th at bounding box center [441, 306] width 19 height 42
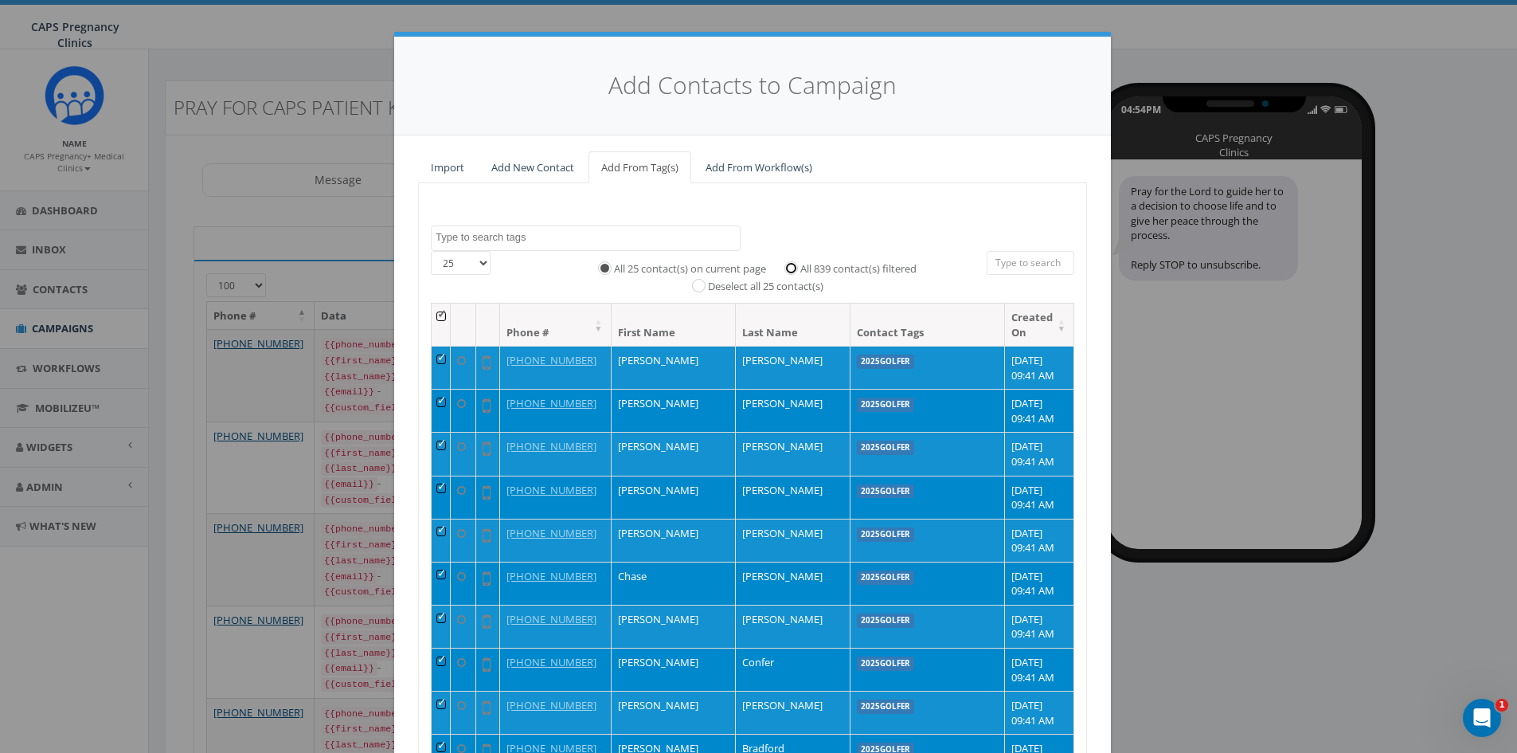
click at [790, 270] on input "All 839 contact(s) filtered" at bounding box center [795, 267] width 10 height 10
radio input "true"
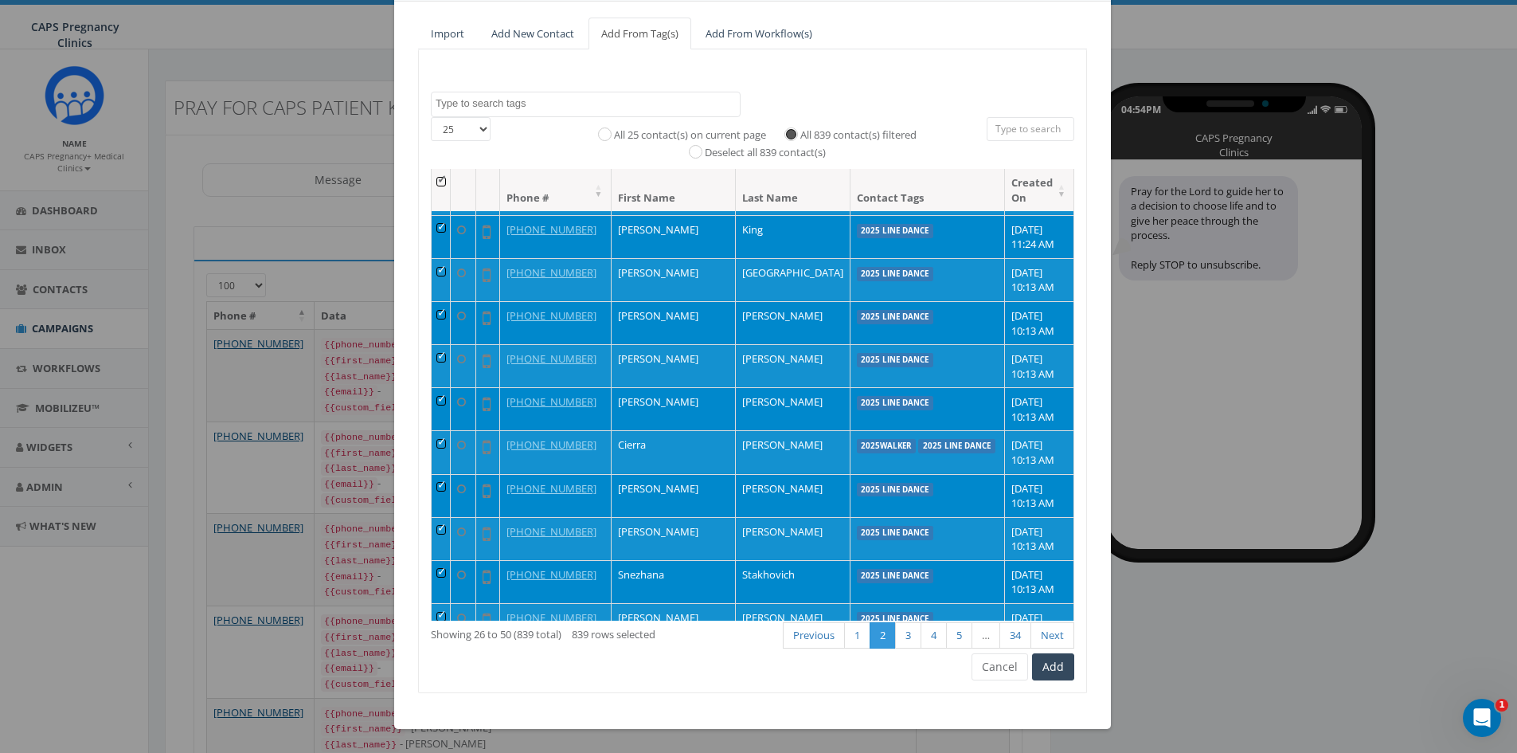
scroll to position [557, 0]
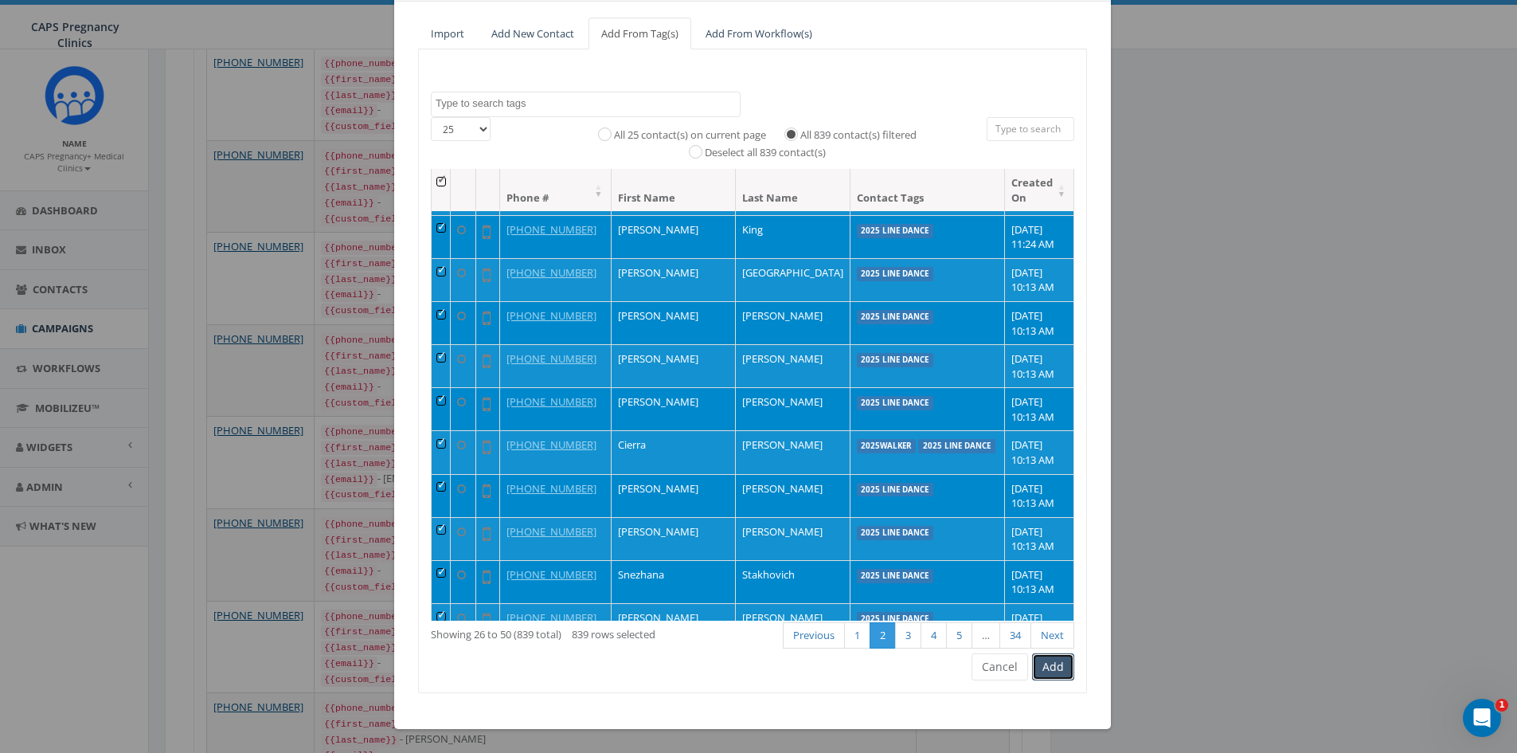
click at [1046, 674] on button "Add" at bounding box center [1053, 666] width 42 height 27
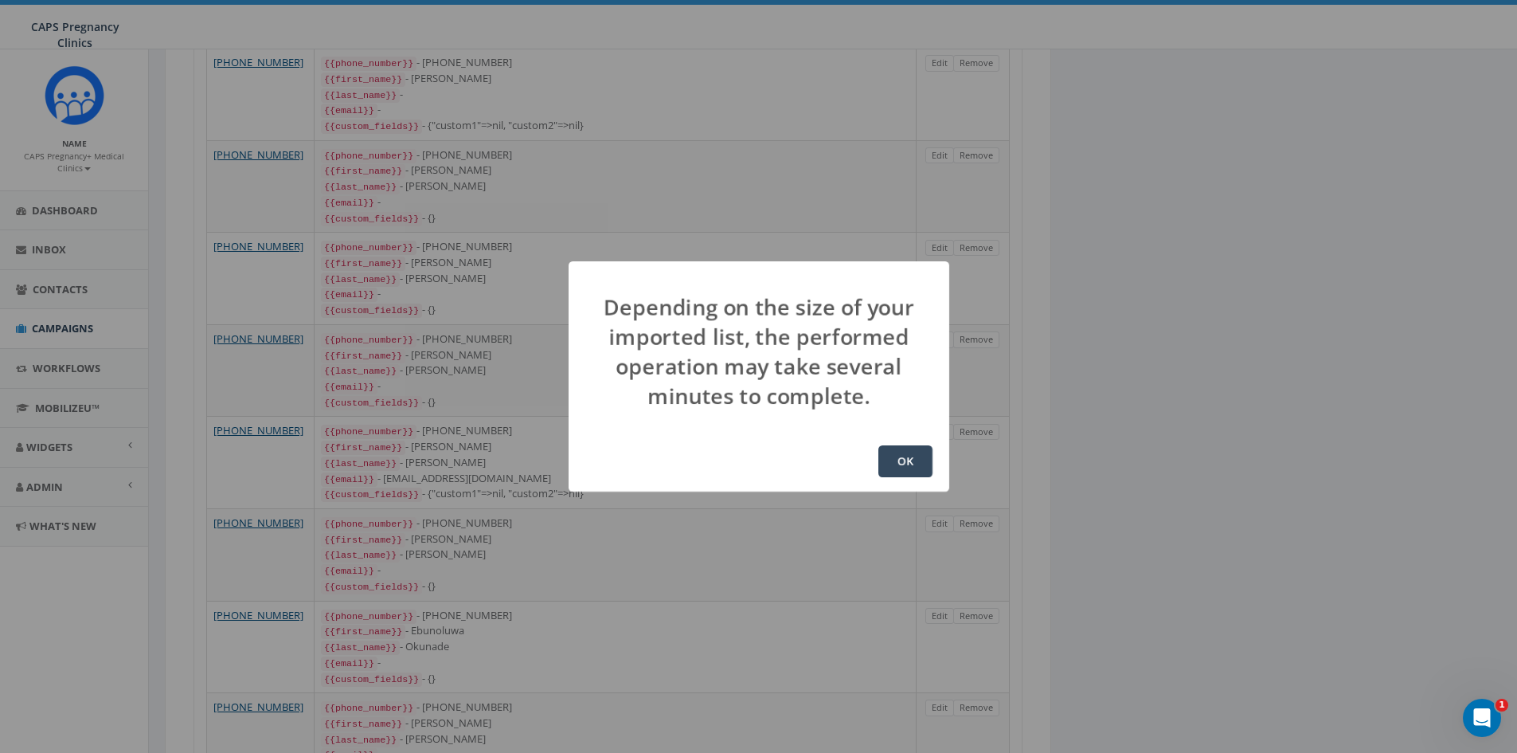
scroll to position [0, 0]
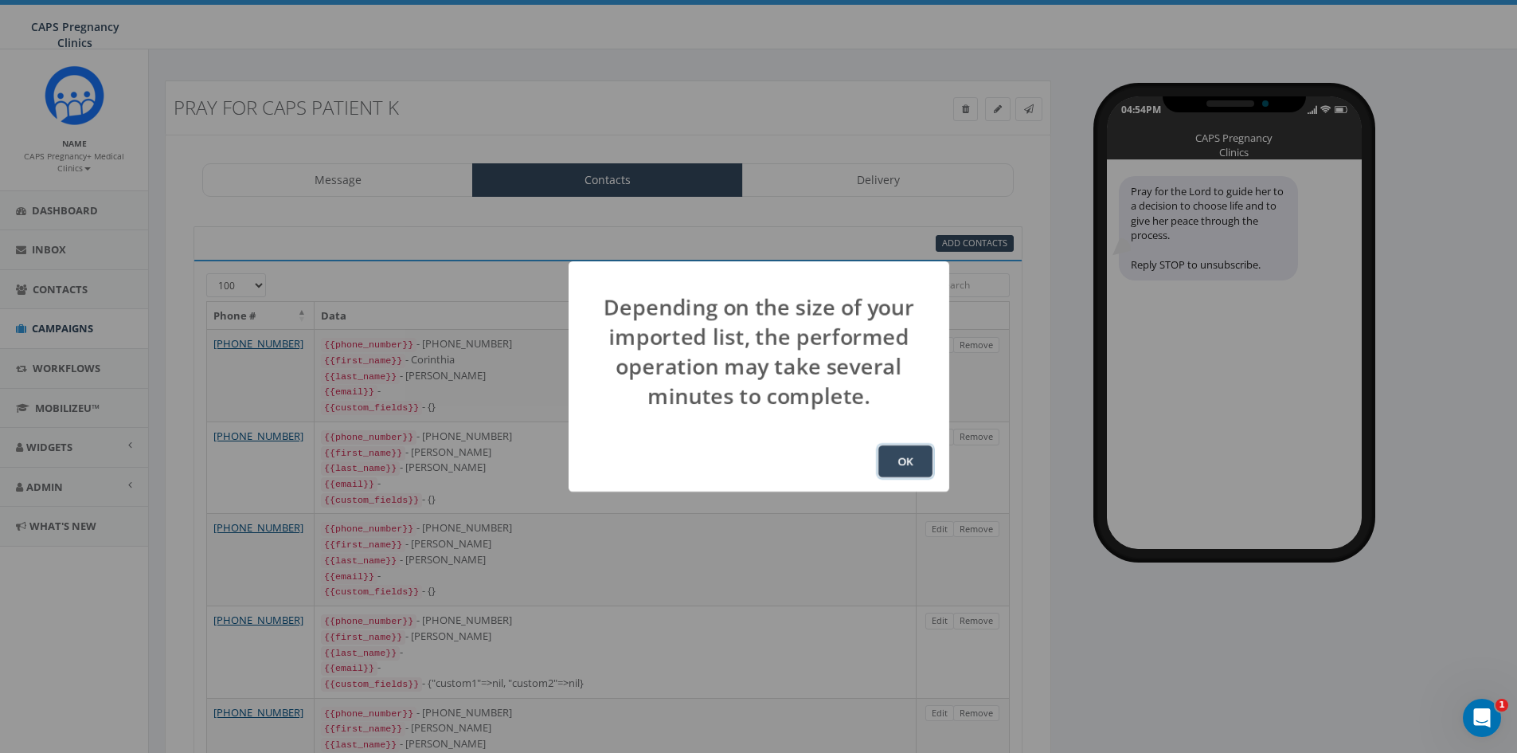
click at [920, 471] on button "OK" at bounding box center [905, 461] width 54 height 32
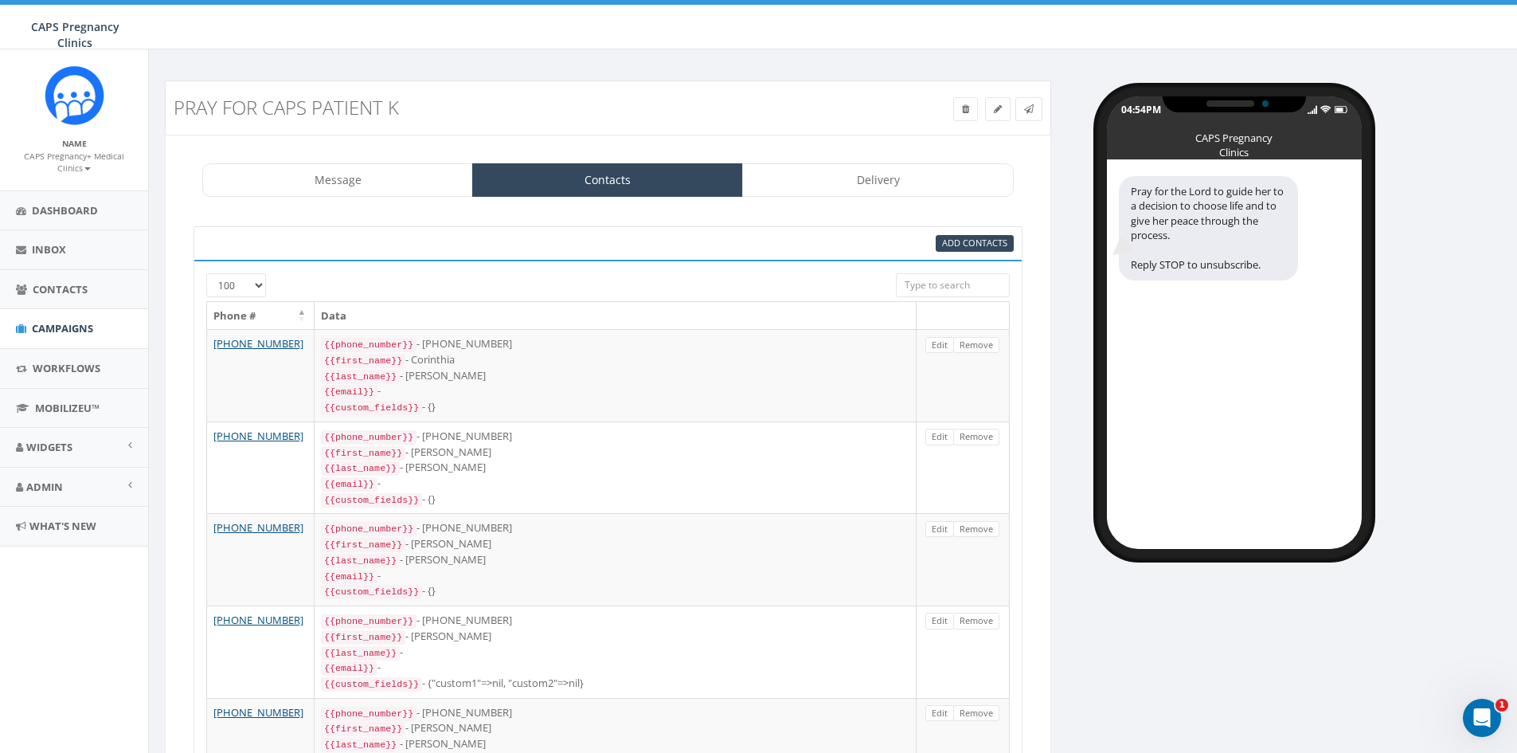
scroll to position [210, 0]
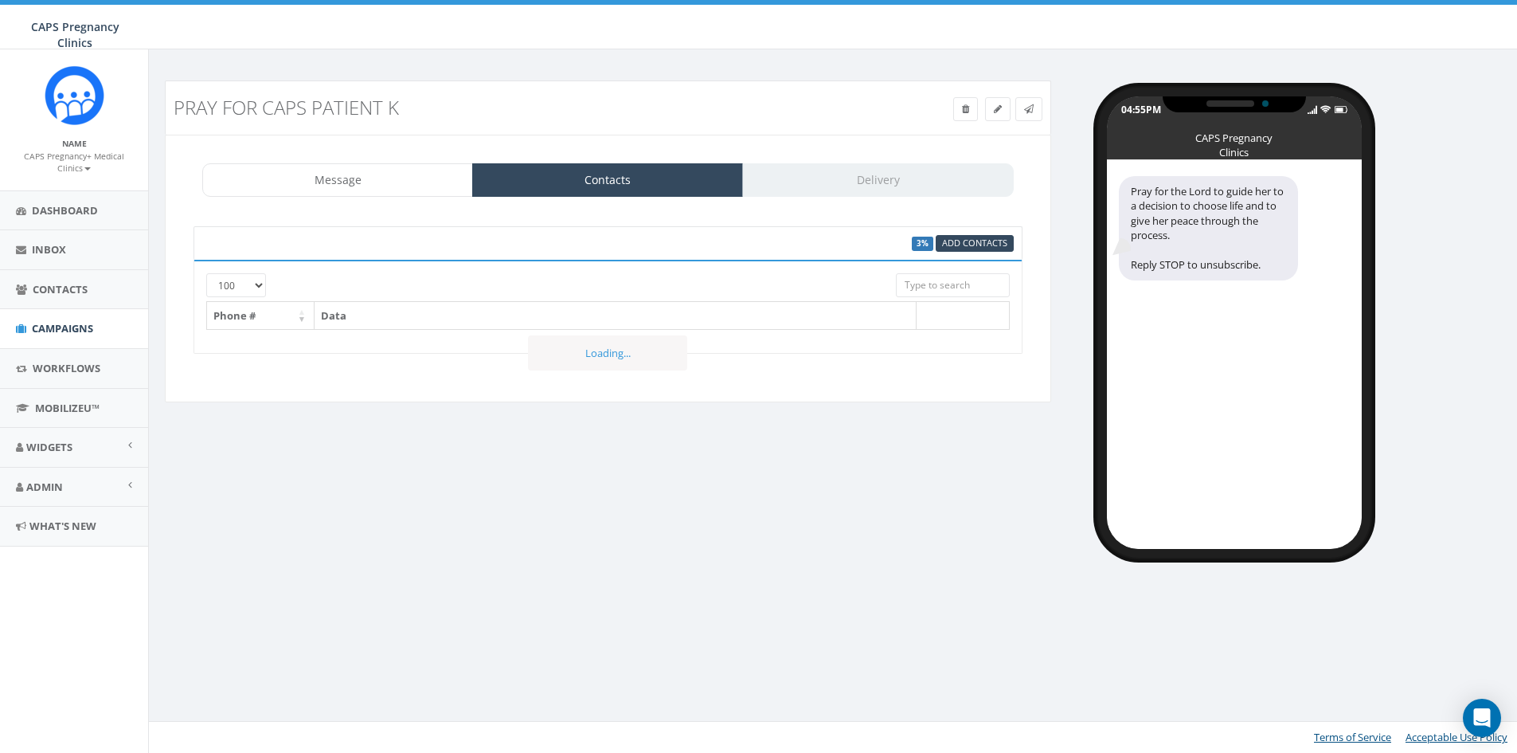
select select "100"
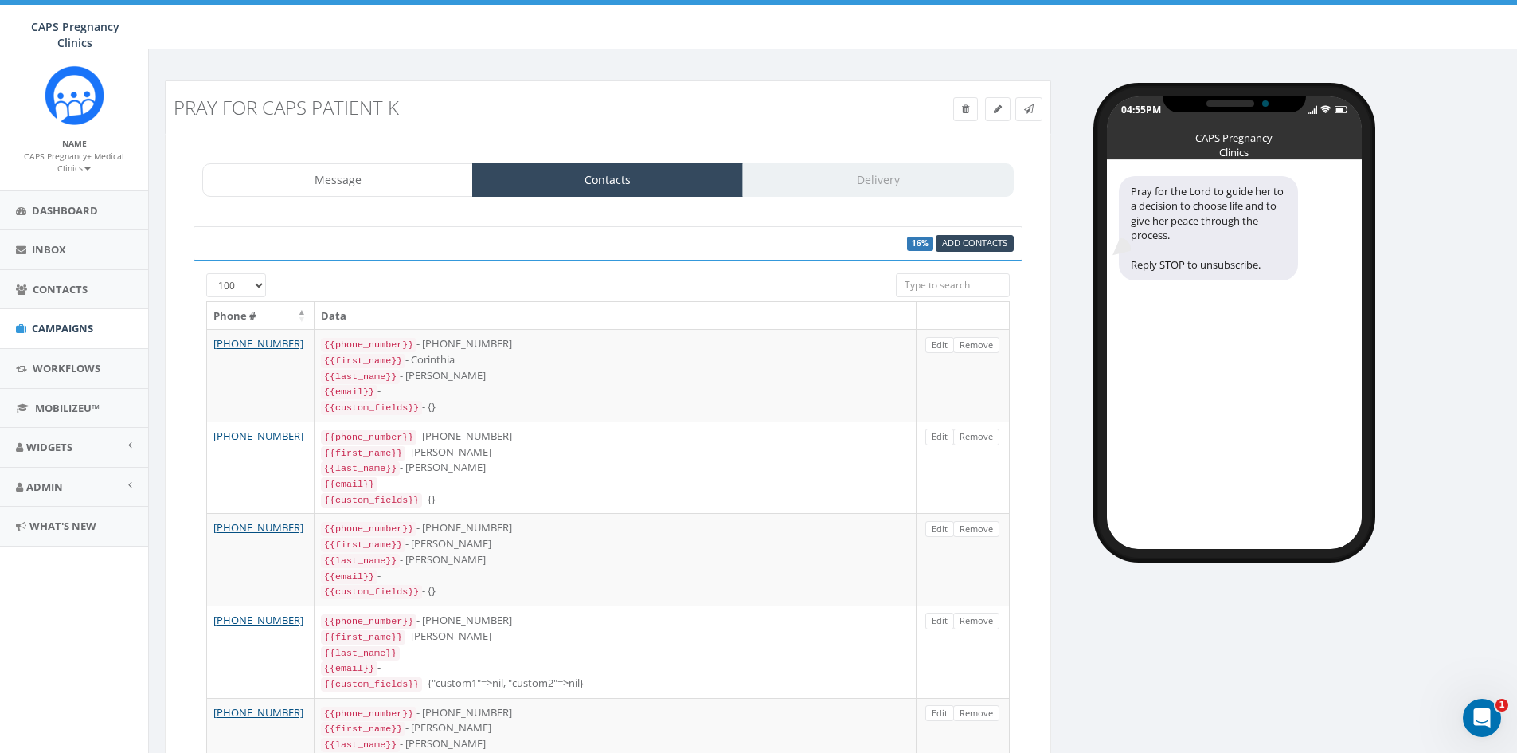
click at [880, 168] on div "Message Contacts Delivery" at bounding box center [607, 179] width 811 height 33
click at [880, 175] on div "Message Contacts Delivery" at bounding box center [607, 179] width 811 height 33
click at [436, 192] on link "Message" at bounding box center [337, 179] width 271 height 33
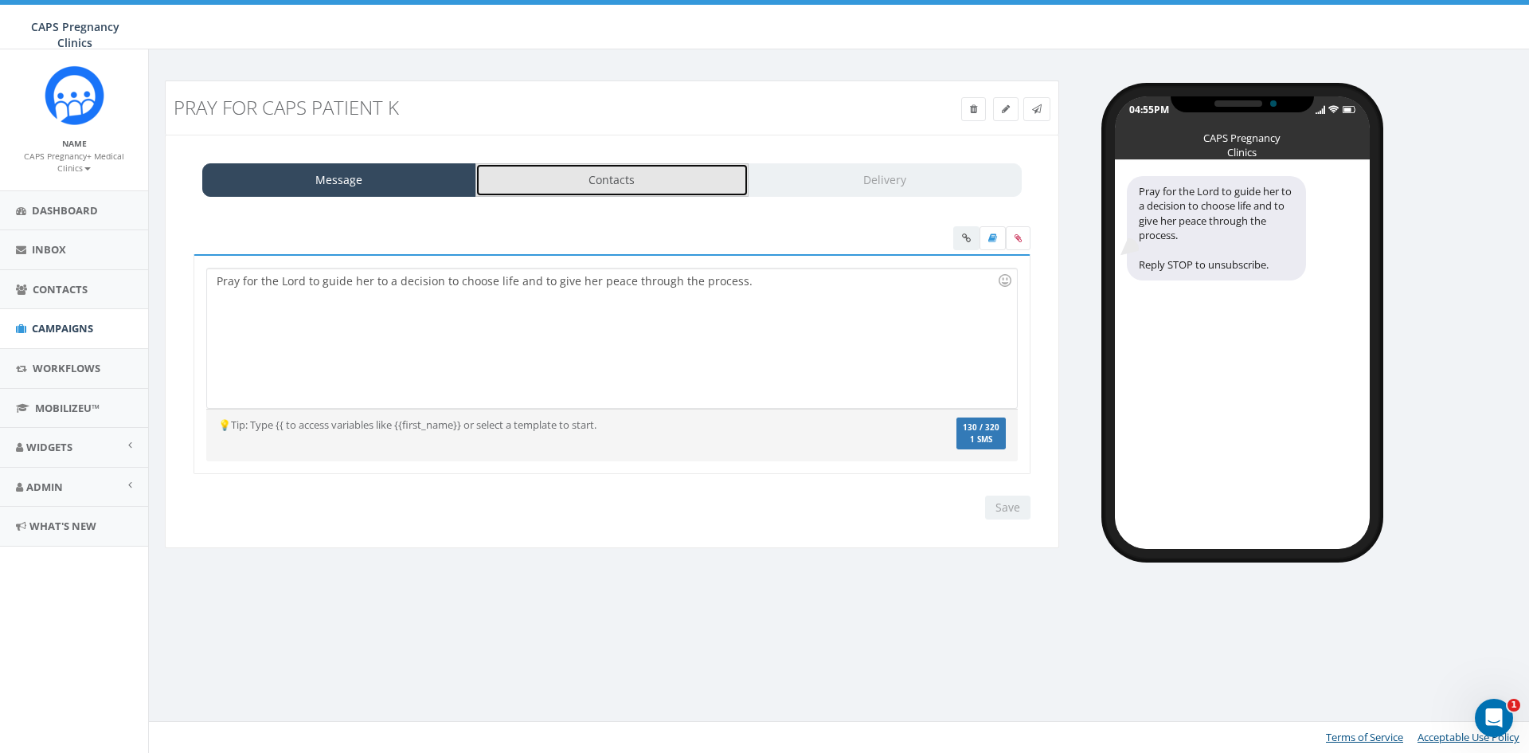
click at [587, 179] on link "Contacts" at bounding box center [612, 179] width 274 height 33
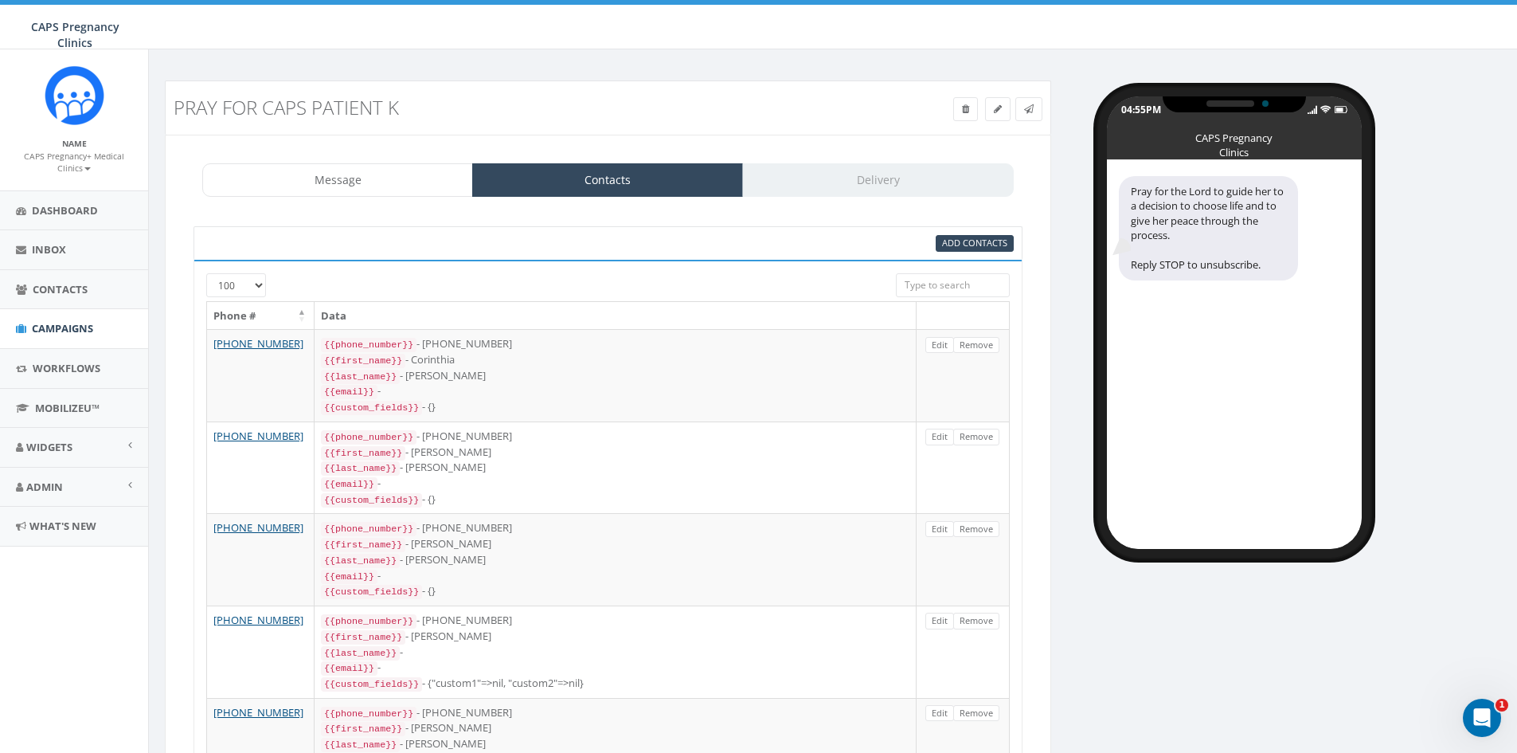
click at [929, 174] on div "Message Contacts Delivery" at bounding box center [607, 179] width 811 height 33
click at [384, 189] on link "Message" at bounding box center [337, 179] width 271 height 33
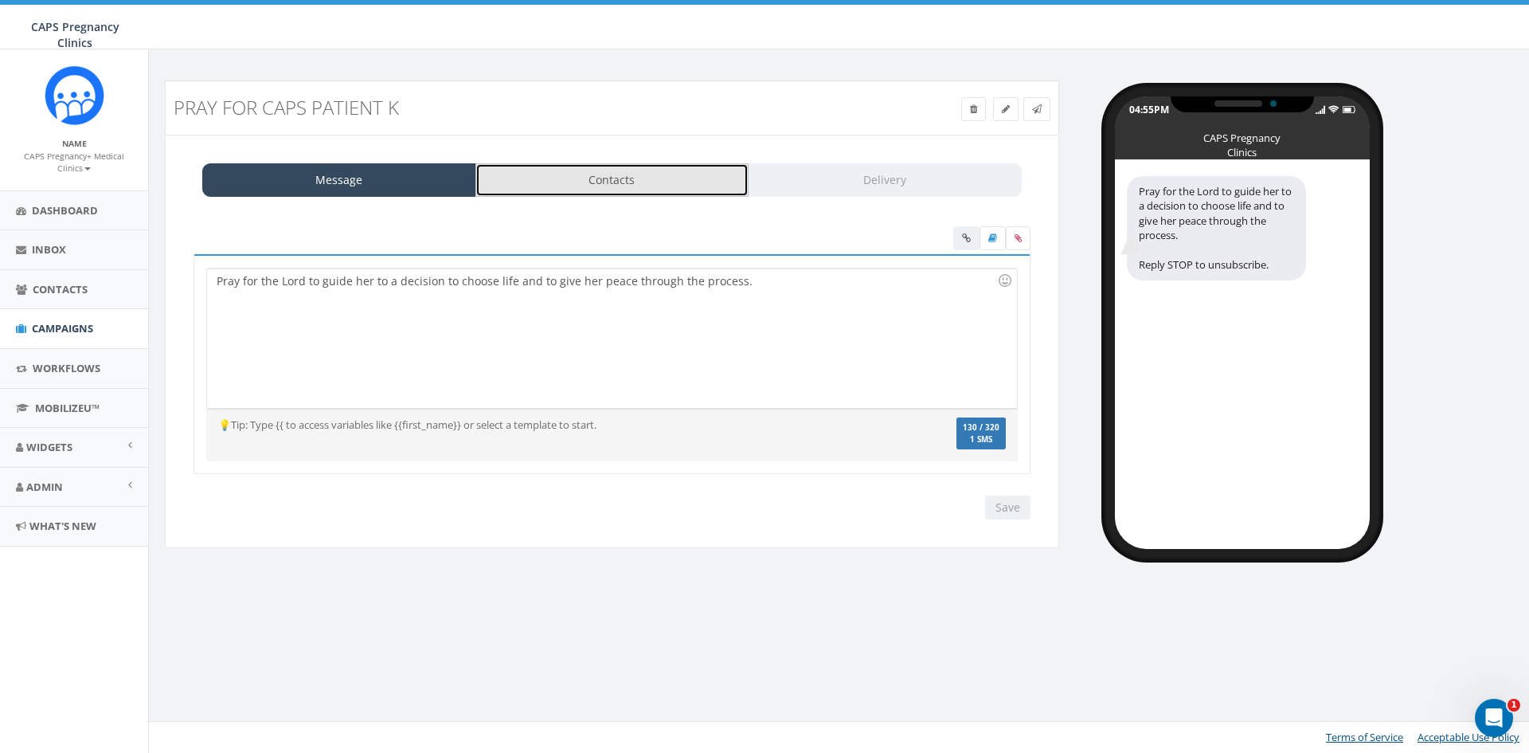
click at [544, 178] on link "Contacts" at bounding box center [612, 179] width 274 height 33
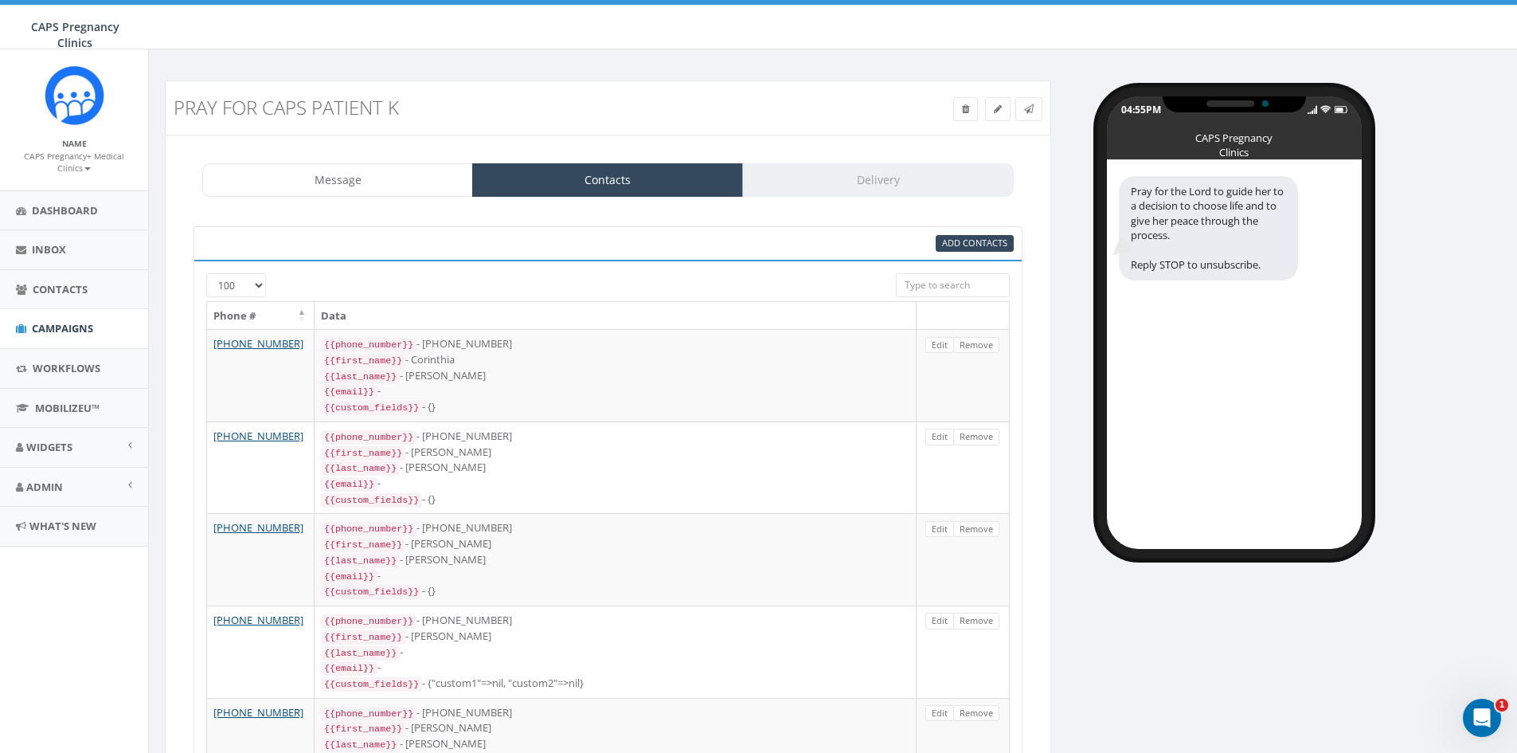
click at [924, 172] on div "Message Contacts Delivery" at bounding box center [607, 179] width 811 height 33
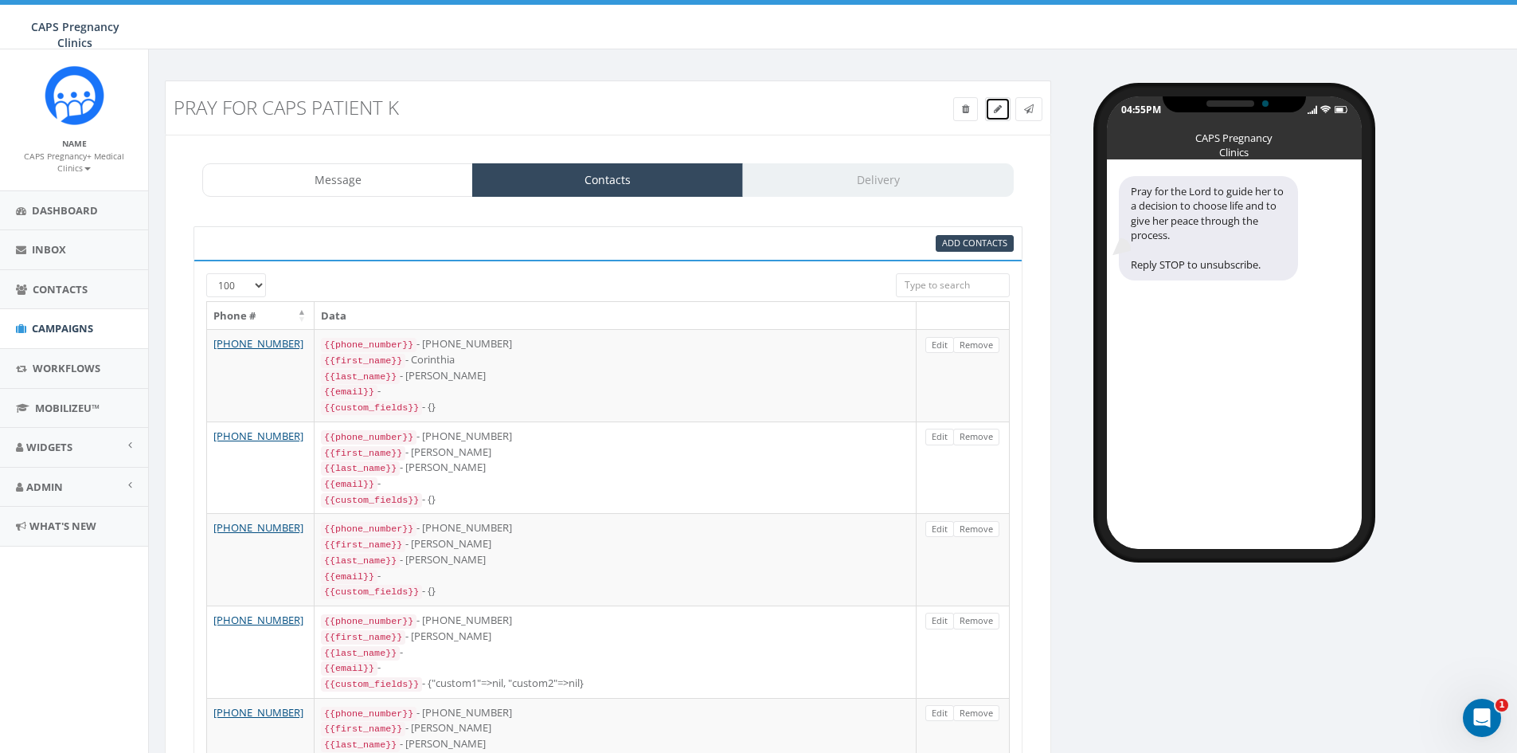
click at [1003, 114] on link at bounding box center [997, 109] width 25 height 24
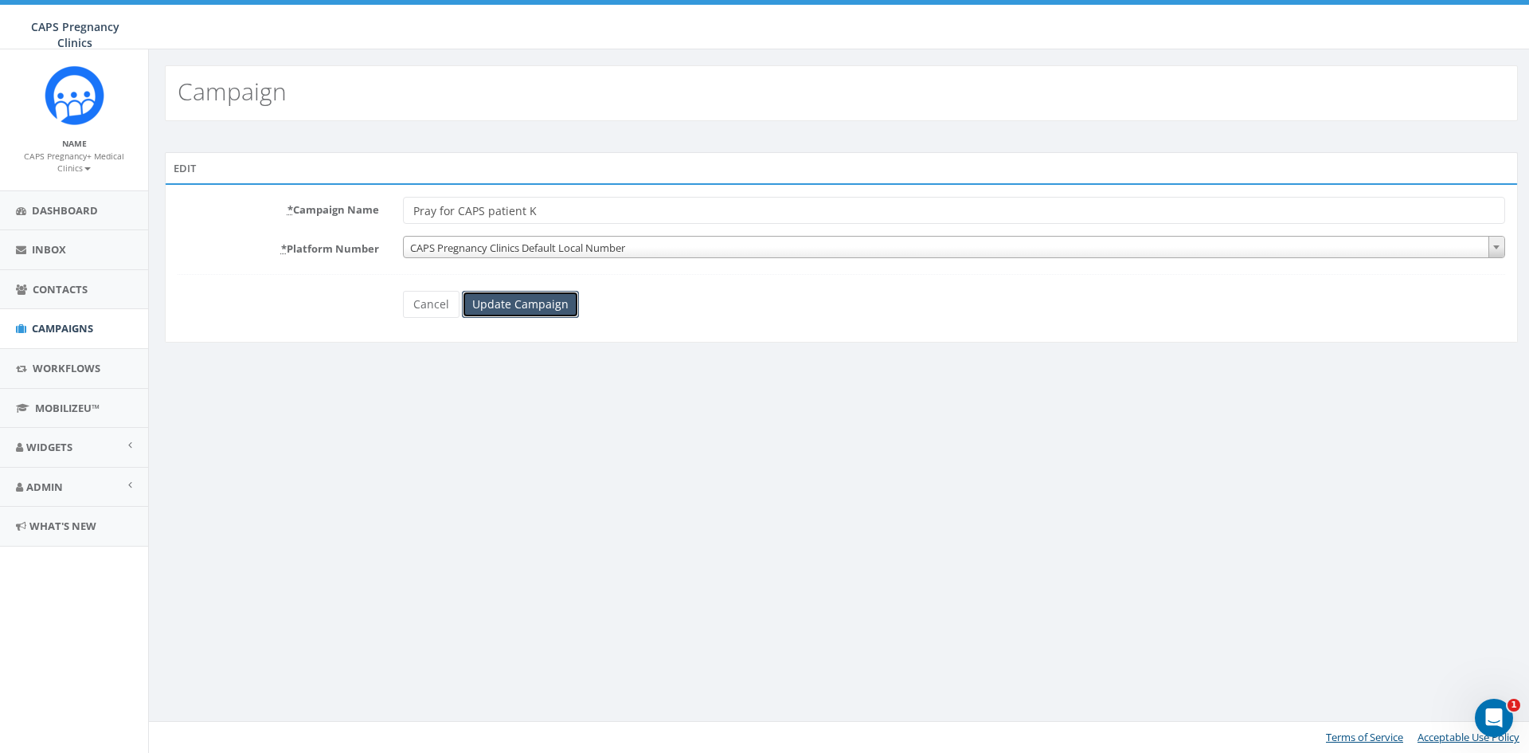
click at [508, 309] on input "Update Campaign" at bounding box center [520, 304] width 117 height 27
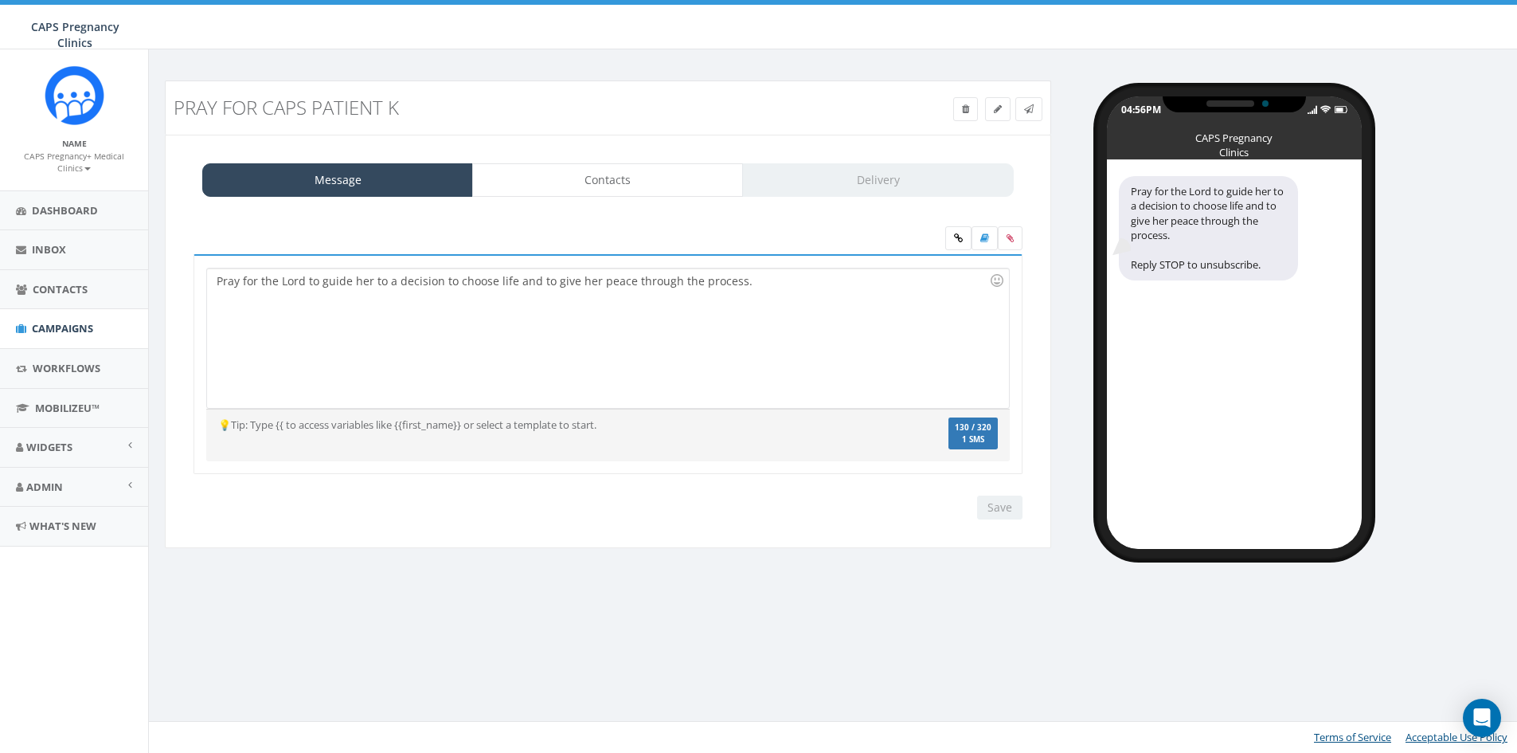
select select "240"
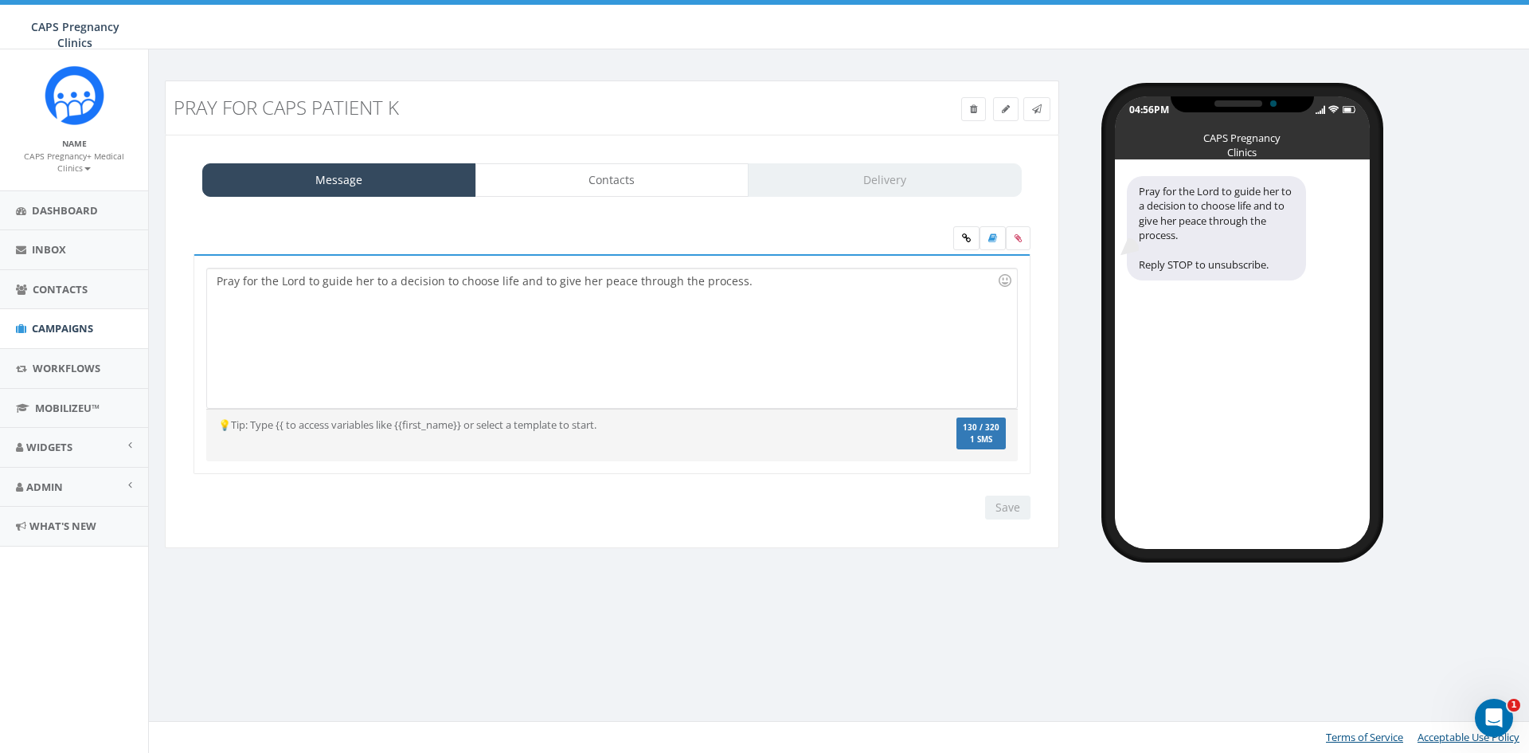
drag, startPoint x: 934, startPoint y: 206, endPoint x: 917, endPoint y: 186, distance: 26.6
click at [928, 205] on div "Message Contacts Delivery Pray for the Lord to guide her to a decision to choos…" at bounding box center [612, 342] width 894 height 414
click at [916, 174] on div "Message Contacts Delivery" at bounding box center [611, 179] width 819 height 33
click at [800, 156] on div "Message Contacts Delivery Pray for the Lord to guide her to a decision to choos…" at bounding box center [612, 342] width 894 height 414
click at [803, 172] on link "Delivery" at bounding box center [885, 179] width 274 height 33
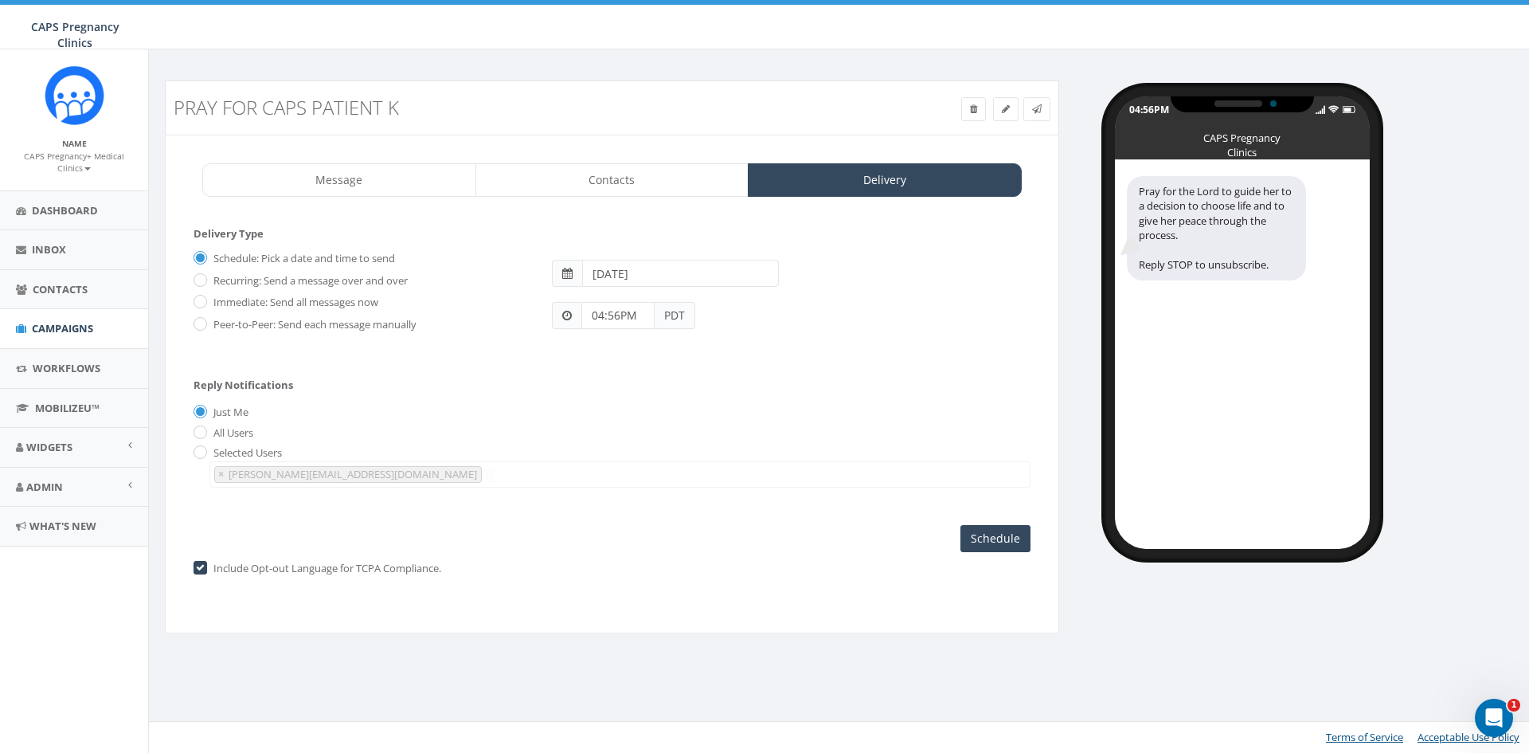
click at [234, 439] on label "All Users" at bounding box center [231, 433] width 44 height 16
click at [204, 438] on input "All Users" at bounding box center [199, 433] width 10 height 10
radio input "true"
click at [209, 455] on label "Selected Users" at bounding box center [245, 453] width 72 height 16
click at [311, 423] on div "Reply Notifications Just Me All Users Selected Users [PERSON_NAME][EMAIL_ADDRES…" at bounding box center [612, 429] width 837 height 132
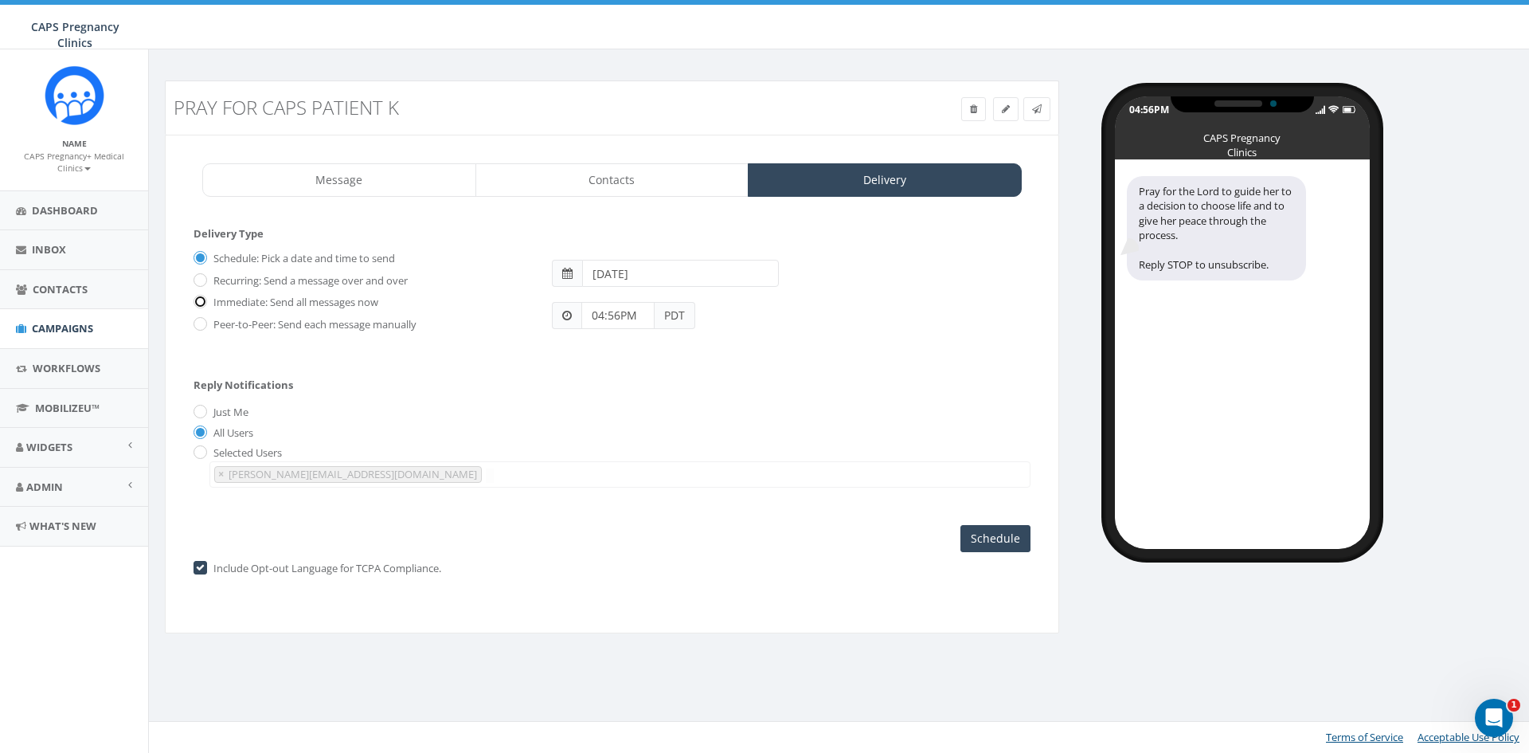
click at [201, 304] on input "Immediate: Send all messages now" at bounding box center [199, 303] width 10 height 10
radio input "true"
click at [973, 537] on input "Send Now" at bounding box center [993, 538] width 75 height 27
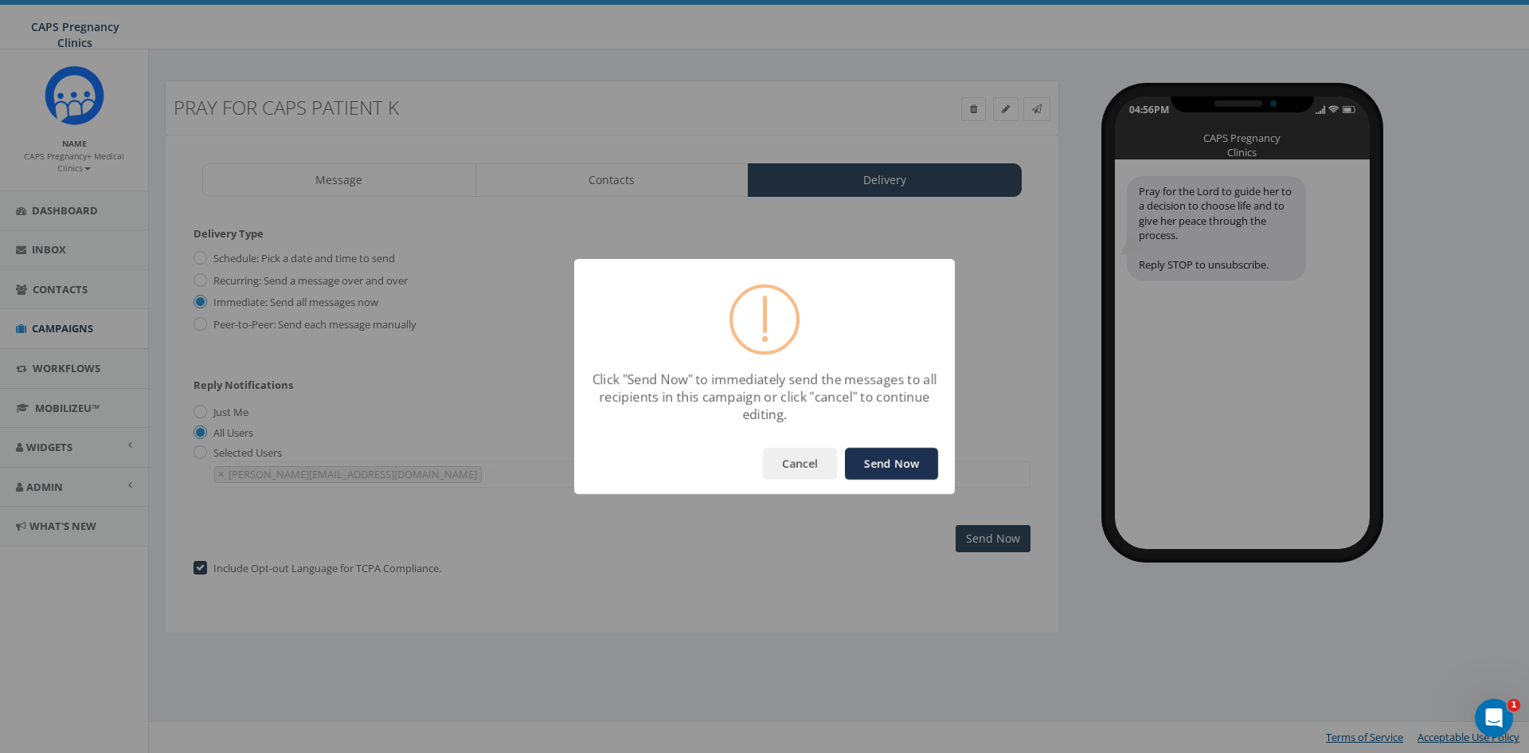
click at [872, 467] on button "Send Now" at bounding box center [891, 464] width 93 height 32
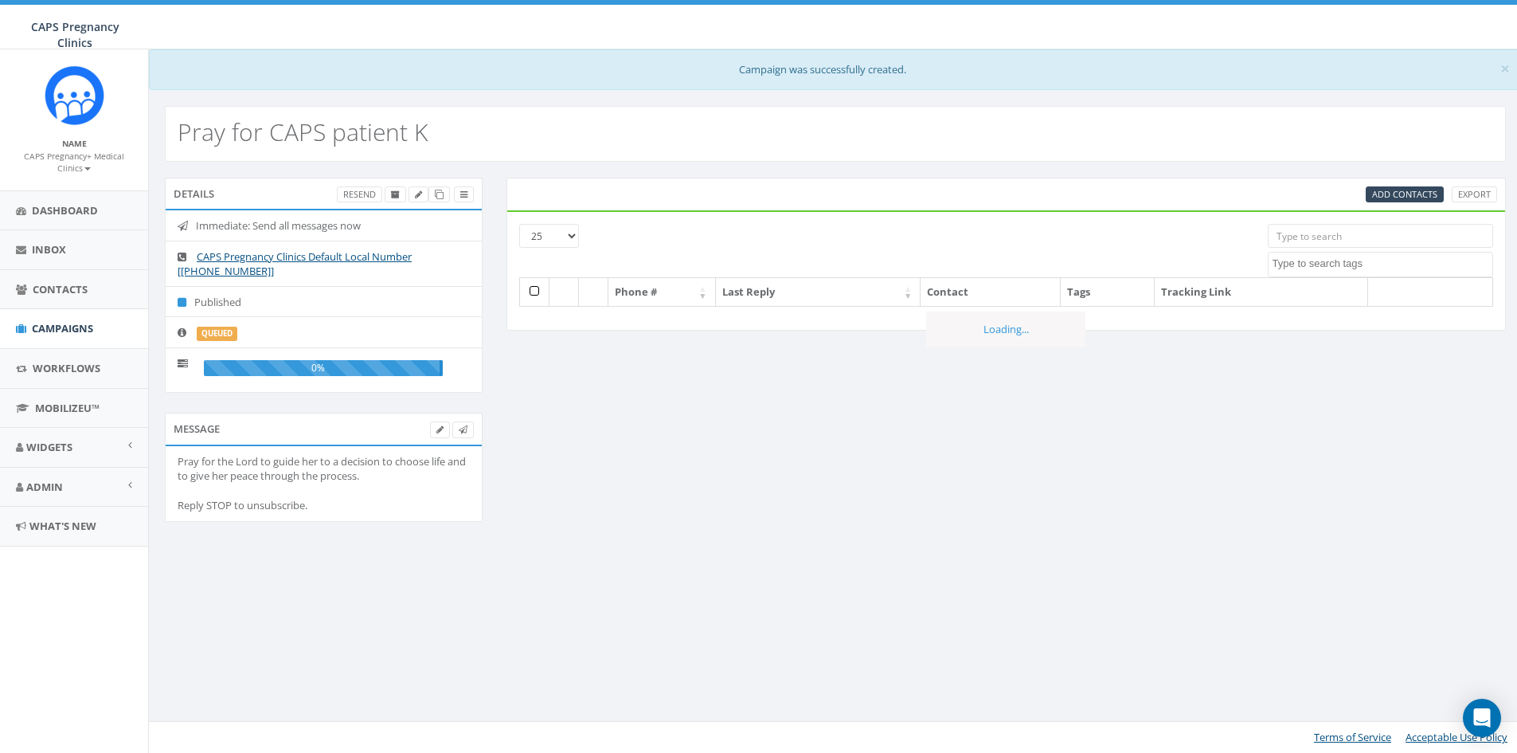
select select
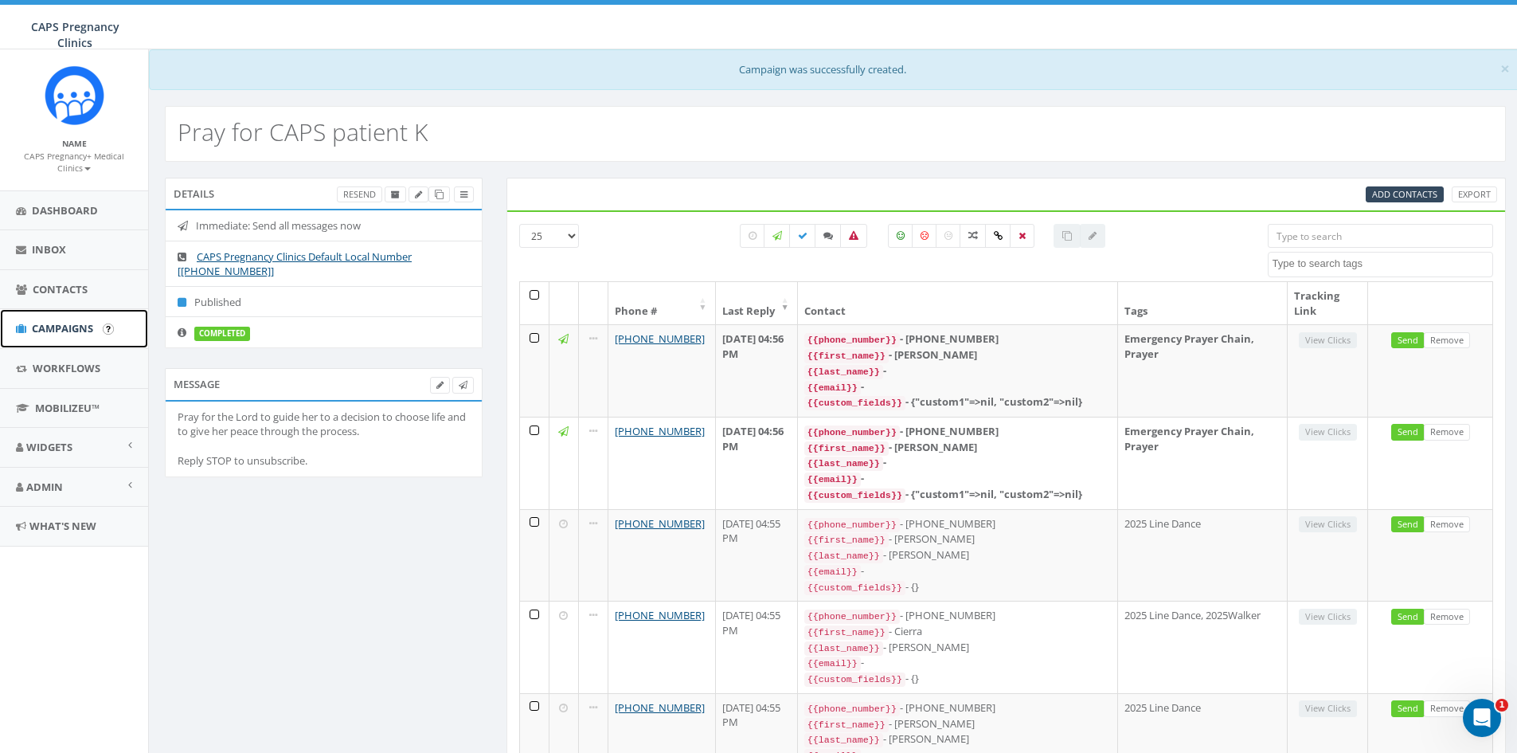
click at [49, 335] on span "Campaigns" at bounding box center [62, 328] width 61 height 14
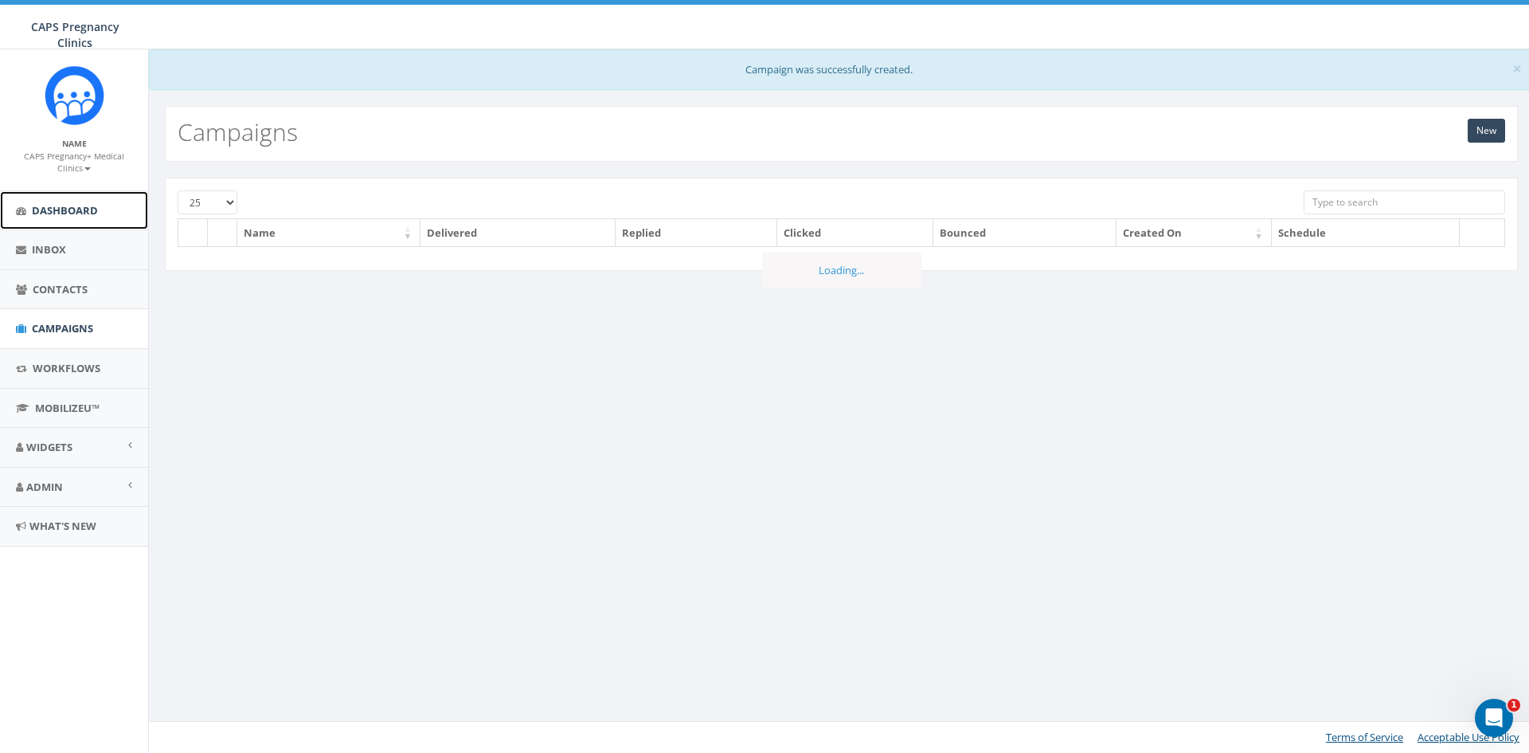
click at [80, 213] on span "Dashboard" at bounding box center [65, 210] width 66 height 14
